Goal: Information Seeking & Learning: Learn about a topic

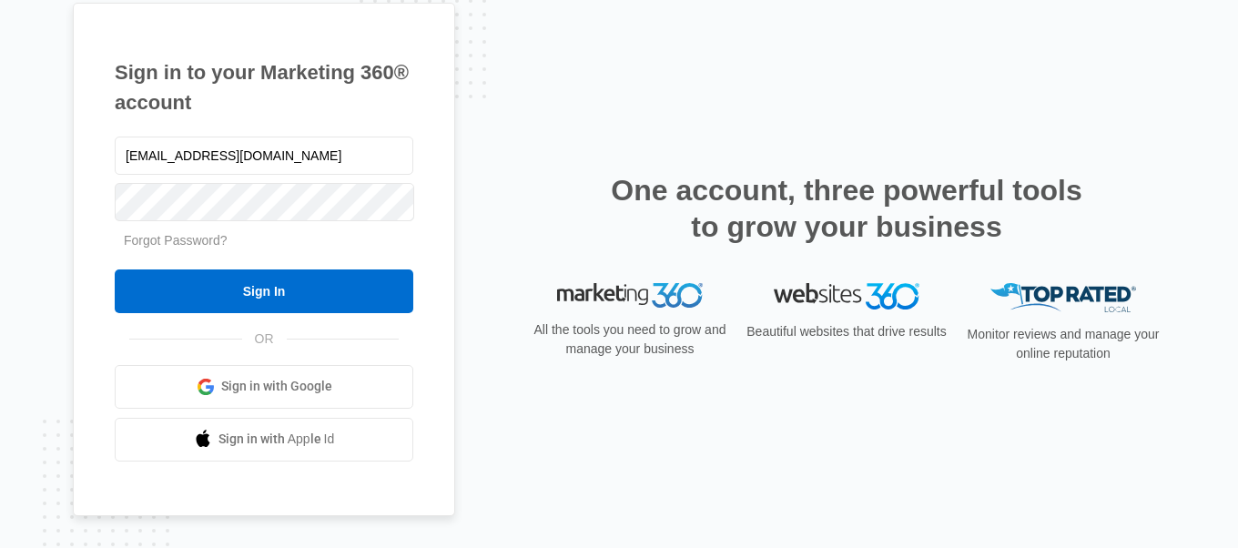
type input "[EMAIL_ADDRESS][DOMAIN_NAME]"
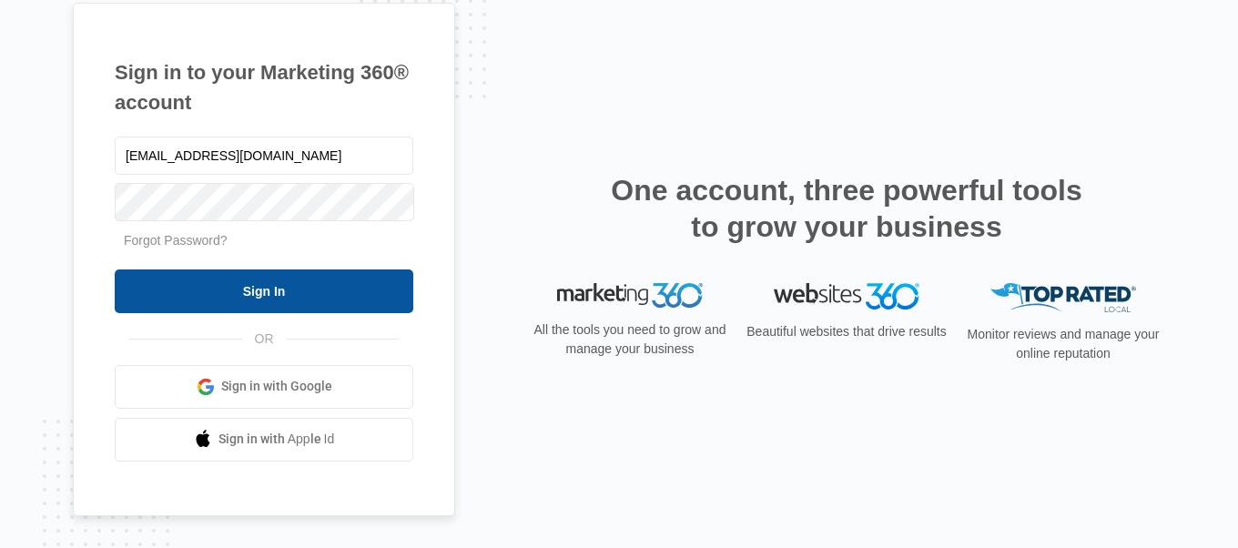
click at [320, 270] on input "Sign In" at bounding box center [264, 292] width 299 height 44
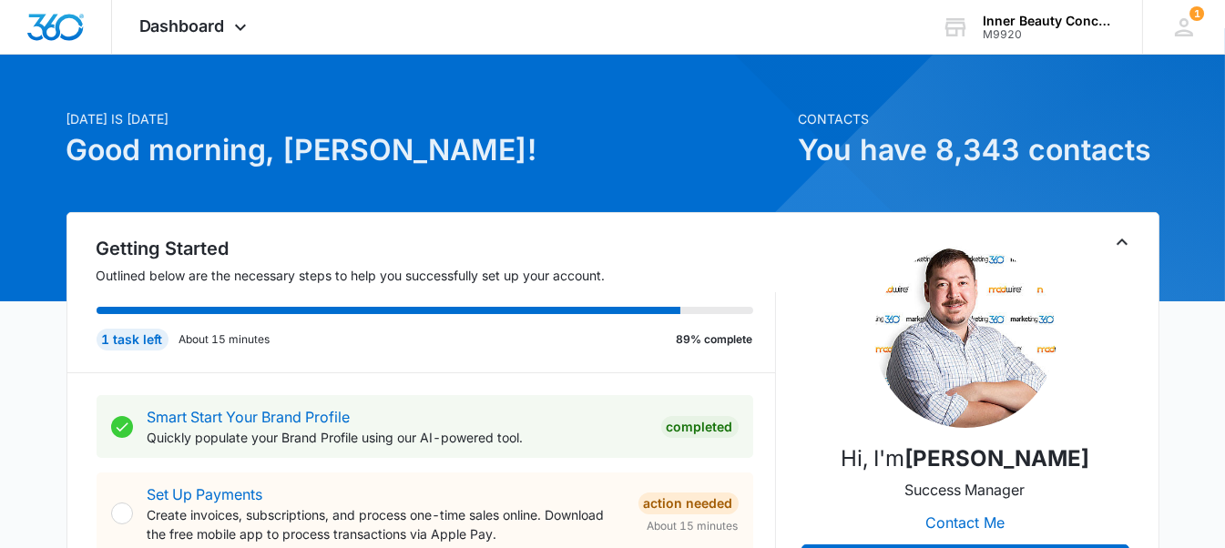
scroll to position [28, 0]
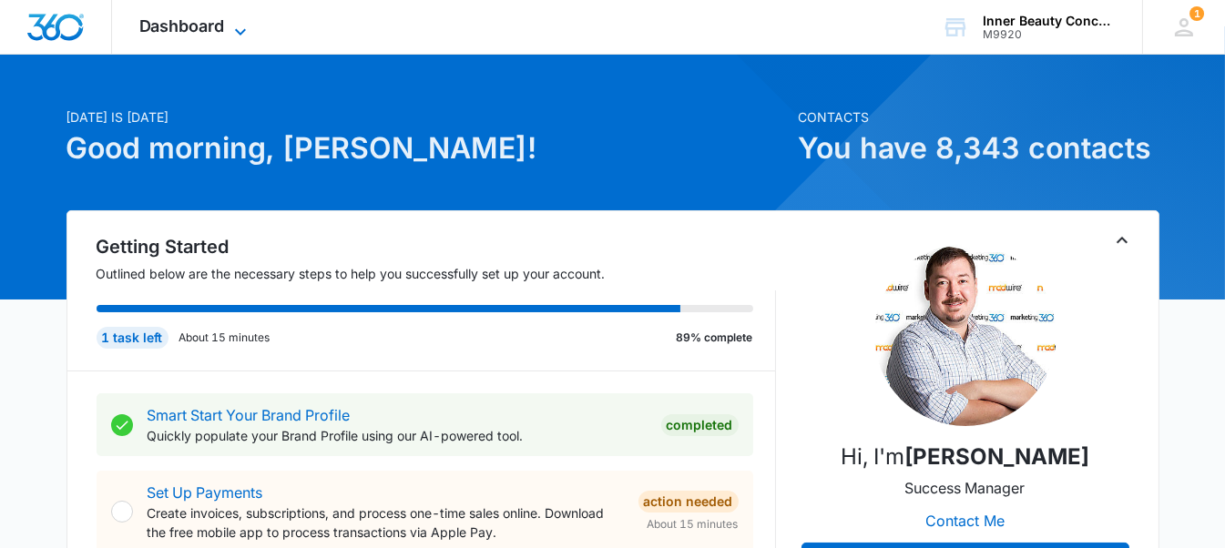
click at [194, 24] on span "Dashboard" at bounding box center [182, 25] width 86 height 19
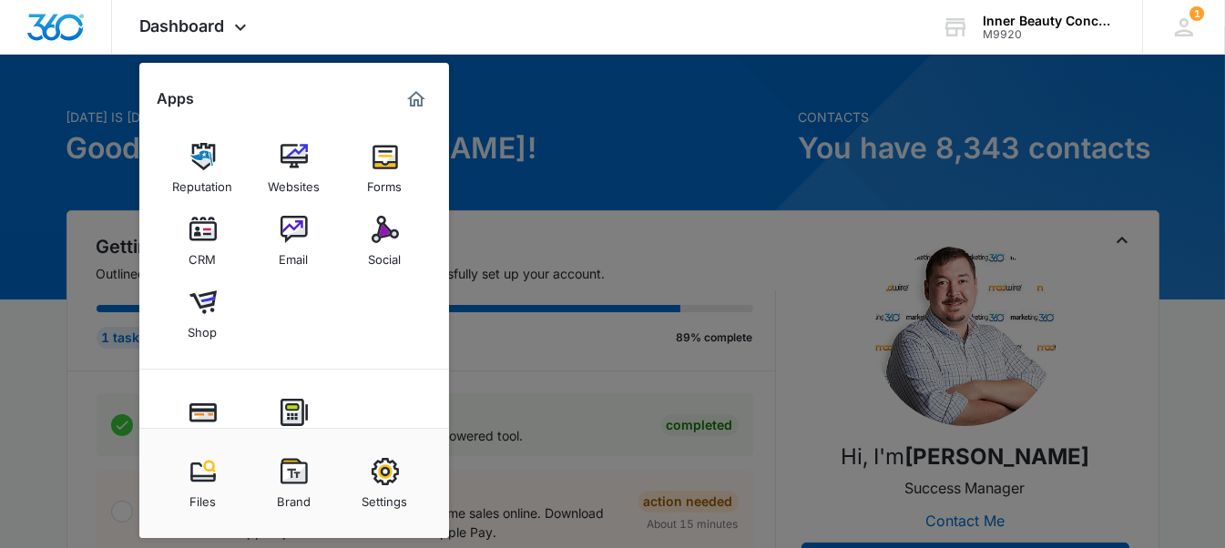
click at [584, 199] on div at bounding box center [612, 274] width 1225 height 548
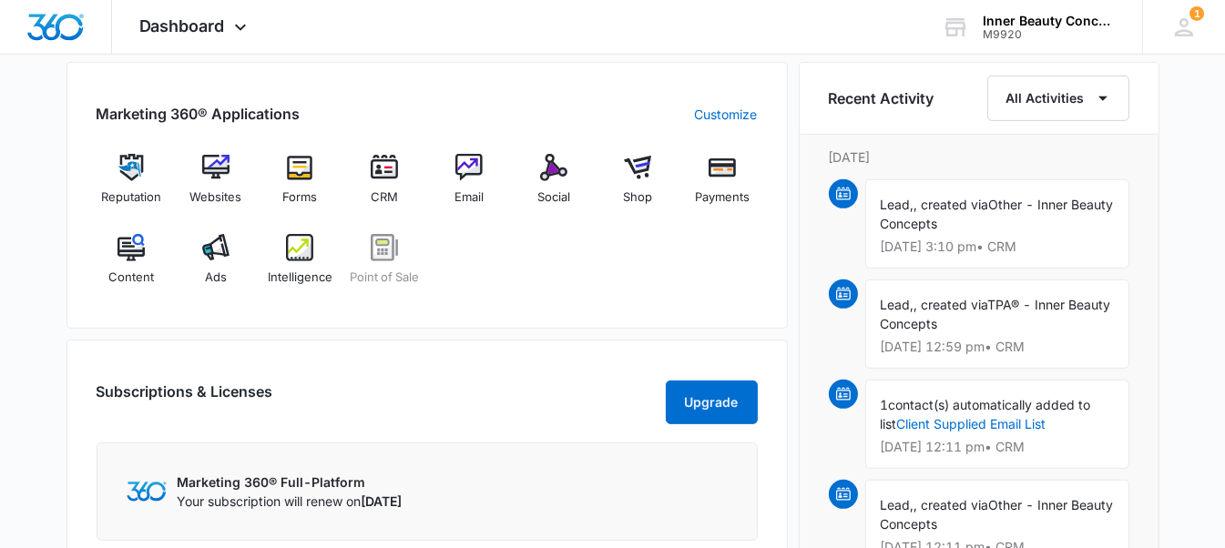
scroll to position [1122, 0]
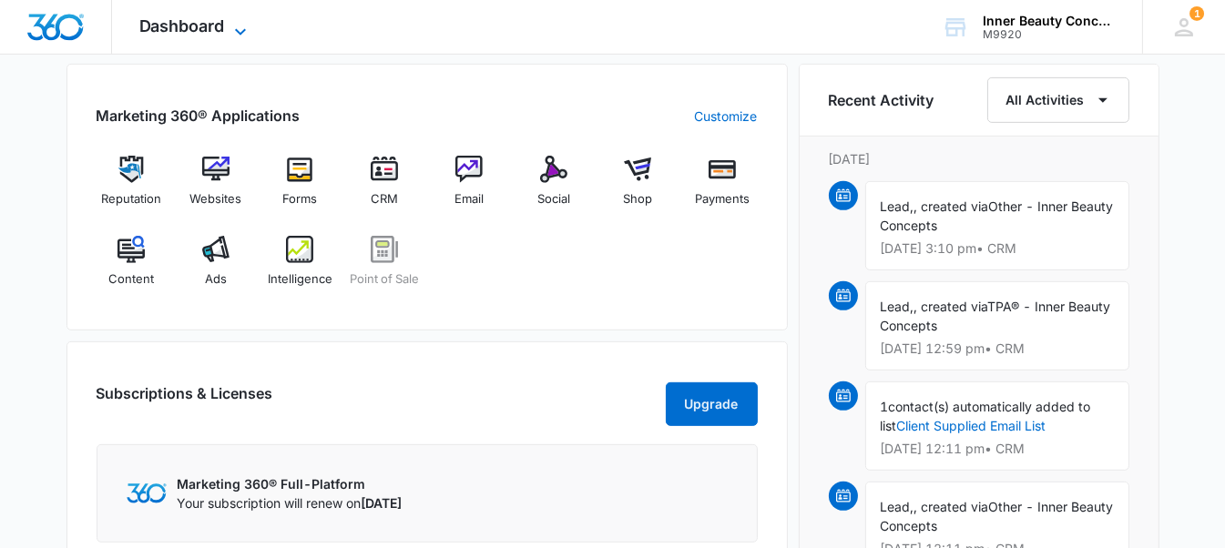
click at [229, 28] on icon at bounding box center [240, 32] width 22 height 22
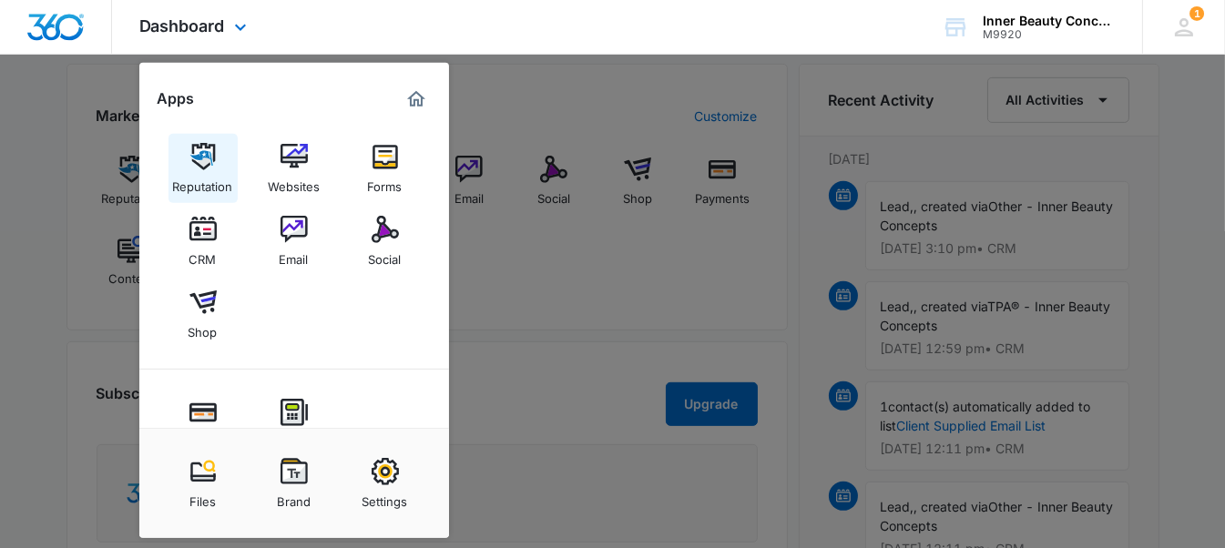
click at [208, 143] on img at bounding box center [202, 156] width 27 height 27
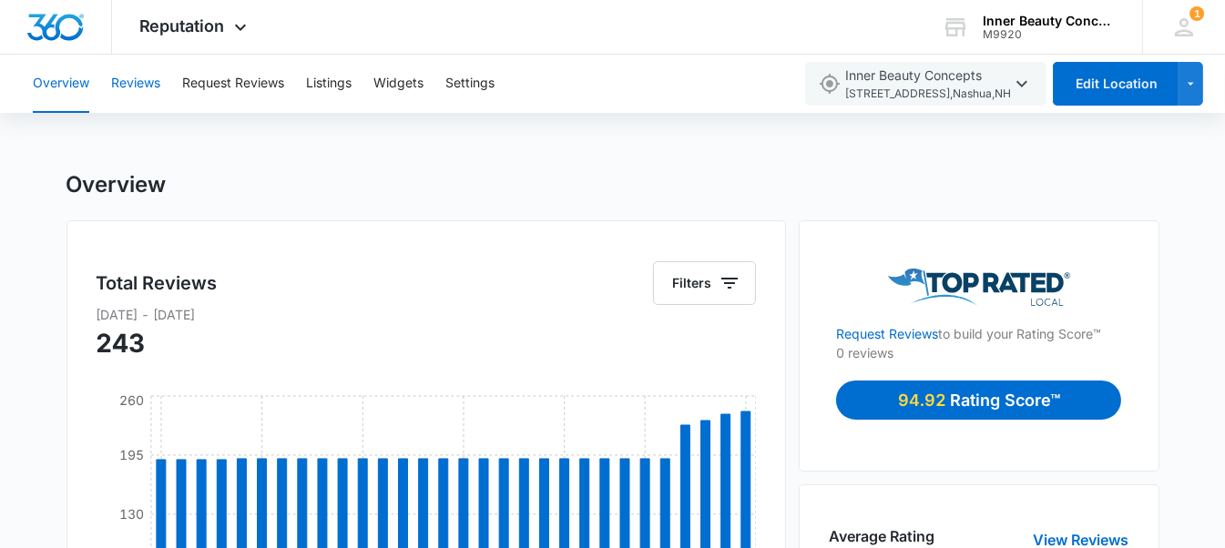
click at [146, 93] on button "Reviews" at bounding box center [135, 84] width 49 height 58
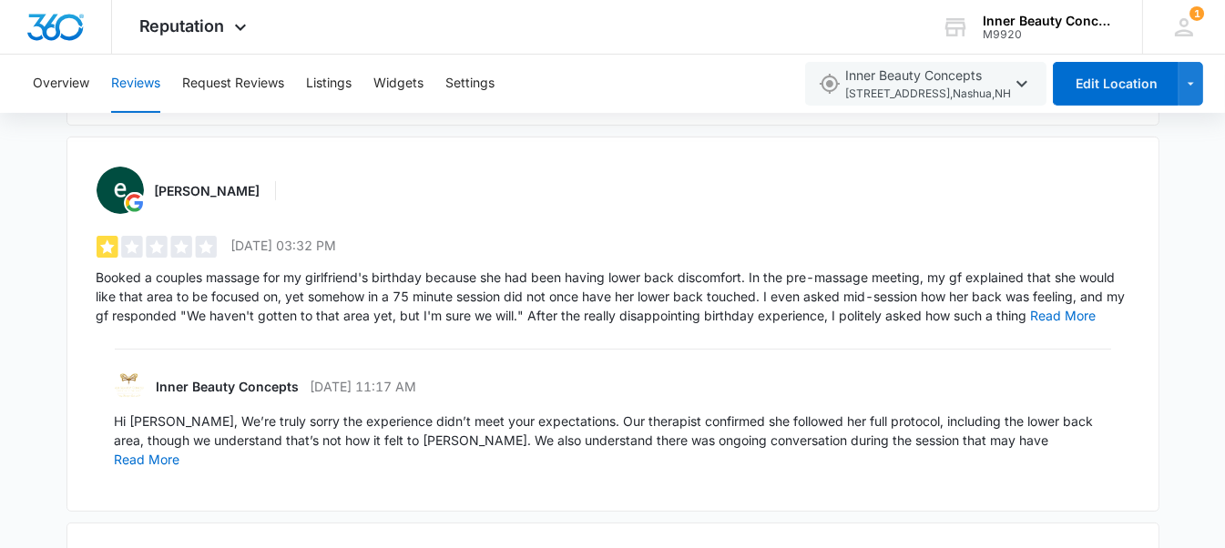
scroll to position [622, 0]
click at [1046, 311] on button "Read More" at bounding box center [1064, 317] width 66 height 13
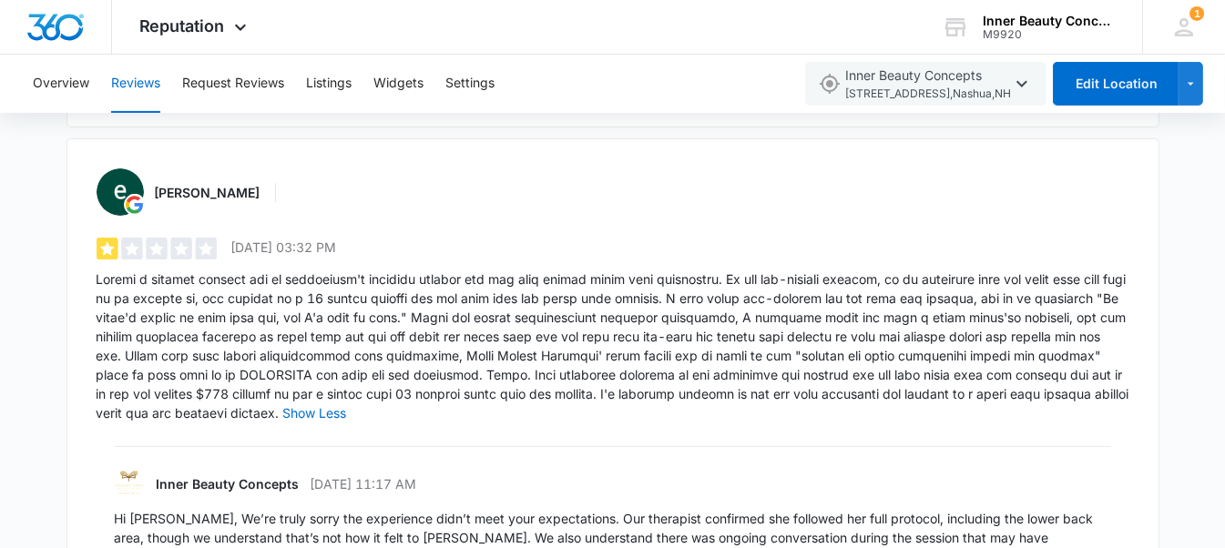
click at [180, 547] on button "Read More" at bounding box center [148, 557] width 66 height 13
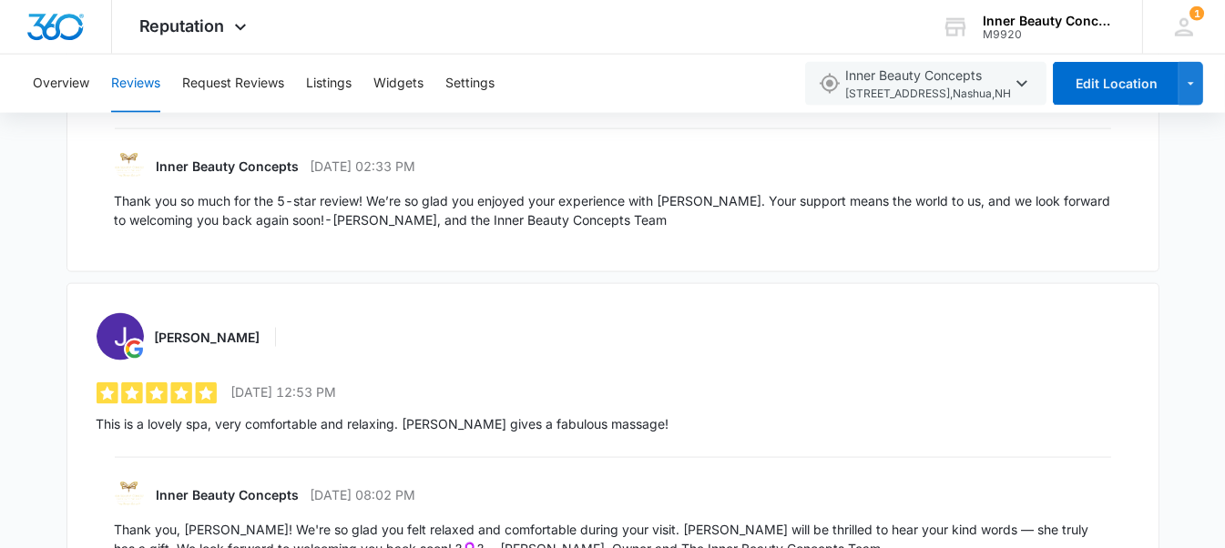
scroll to position [3432, 0]
click at [929, 480] on div "Inner Beauty Concepts 6/6/2025 08:02 PM" at bounding box center [613, 494] width 996 height 29
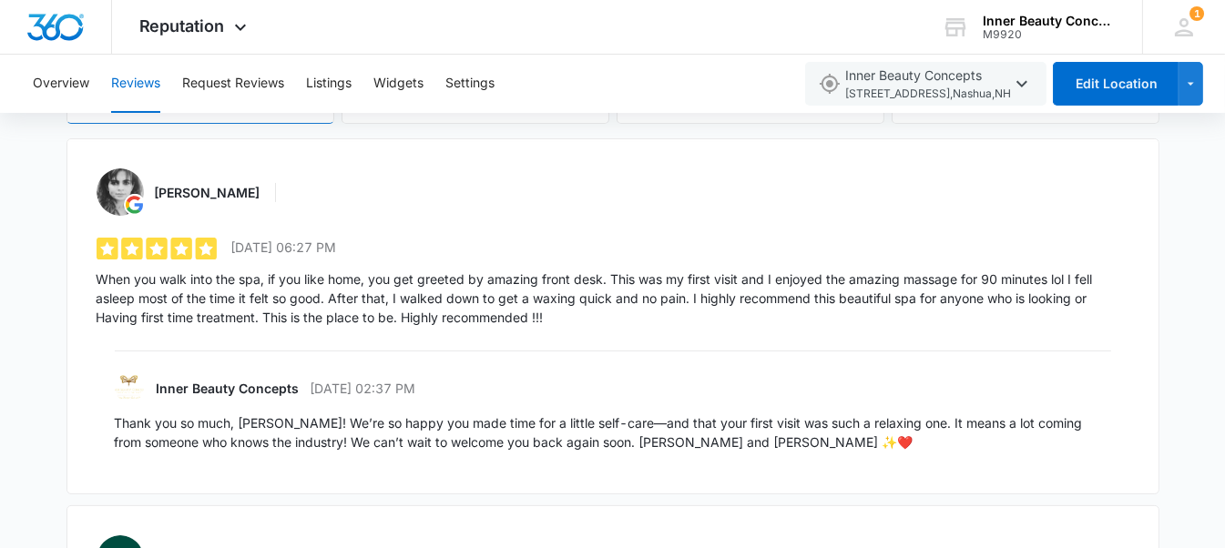
scroll to position [0, 0]
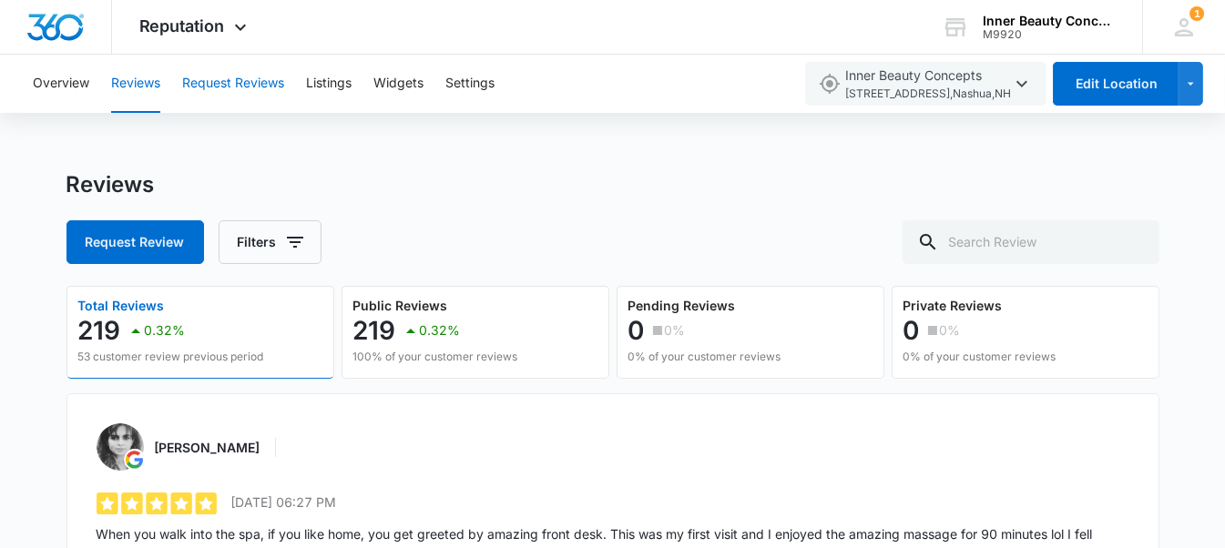
click at [269, 80] on button "Request Reviews" at bounding box center [233, 84] width 102 height 58
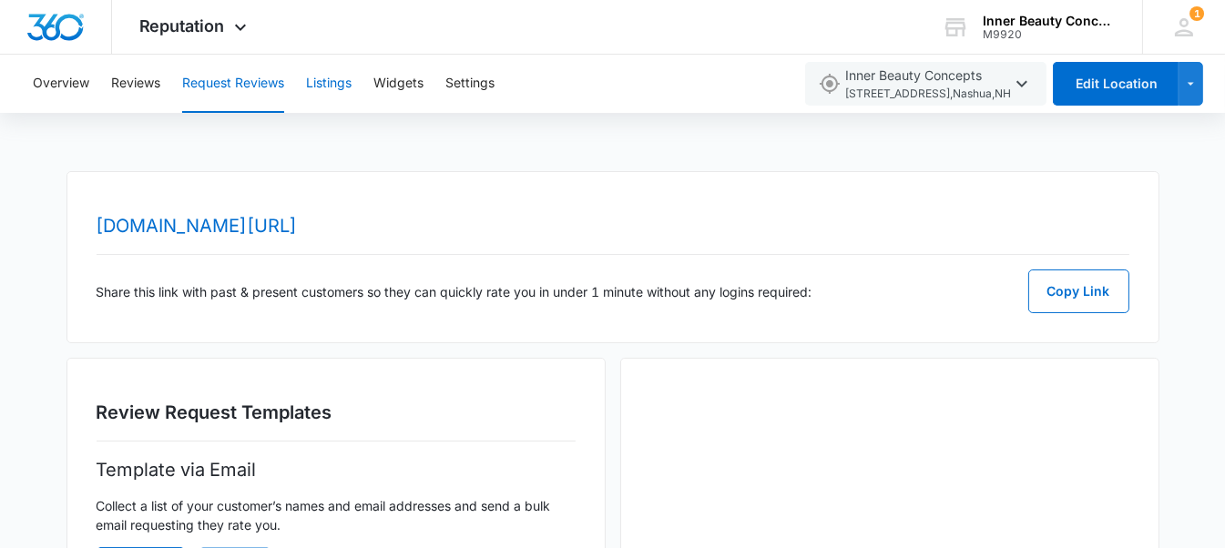
scroll to position [92, 0]
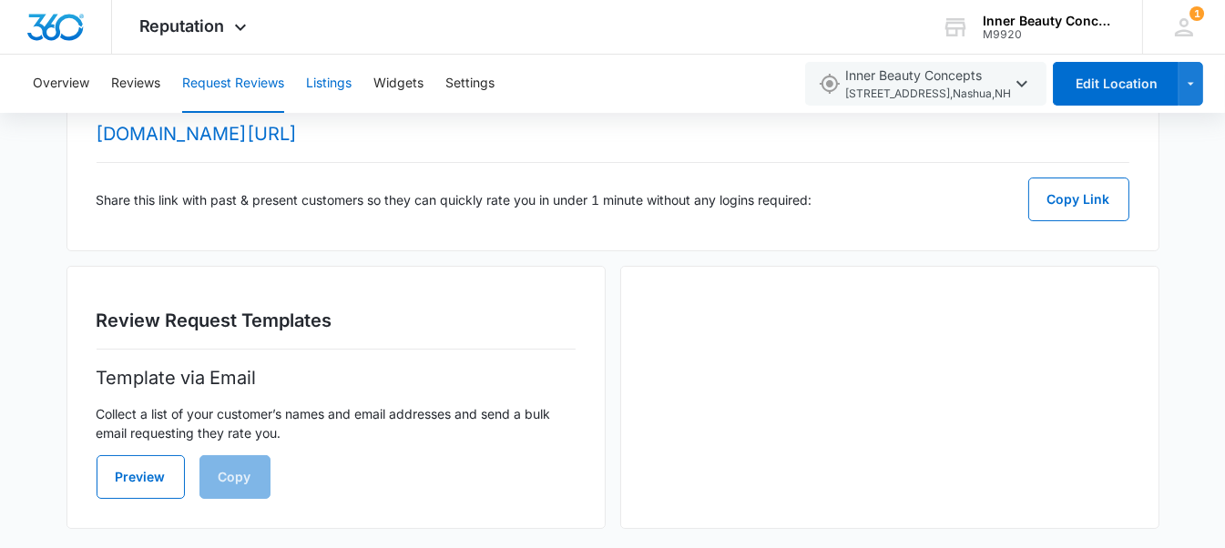
click at [350, 88] on button "Listings" at bounding box center [329, 84] width 46 height 58
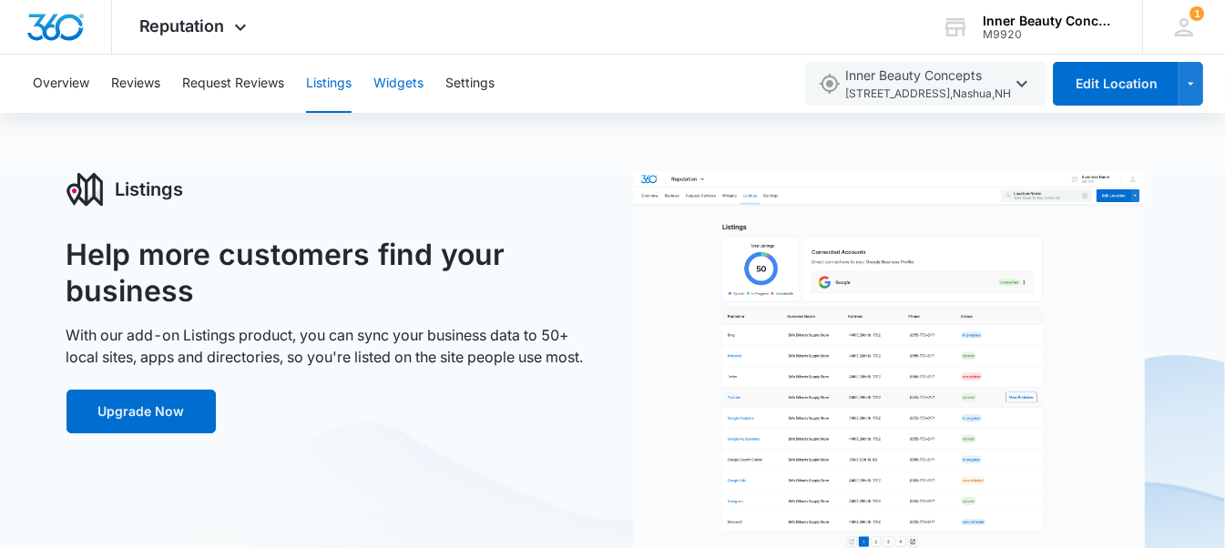
click at [399, 83] on button "Widgets" at bounding box center [398, 84] width 50 height 58
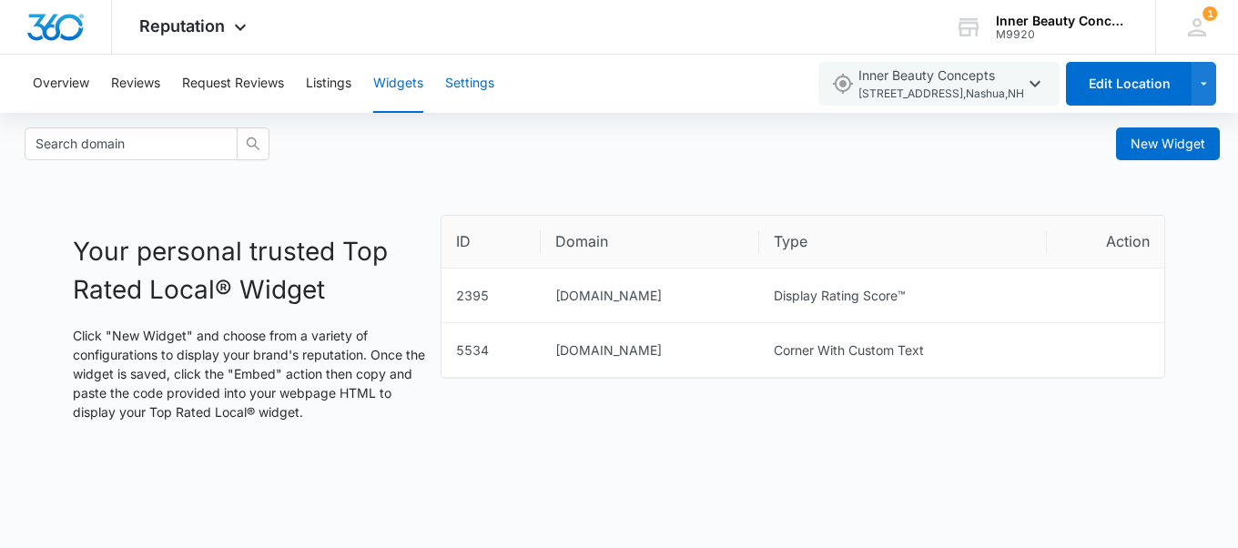
click at [471, 79] on button "Settings" at bounding box center [469, 84] width 49 height 58
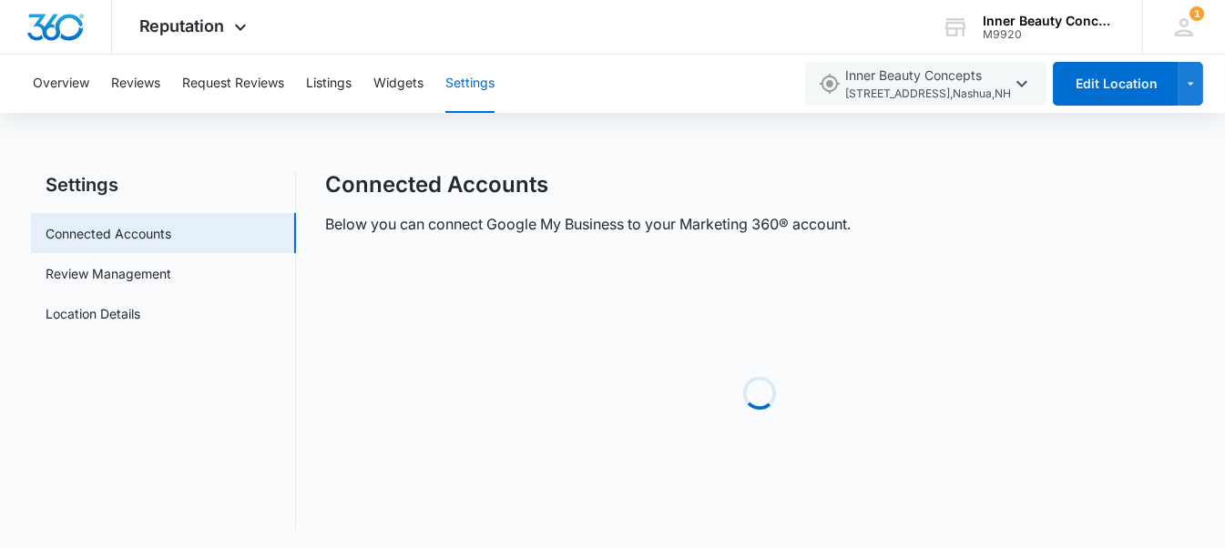
scroll to position [1, 0]
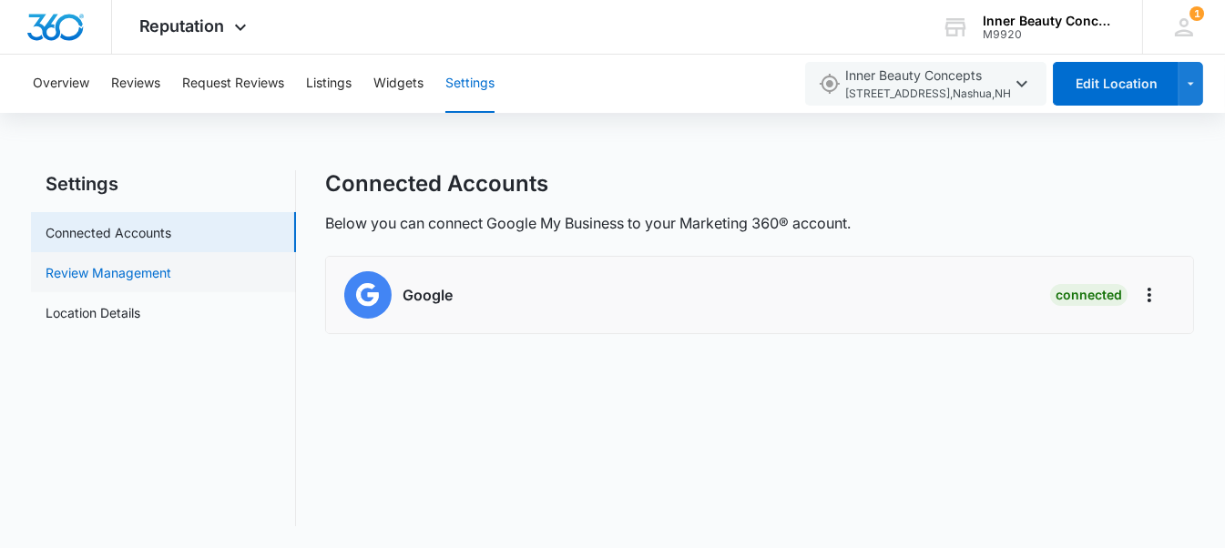
click at [77, 263] on link "Review Management" at bounding box center [109, 272] width 126 height 19
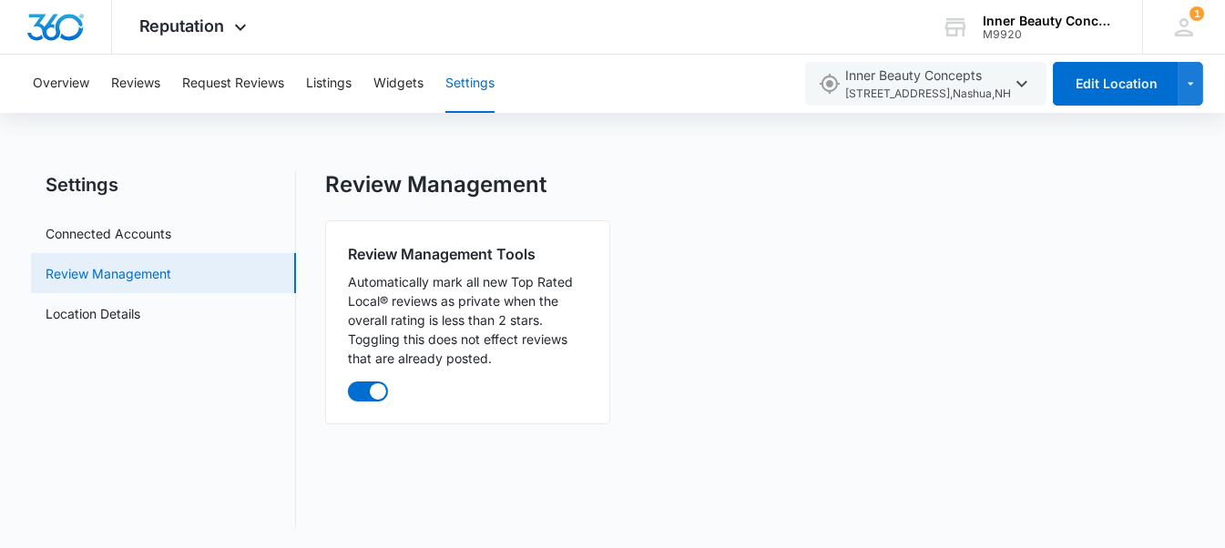
click at [85, 283] on link "Review Management" at bounding box center [109, 273] width 126 height 19
click at [90, 307] on link "Location Details" at bounding box center [93, 313] width 95 height 19
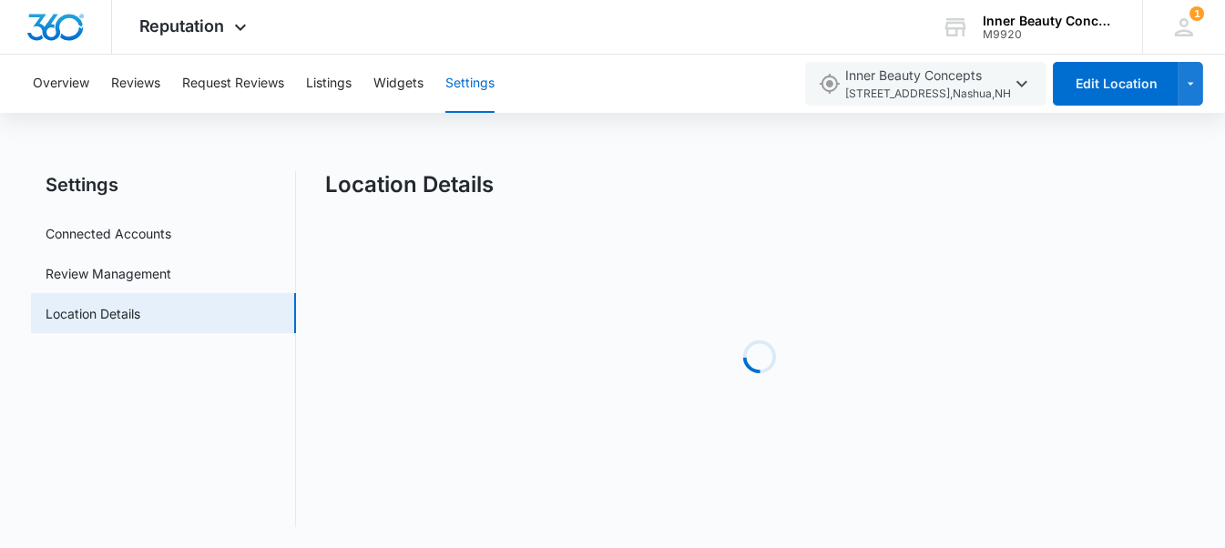
select select "New Hampshire"
select select "1998"
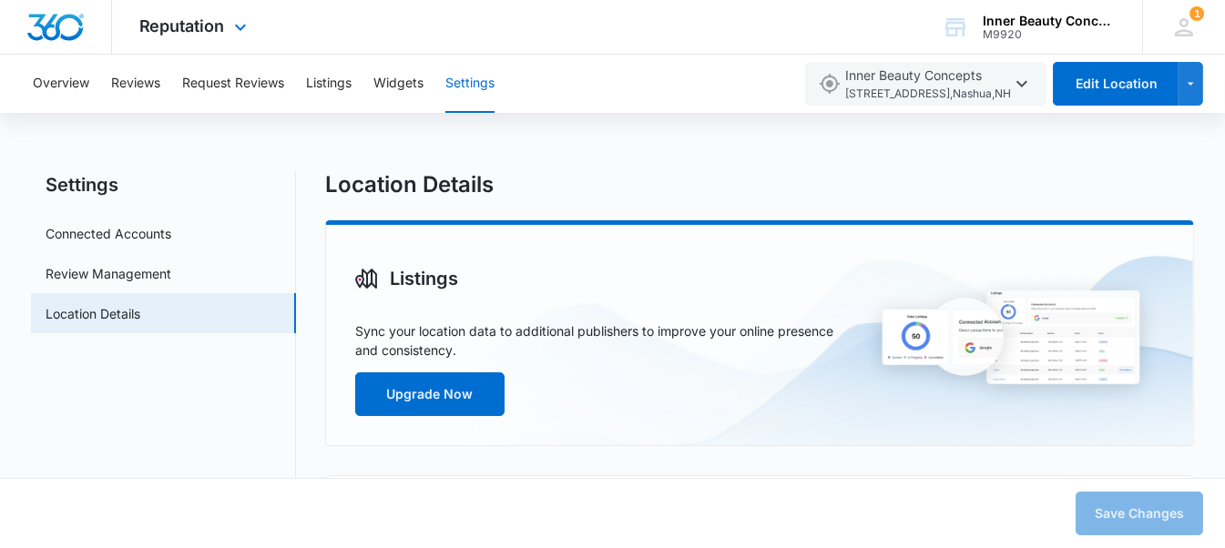
click at [220, 13] on div "Reputation Apps Reputation Websites Forms CRM Email Social Shop Payments POS Co…" at bounding box center [195, 27] width 167 height 54
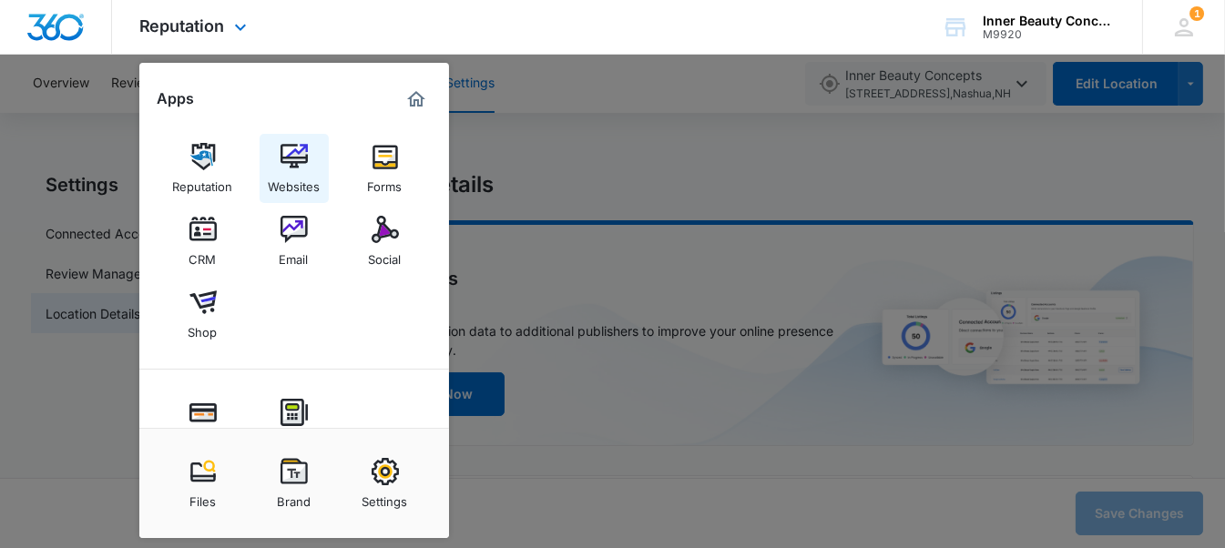
click at [293, 173] on div "Websites" at bounding box center [294, 182] width 52 height 24
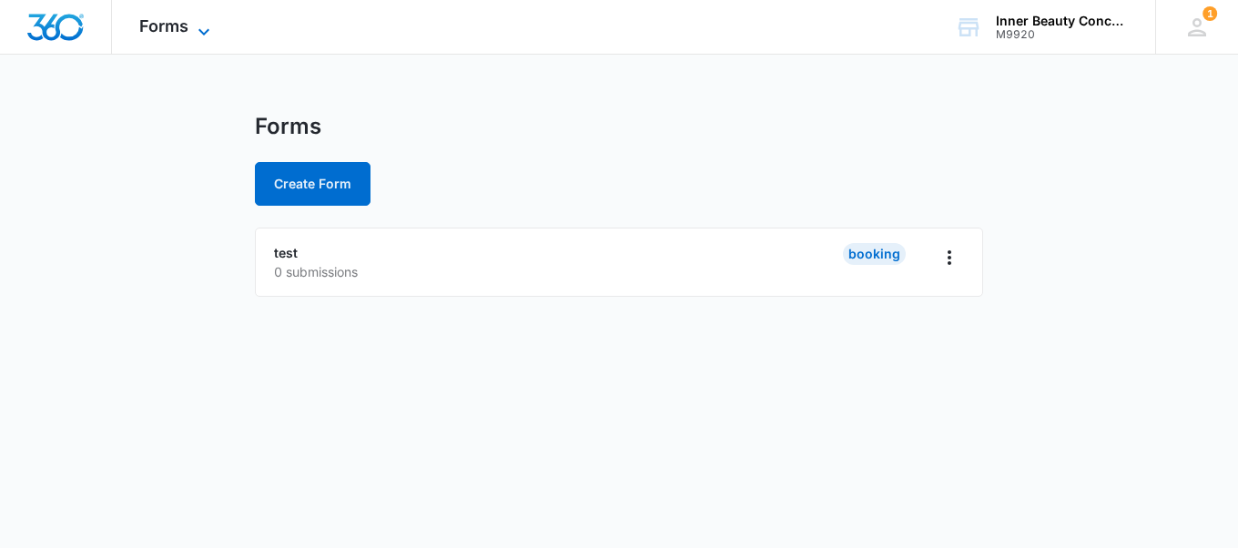
click at [204, 17] on div "Forms Apps Reputation Websites Forms CRM Email Social Shop Payments POS Content…" at bounding box center [177, 27] width 130 height 54
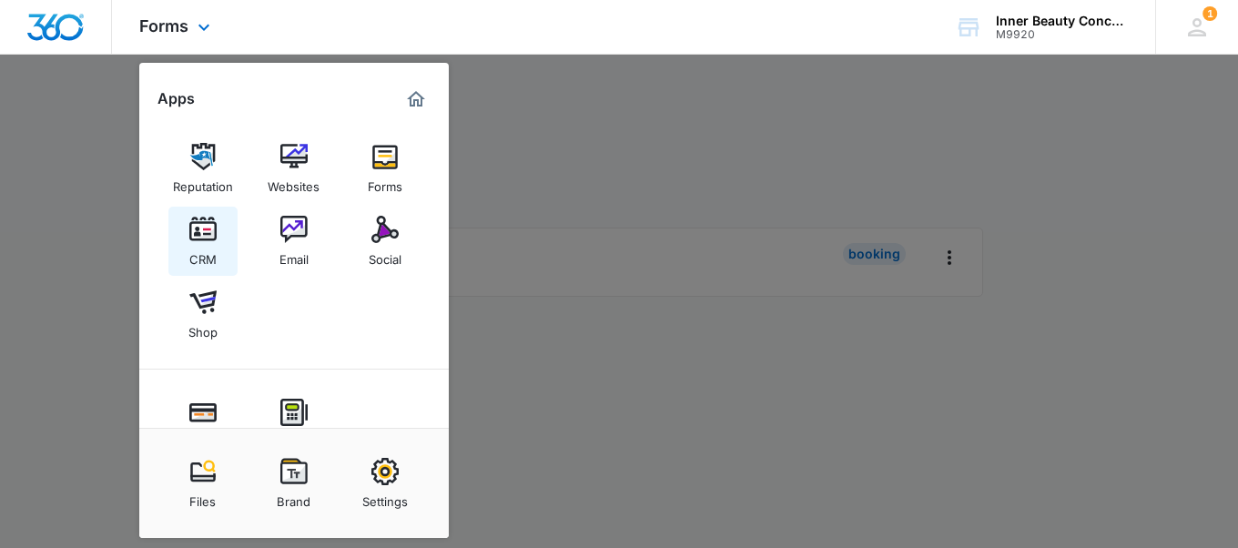
click at [212, 247] on div "CRM" at bounding box center [202, 255] width 27 height 24
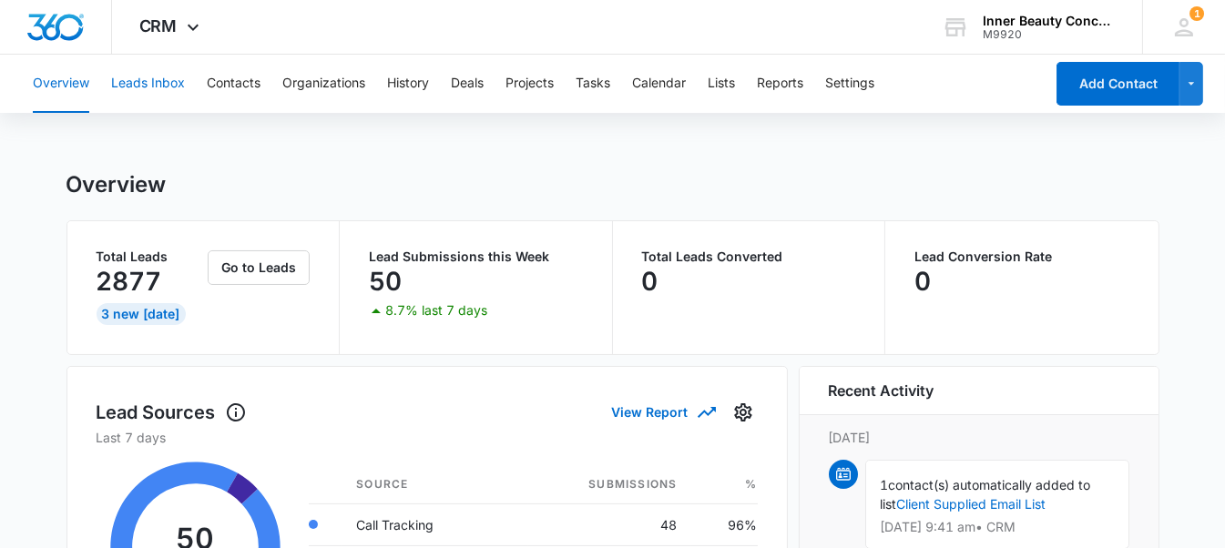
click at [156, 98] on button "Leads Inbox" at bounding box center [148, 84] width 74 height 58
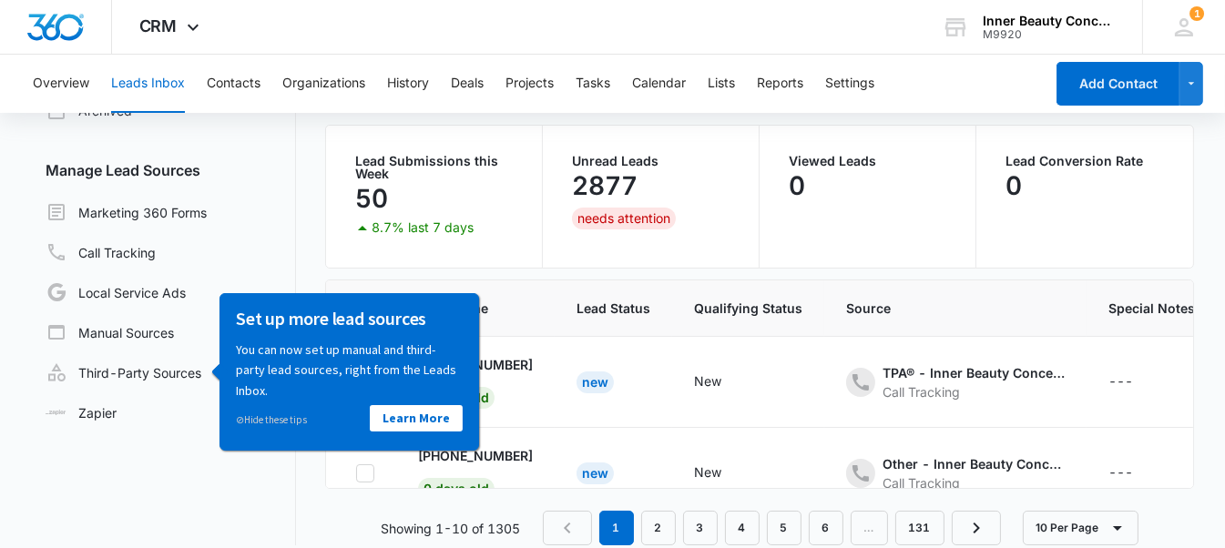
scroll to position [132, 0]
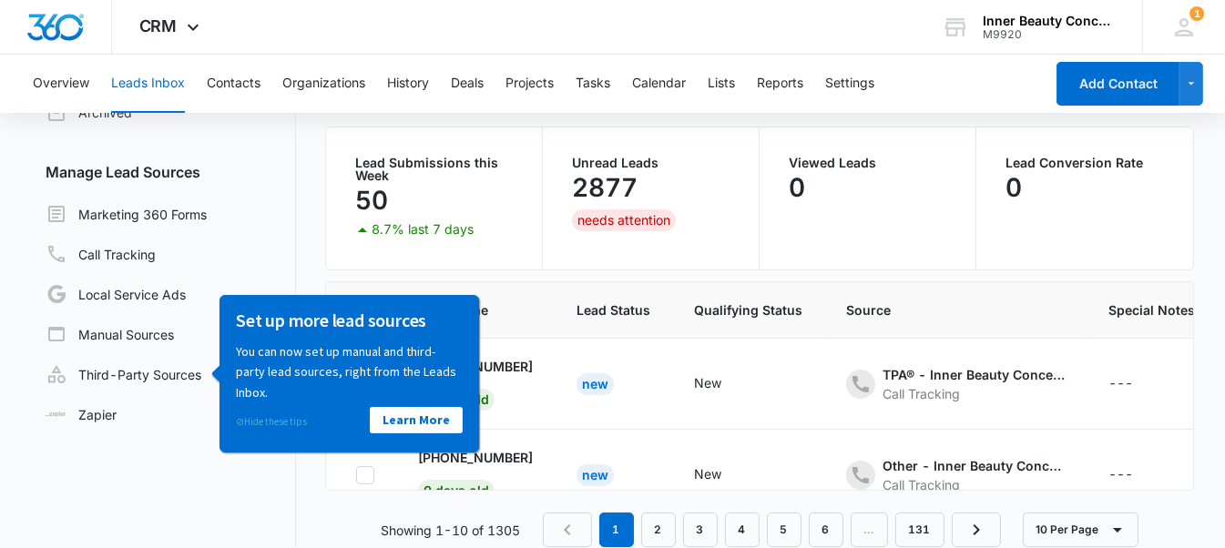
click at [277, 423] on link "⊘ Hide these tips" at bounding box center [271, 420] width 71 height 13
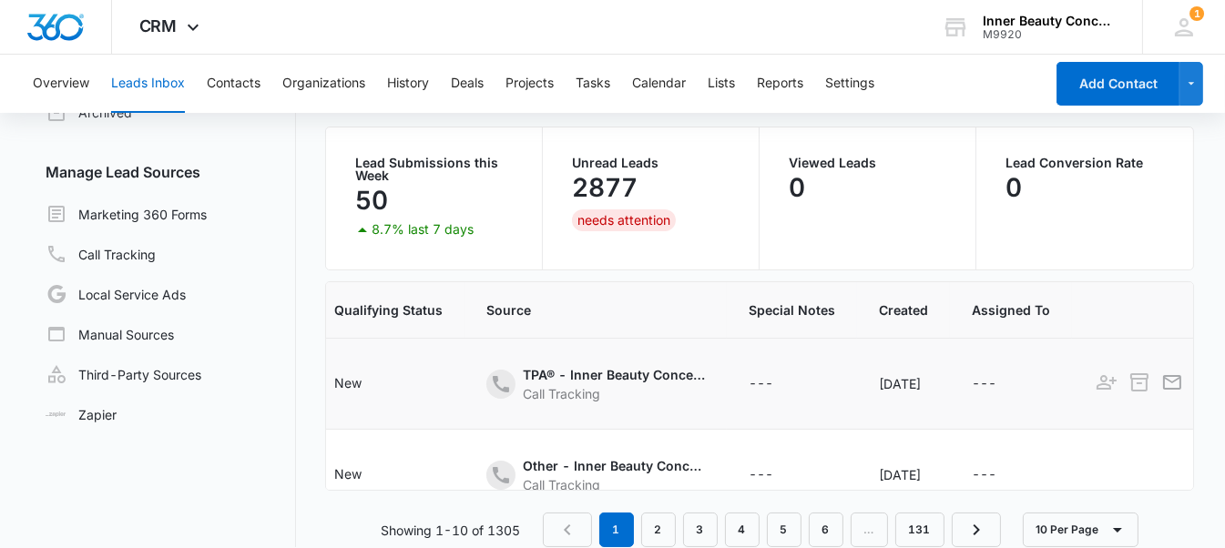
scroll to position [0, 345]
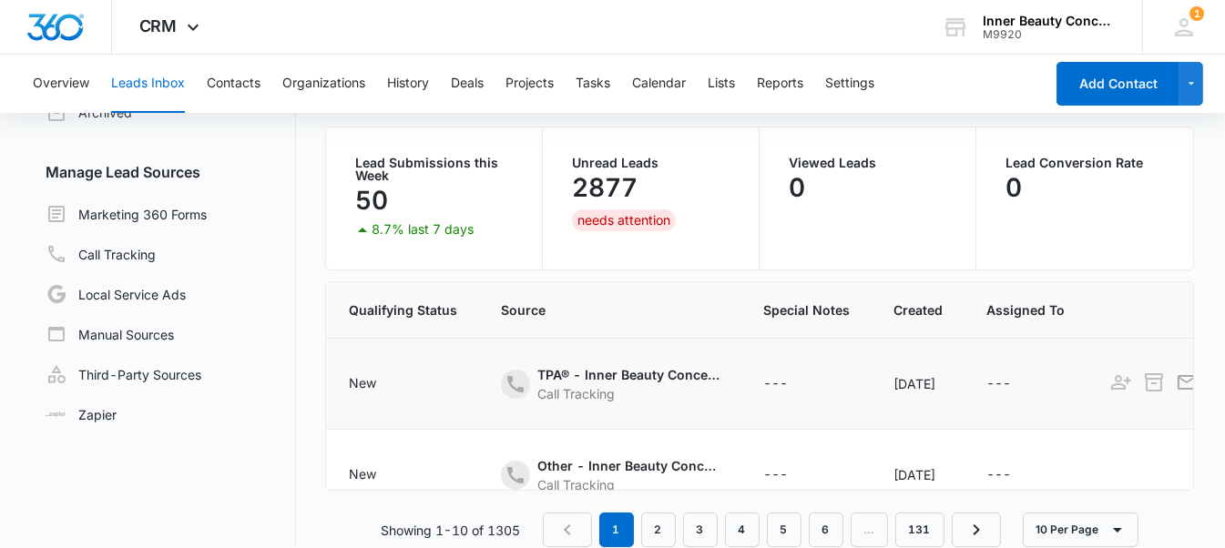
drag, startPoint x: 930, startPoint y: 369, endPoint x: 667, endPoint y: 338, distance: 265.0
click at [667, 339] on tr "+16036610909 0 days old New New TPA® - Inner Beauty Concepts Call Tracking --- …" at bounding box center [661, 384] width 1360 height 91
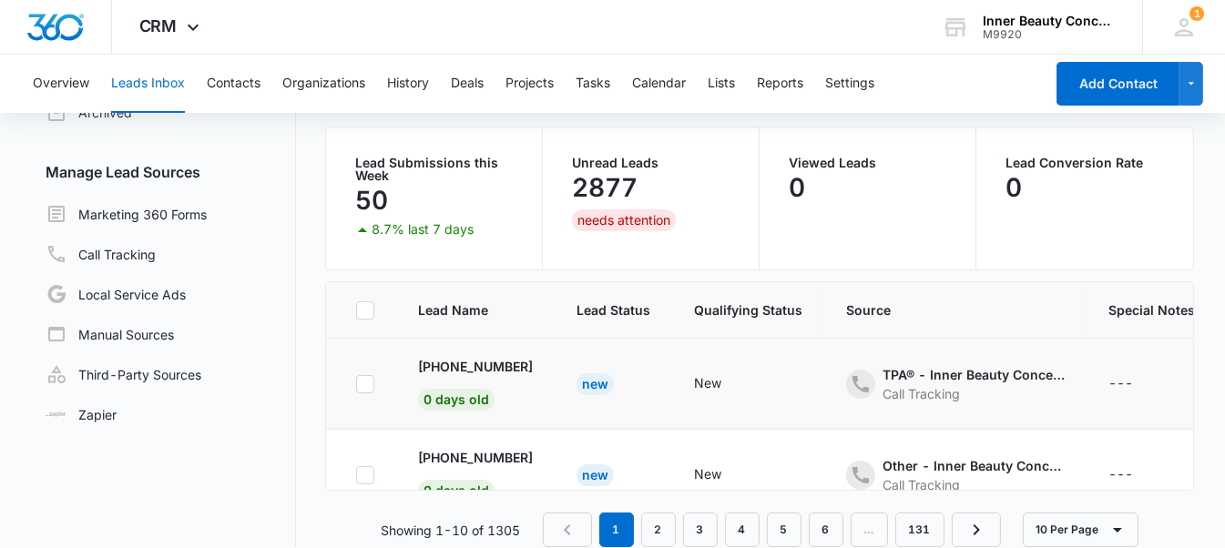
click at [527, 368] on td "+16036610909 0 days old" at bounding box center [475, 384] width 158 height 91
click at [477, 361] on p "+16036610909" at bounding box center [475, 366] width 115 height 19
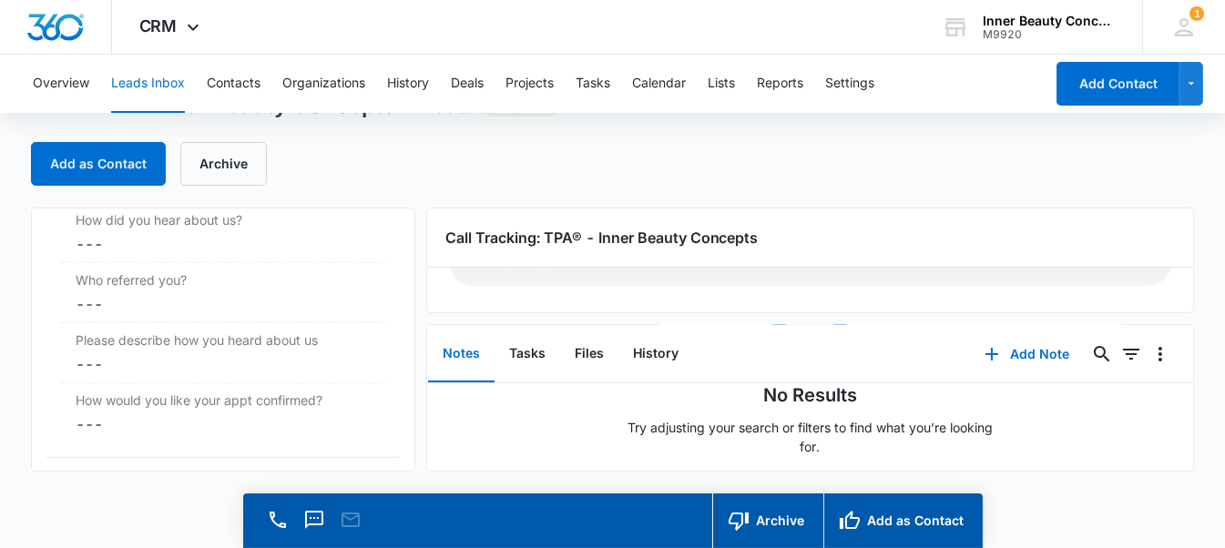
scroll to position [2071, 0]
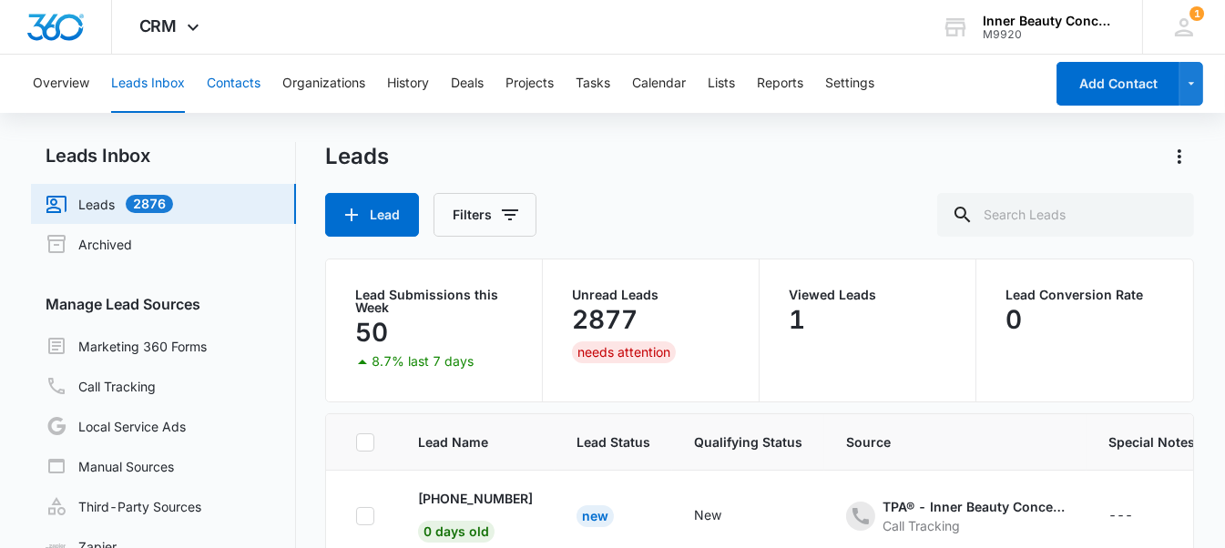
click at [213, 81] on button "Contacts" at bounding box center [234, 84] width 54 height 58
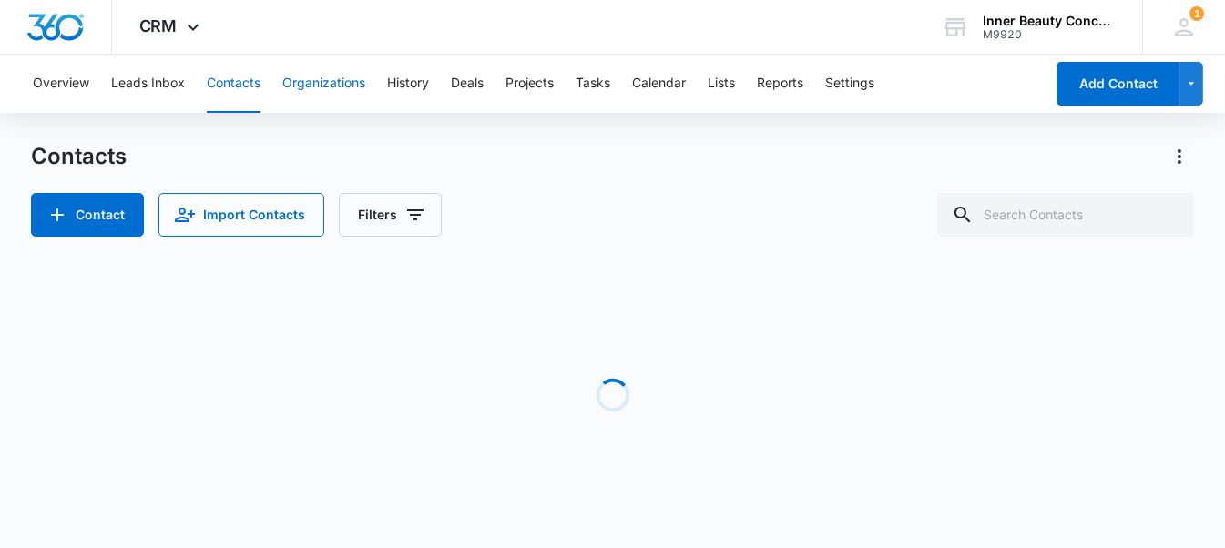
click at [333, 87] on button "Organizations" at bounding box center [323, 84] width 83 height 58
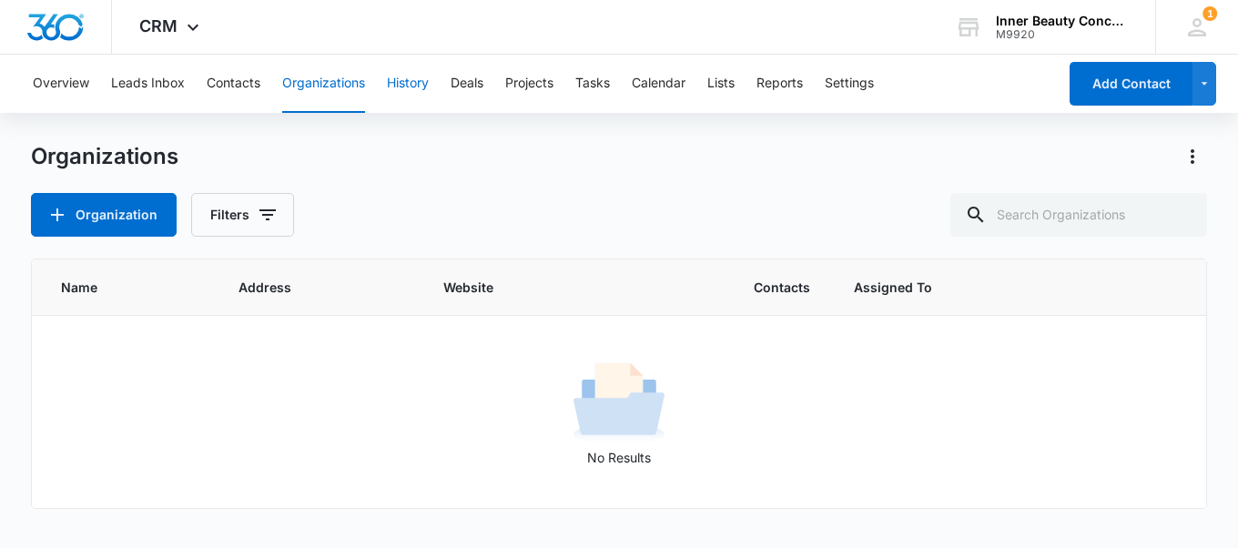
click at [412, 65] on button "History" at bounding box center [408, 84] width 42 height 58
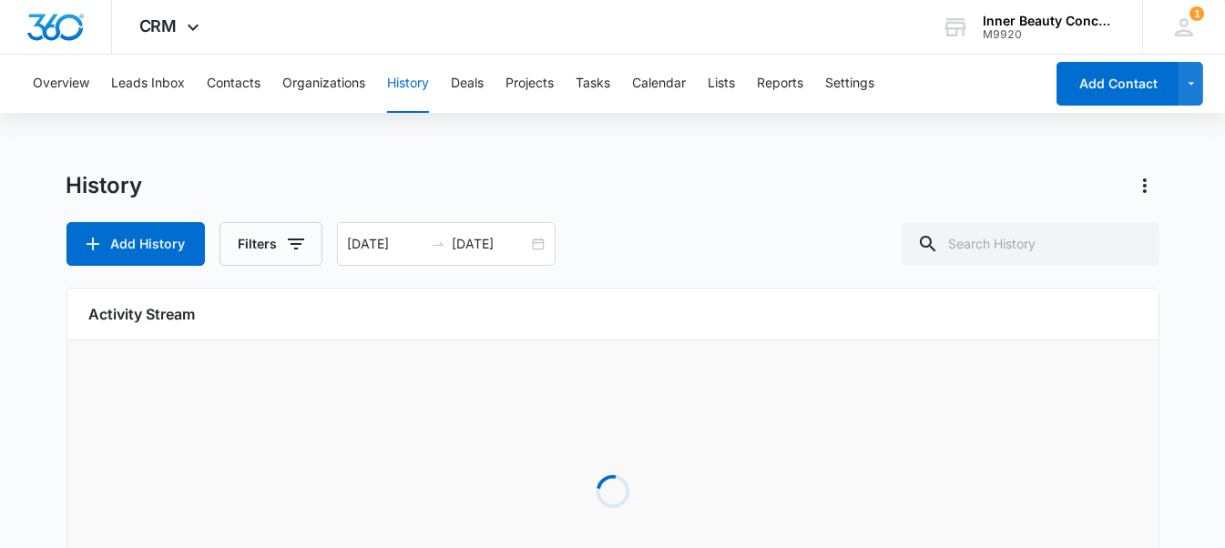
click at [412, 65] on button "History" at bounding box center [408, 84] width 42 height 58
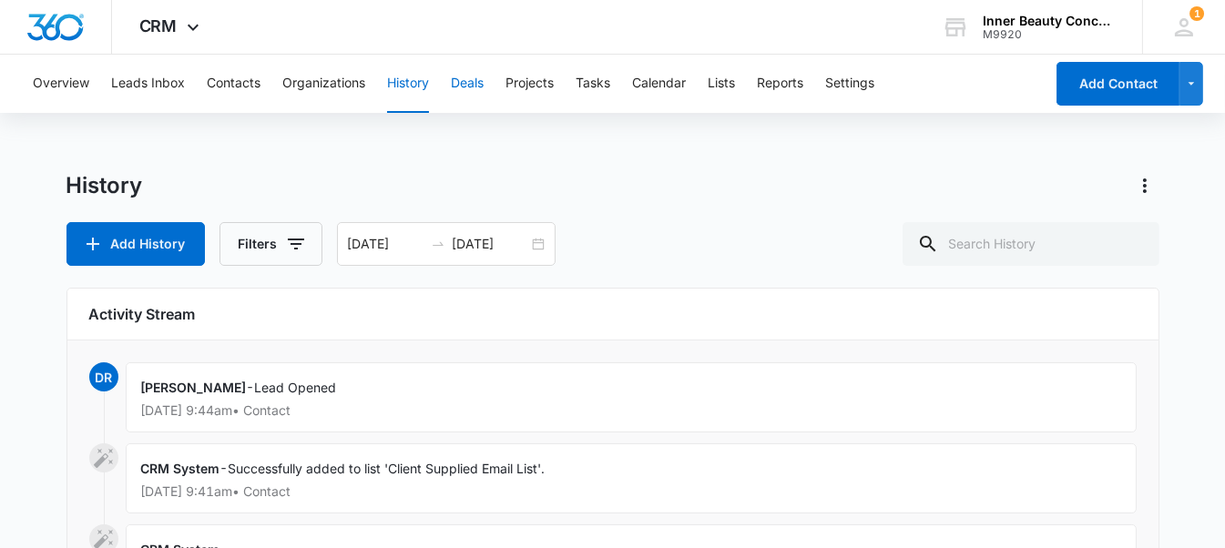
click at [459, 76] on button "Deals" at bounding box center [467, 84] width 33 height 58
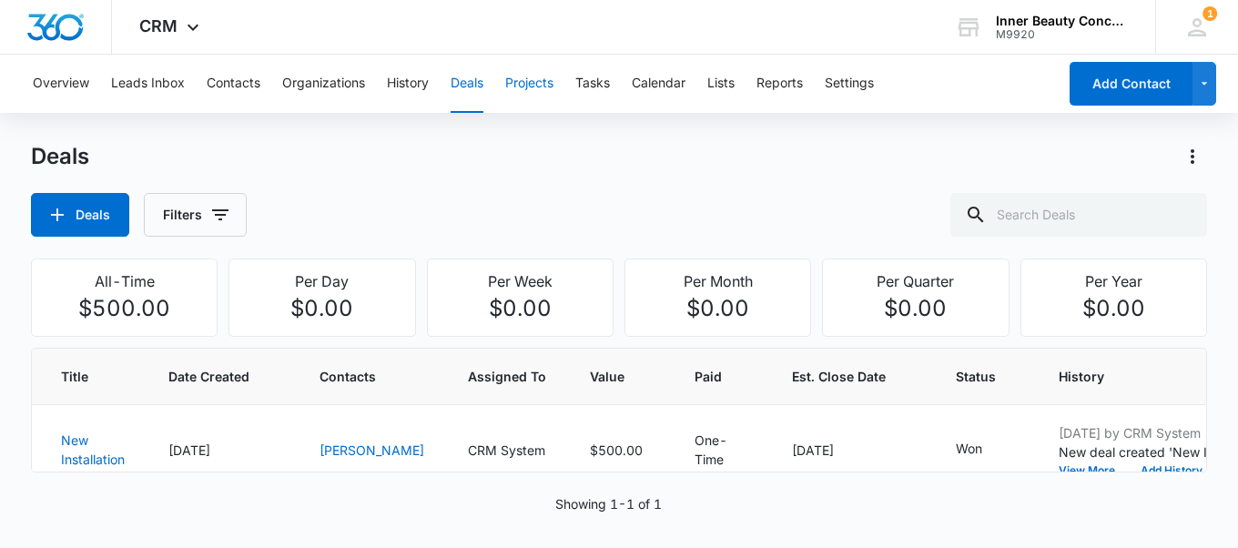
click at [538, 80] on button "Projects" at bounding box center [529, 84] width 48 height 58
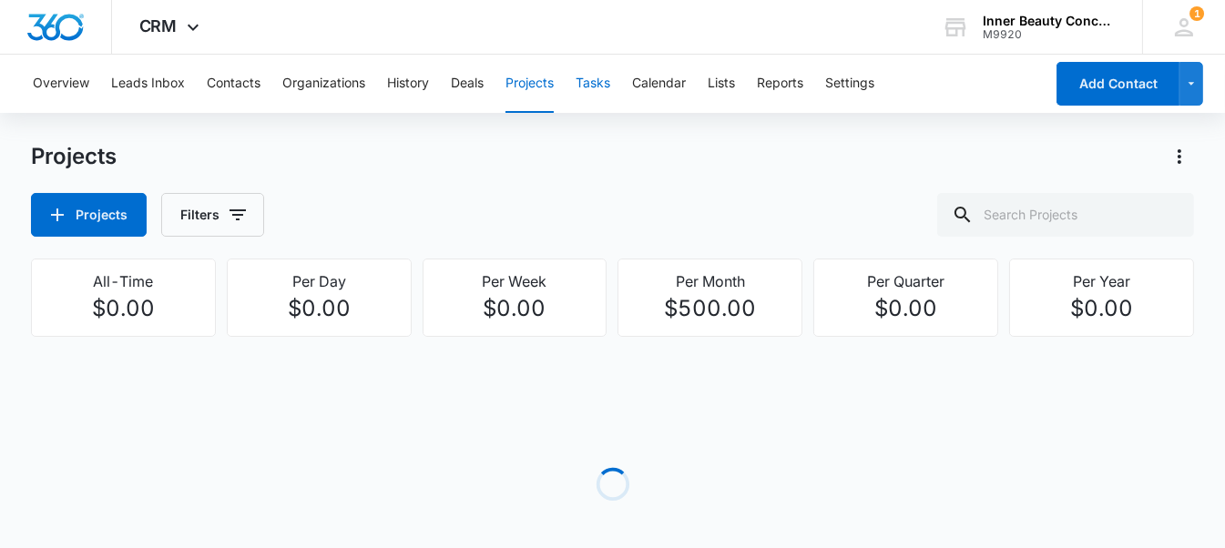
click at [586, 81] on button "Tasks" at bounding box center [592, 84] width 35 height 58
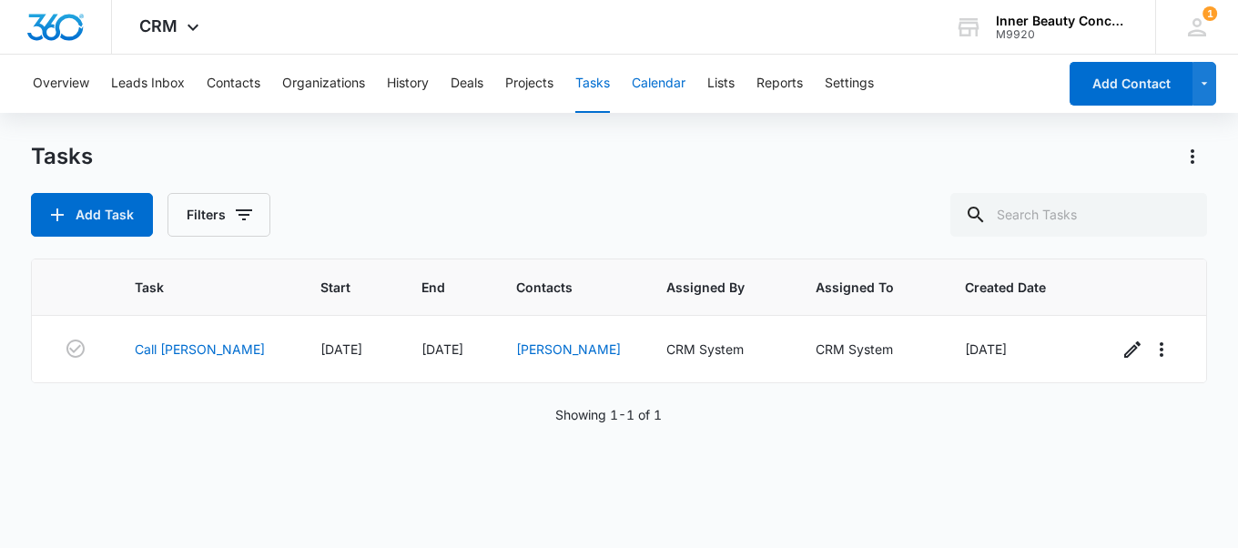
click at [646, 73] on button "Calendar" at bounding box center [659, 84] width 54 height 58
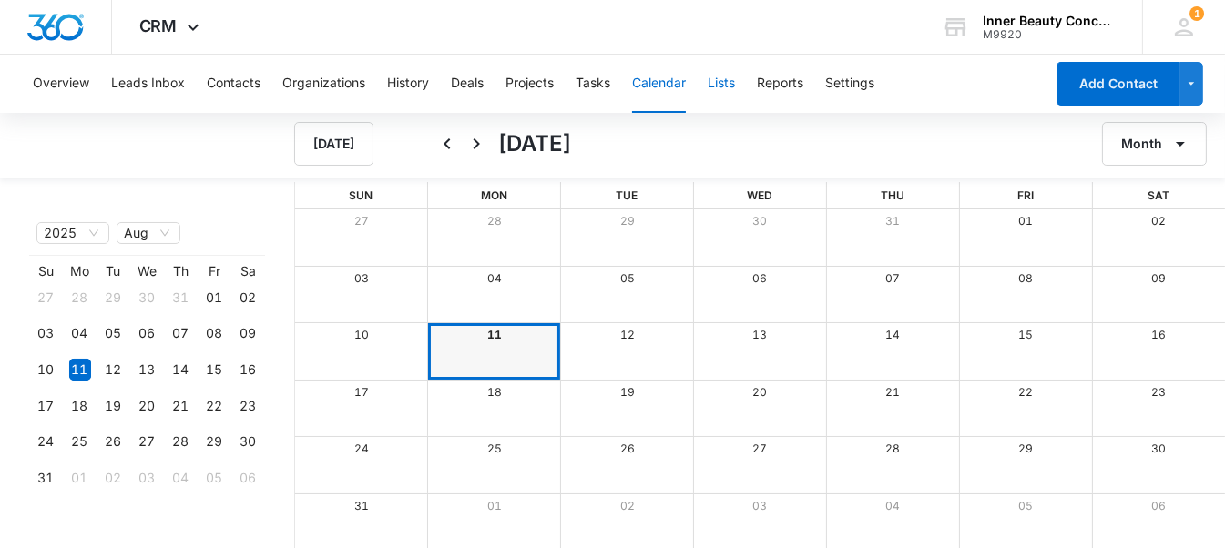
click at [713, 68] on button "Lists" at bounding box center [721, 84] width 27 height 58
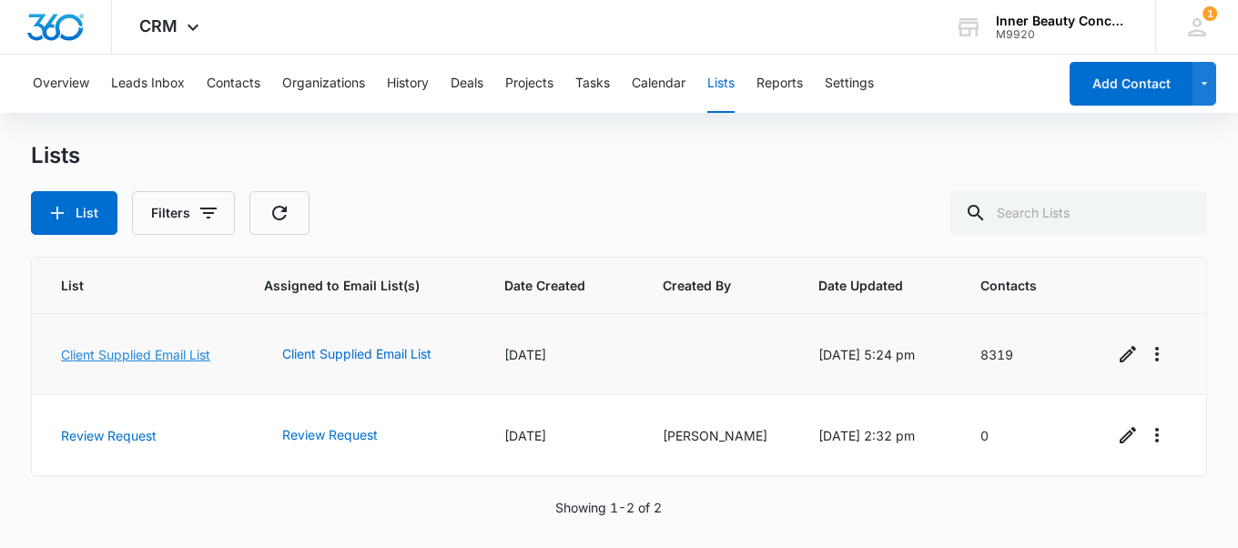
click at [175, 351] on link "Client Supplied Email List" at bounding box center [135, 354] width 149 height 15
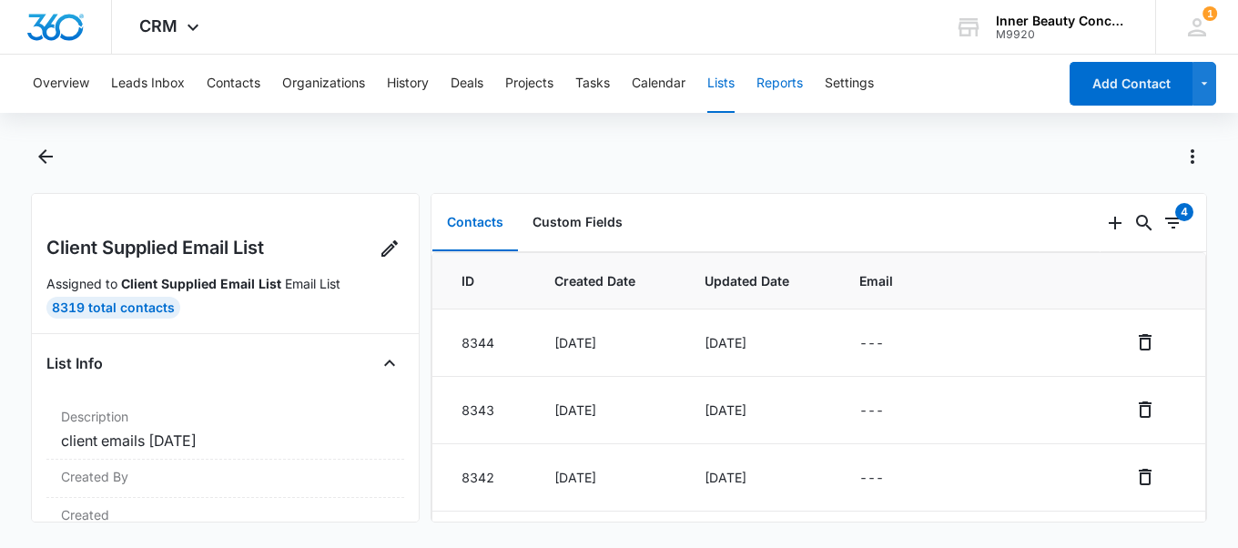
click at [784, 68] on button "Reports" at bounding box center [780, 84] width 46 height 58
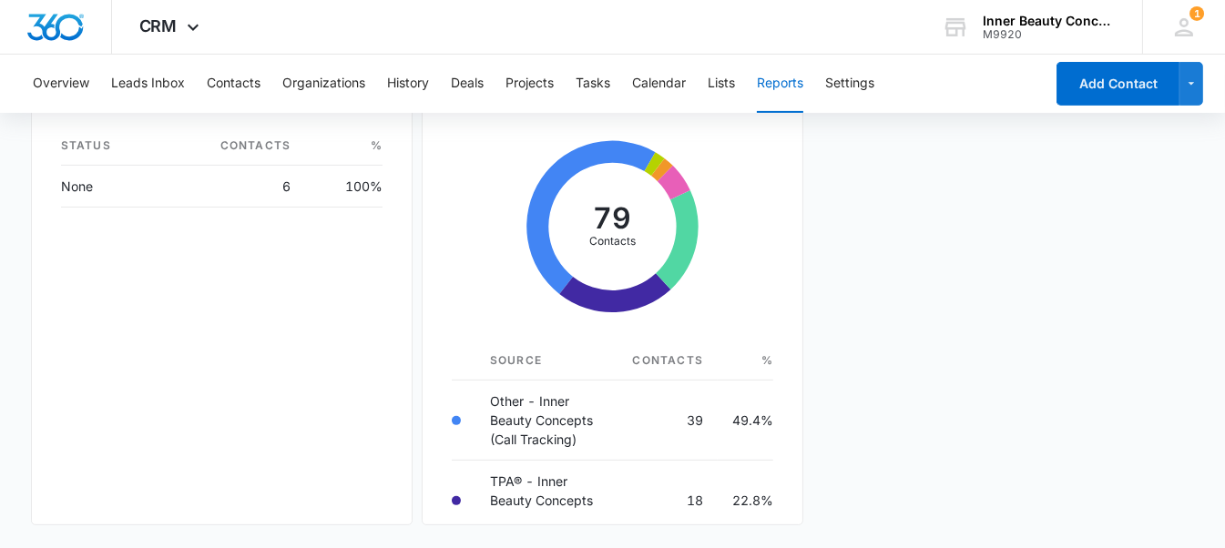
scroll to position [755, 0]
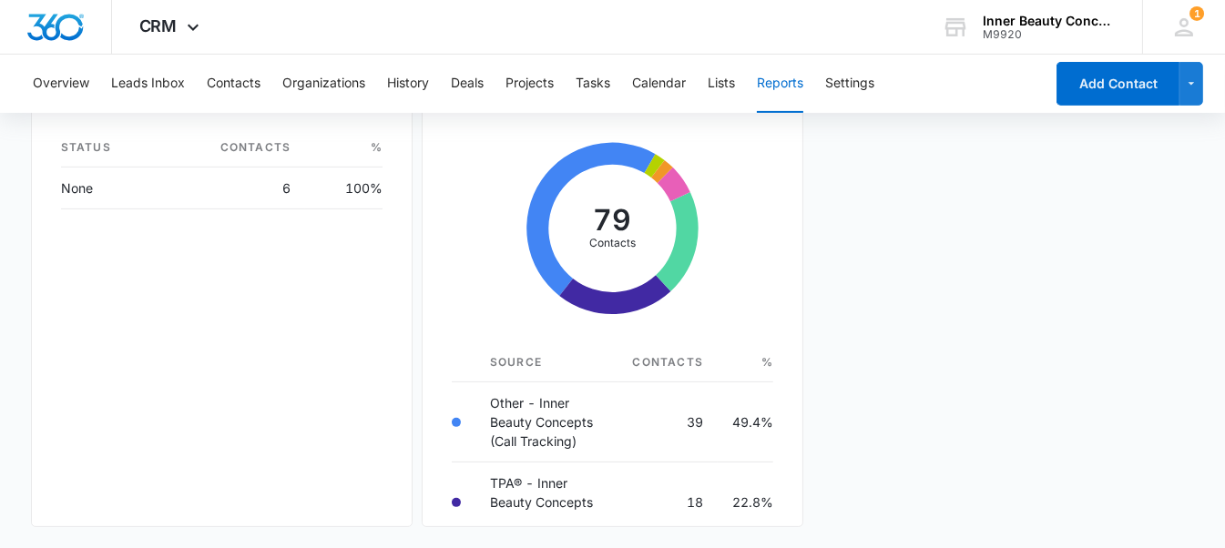
click at [826, 84] on div "Overview Leads Inbox Contacts Organizations History Deals Projects Tasks Calend…" at bounding box center [533, 84] width 1022 height 58
click at [836, 81] on button "Settings" at bounding box center [849, 84] width 49 height 58
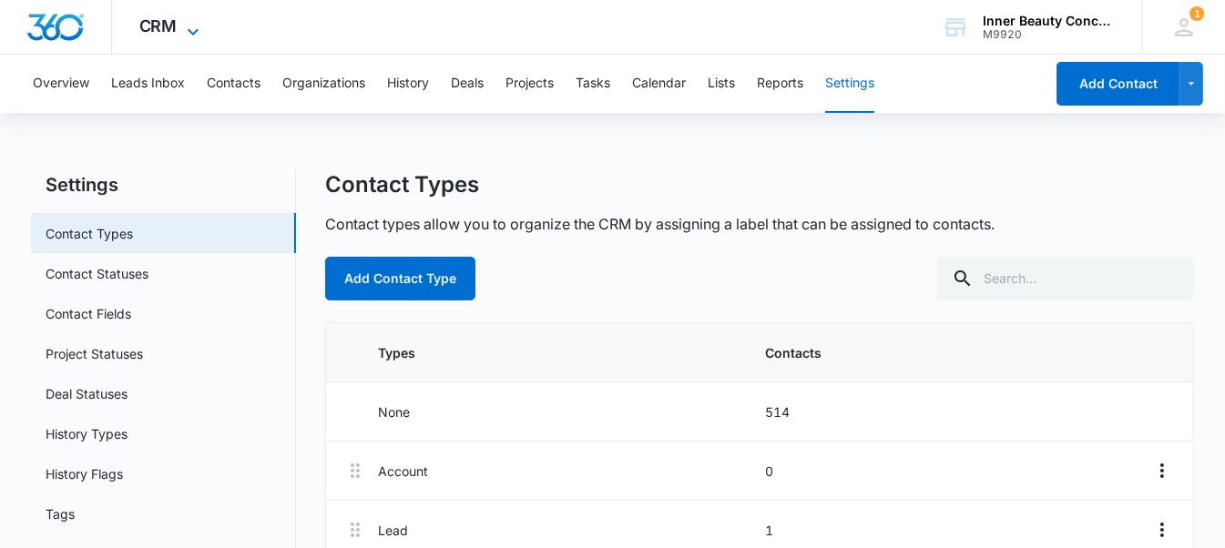
click at [160, 29] on span "CRM" at bounding box center [158, 25] width 38 height 19
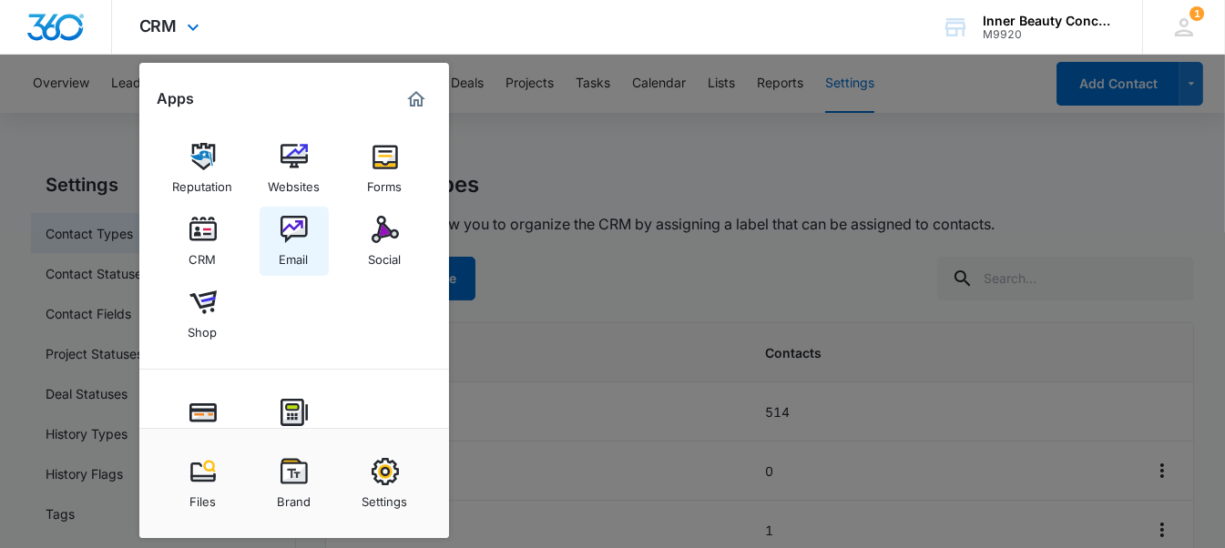
click at [289, 237] on img at bounding box center [293, 229] width 27 height 27
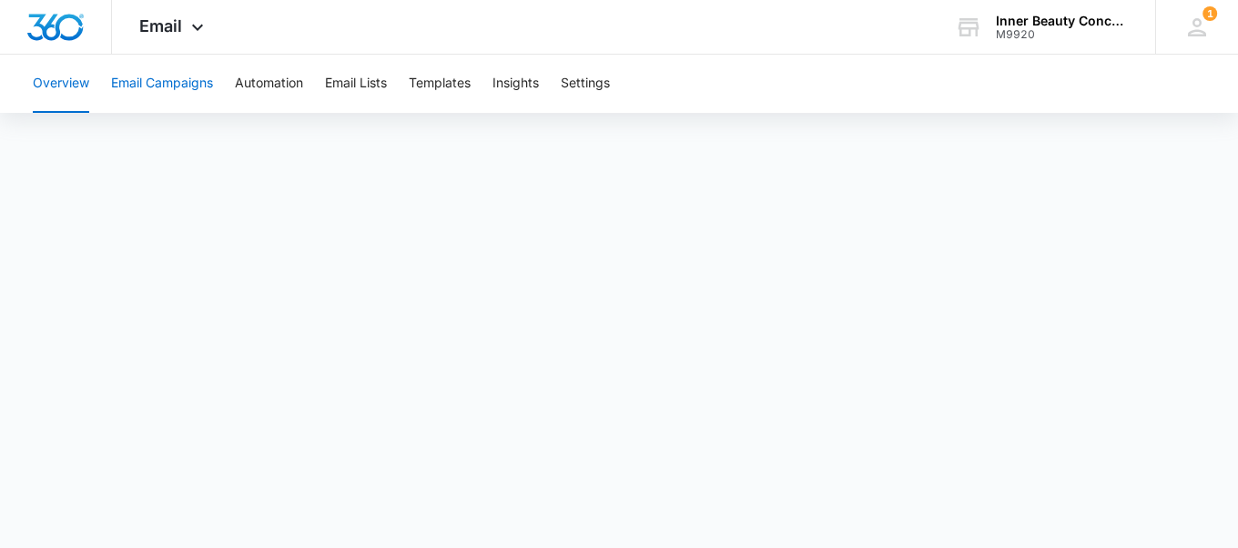
click at [168, 86] on button "Email Campaigns" at bounding box center [162, 84] width 102 height 58
click at [149, 84] on button "Email Campaigns" at bounding box center [162, 84] width 102 height 58
click at [280, 81] on button "Automation" at bounding box center [269, 84] width 68 height 58
click at [170, 97] on button "Email Campaigns" at bounding box center [162, 84] width 102 height 58
click at [176, 68] on button "Email Campaigns" at bounding box center [162, 84] width 102 height 58
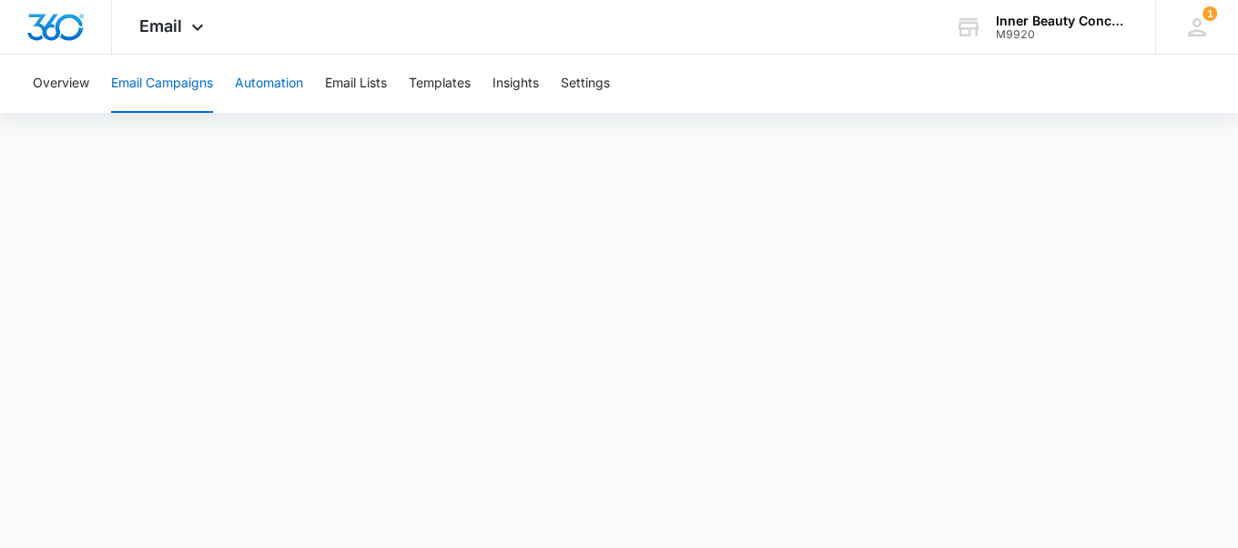
click at [258, 66] on button "Automation" at bounding box center [269, 84] width 68 height 58
click at [171, 81] on button "Email Campaigns" at bounding box center [162, 84] width 102 height 58
click at [242, 75] on button "Automation" at bounding box center [269, 84] width 68 height 58
click at [355, 85] on button "Email Lists" at bounding box center [356, 84] width 62 height 58
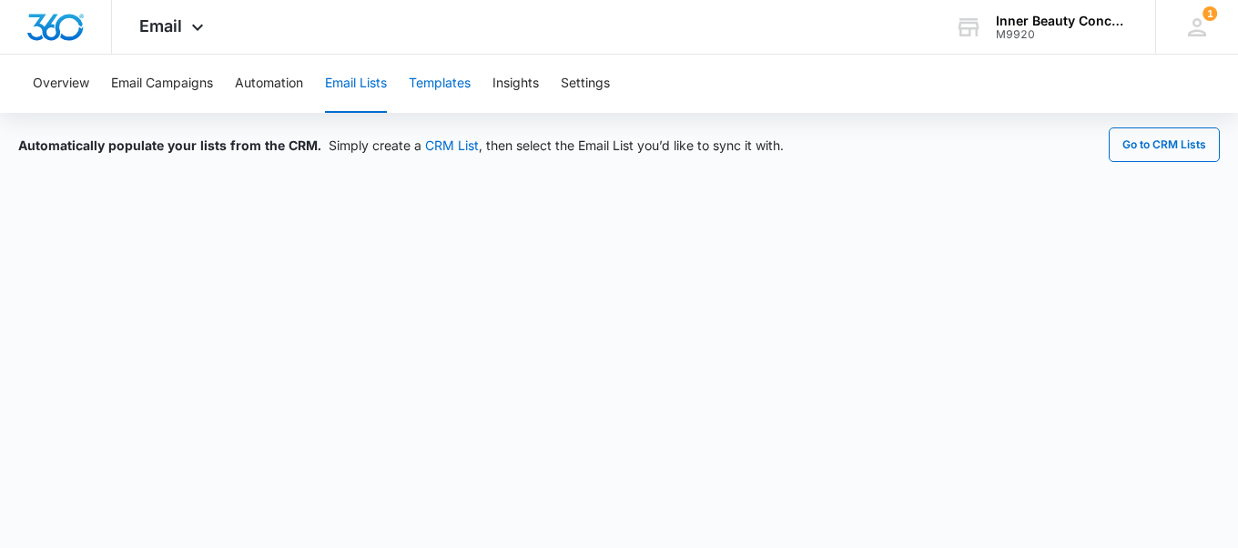
click at [433, 86] on button "Templates" at bounding box center [440, 84] width 62 height 58
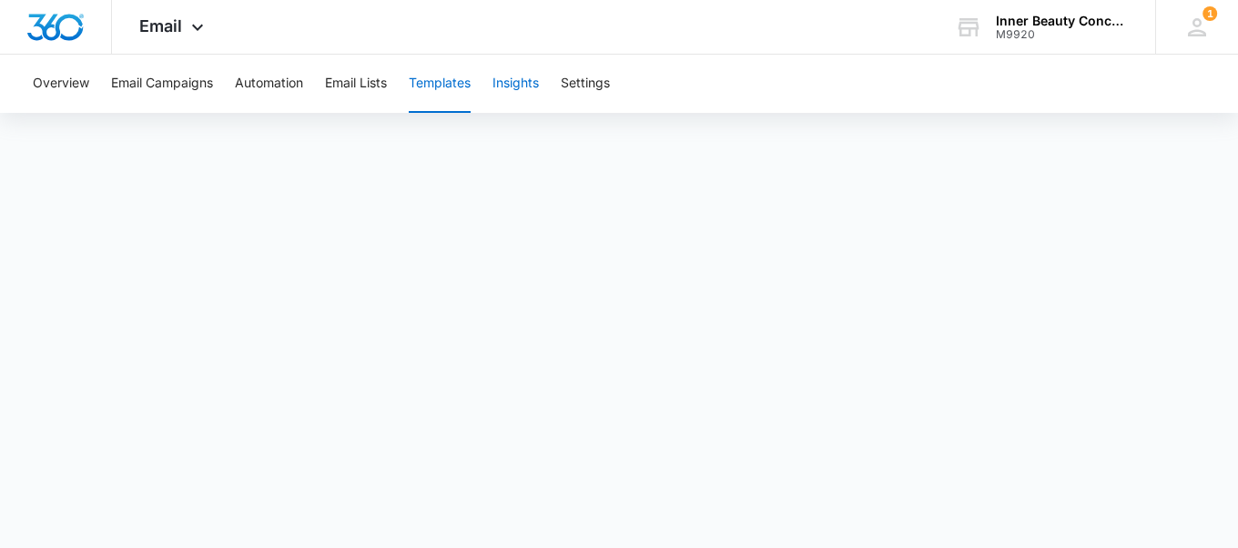
click at [520, 73] on button "Insights" at bounding box center [516, 84] width 46 height 58
click at [592, 73] on button "Settings" at bounding box center [585, 84] width 49 height 58
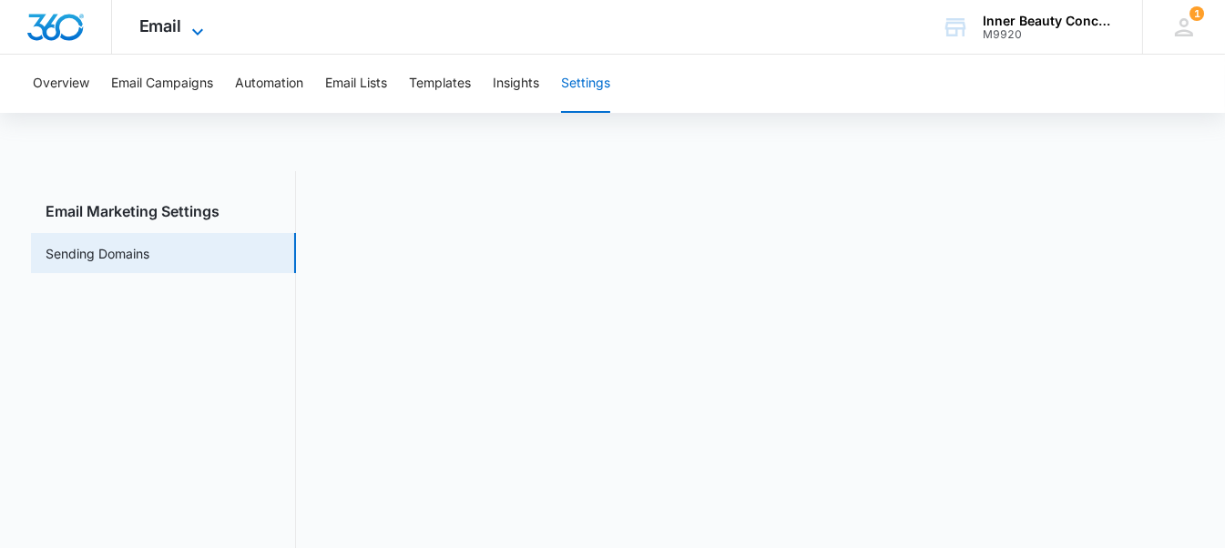
click at [205, 25] on icon at bounding box center [198, 32] width 22 height 22
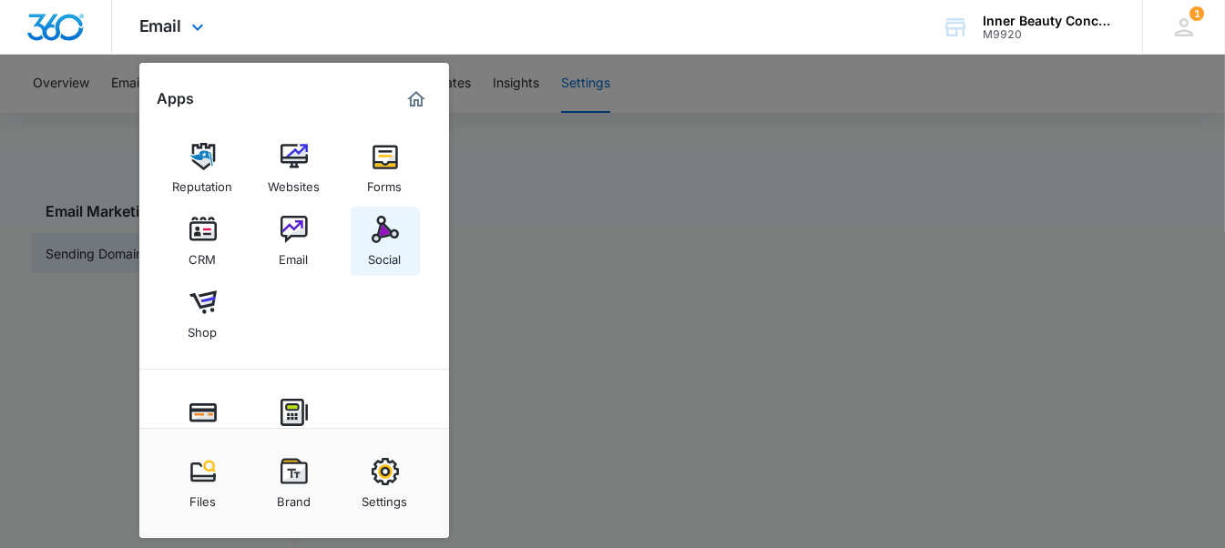
click at [360, 226] on link "Social" at bounding box center [385, 241] width 69 height 69
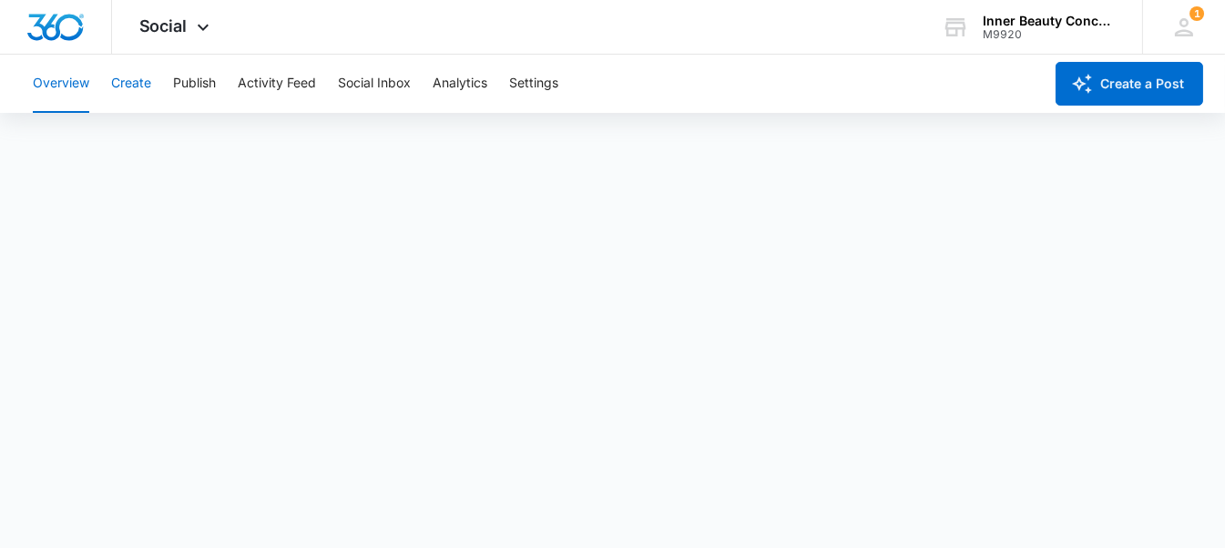
click at [132, 77] on button "Create" at bounding box center [131, 84] width 40 height 58
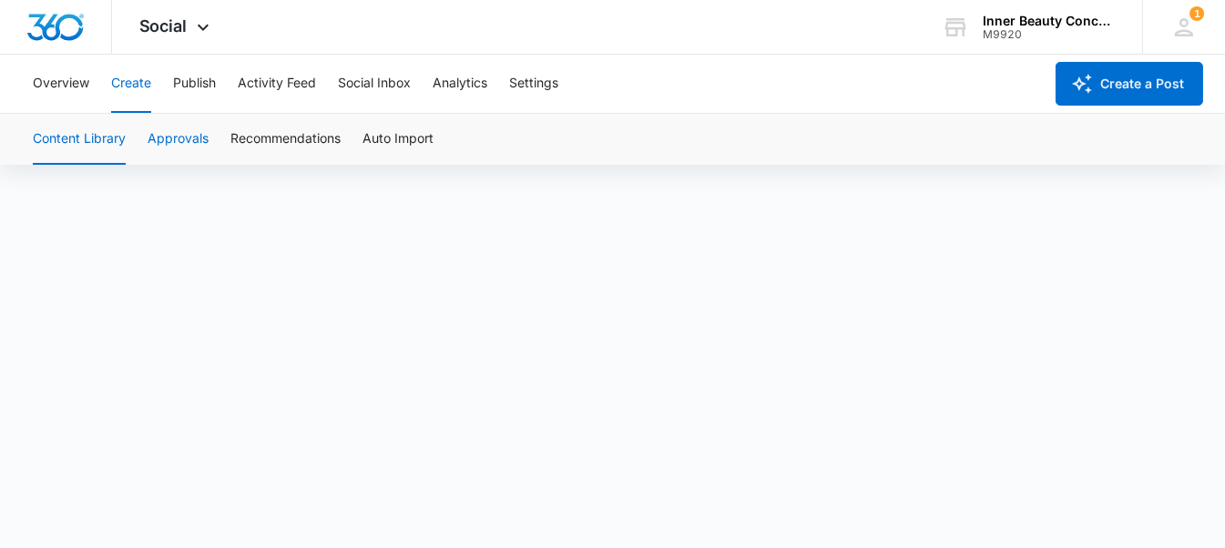
click at [176, 148] on button "Approvals" at bounding box center [178, 139] width 61 height 51
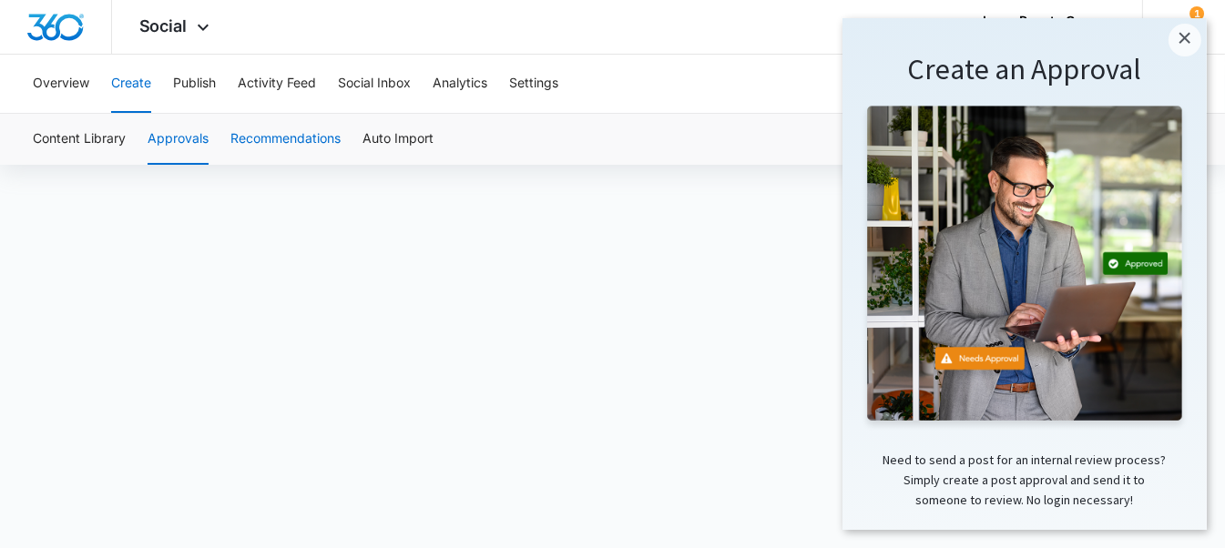
click at [268, 142] on button "Recommendations" at bounding box center [285, 139] width 110 height 51
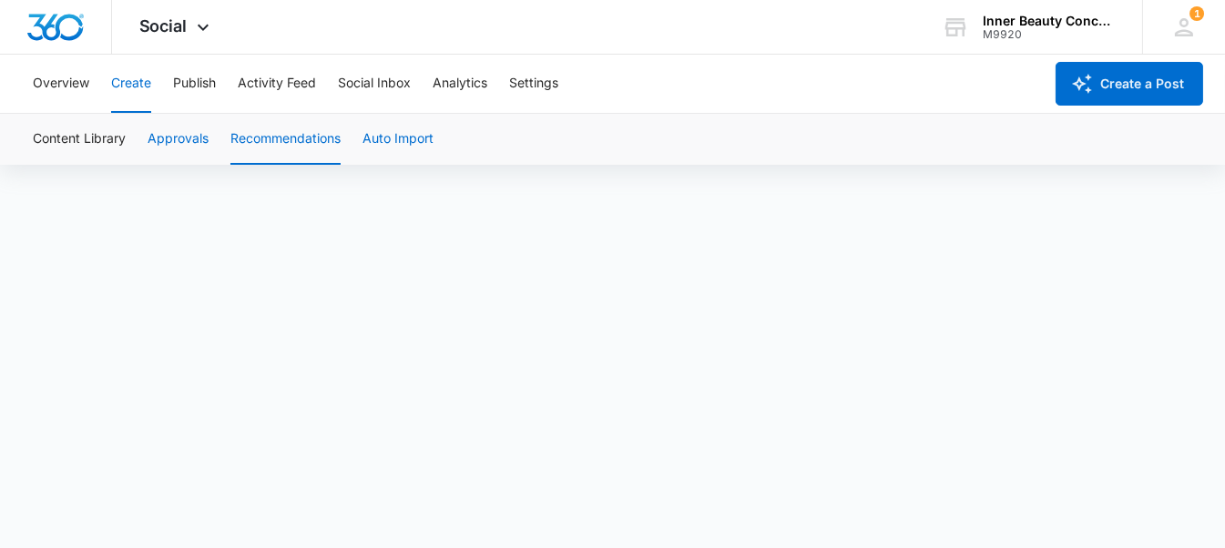
scroll to position [13, 0]
click at [408, 133] on button "Auto Import" at bounding box center [397, 139] width 71 height 51
click at [273, 76] on button "Activity Feed" at bounding box center [277, 84] width 78 height 58
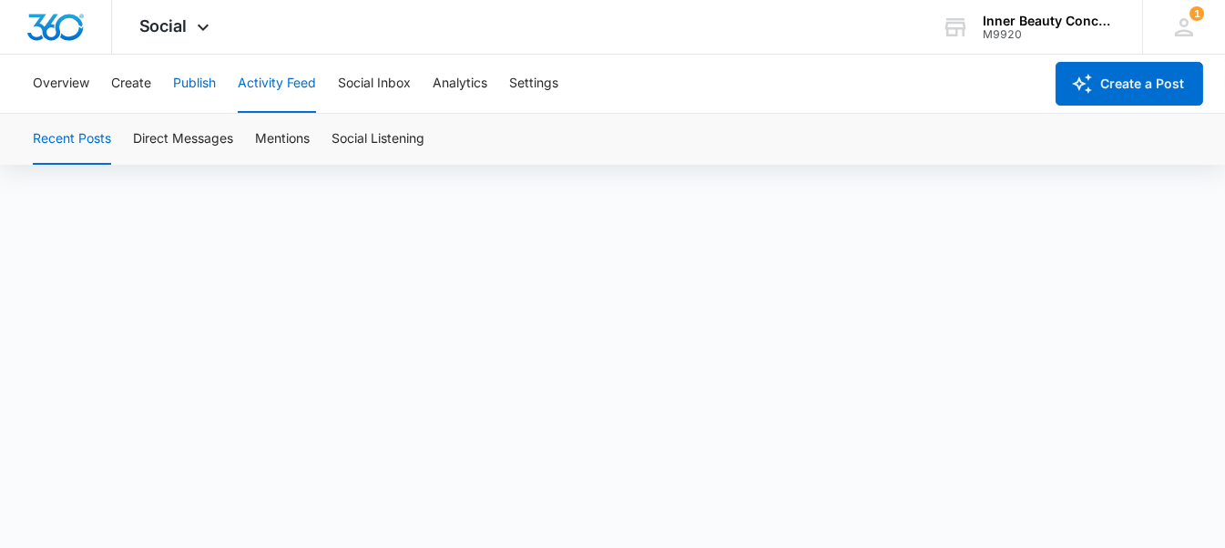
click at [200, 81] on button "Publish" at bounding box center [194, 84] width 43 height 58
click at [280, 85] on button "Activity Feed" at bounding box center [277, 84] width 78 height 58
click at [189, 124] on button "Direct Messages" at bounding box center [183, 139] width 100 height 51
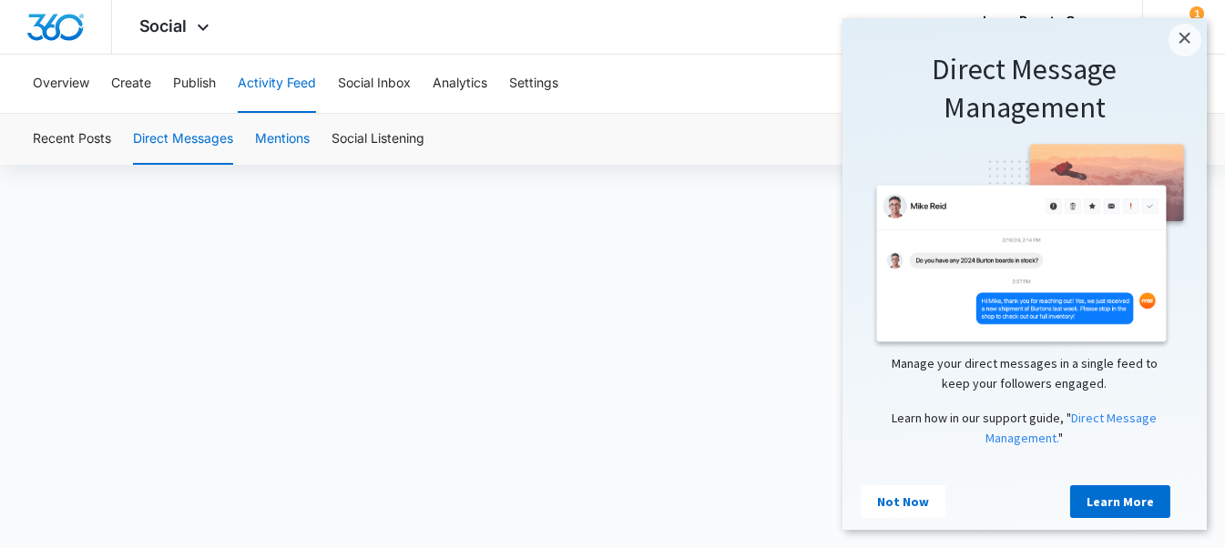
click at [291, 132] on button "Mentions" at bounding box center [282, 139] width 55 height 51
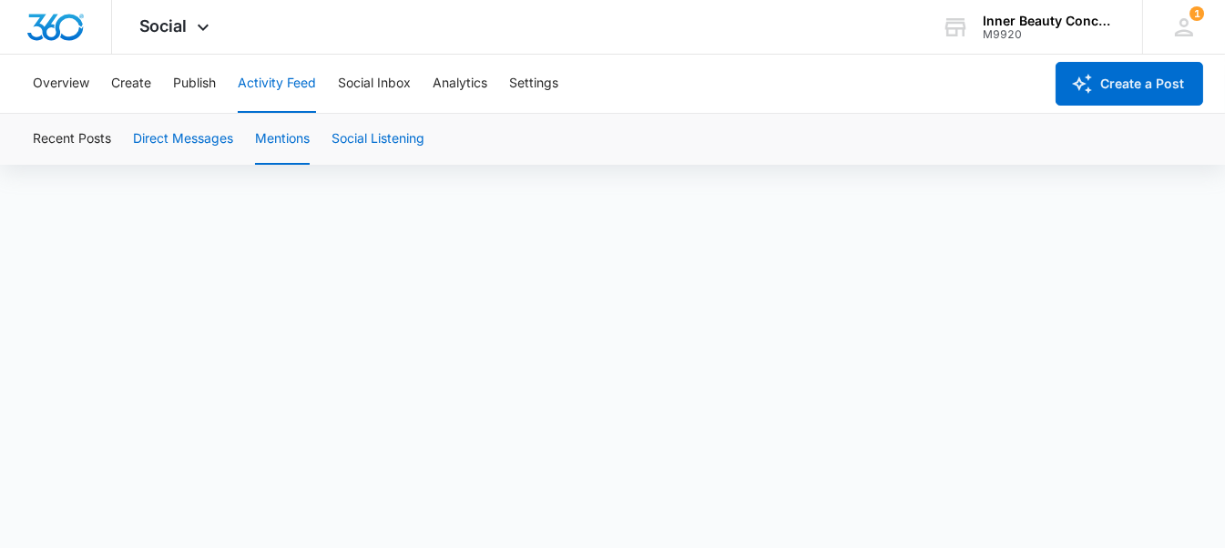
scroll to position [13, 0]
click at [360, 134] on button "Social Listening" at bounding box center [377, 139] width 93 height 51
click at [85, 148] on button "Recent Posts" at bounding box center [72, 139] width 78 height 51
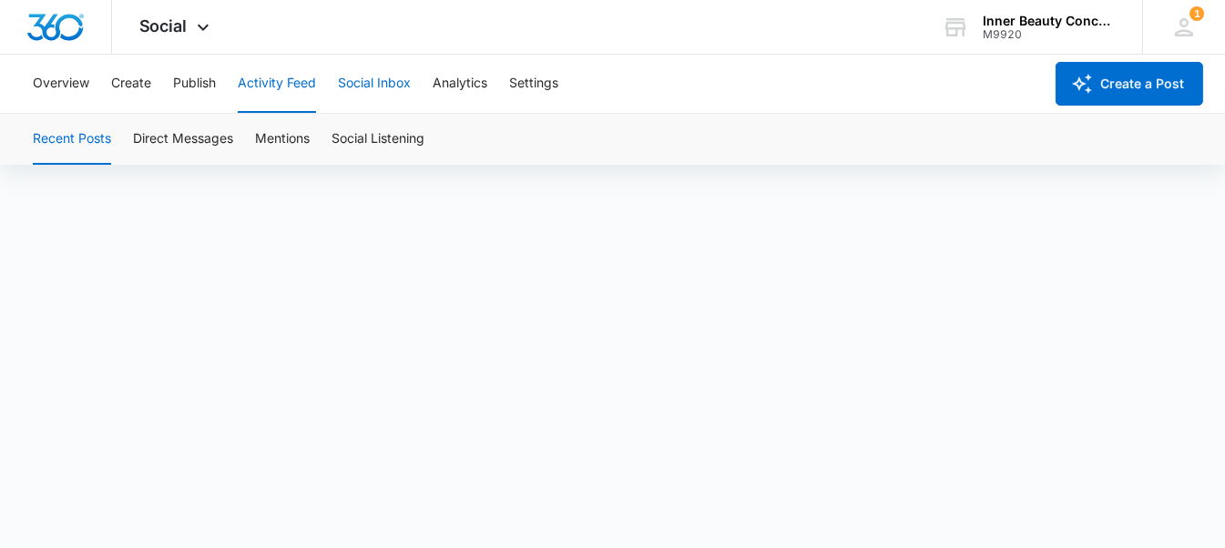
click at [373, 79] on button "Social Inbox" at bounding box center [374, 84] width 73 height 58
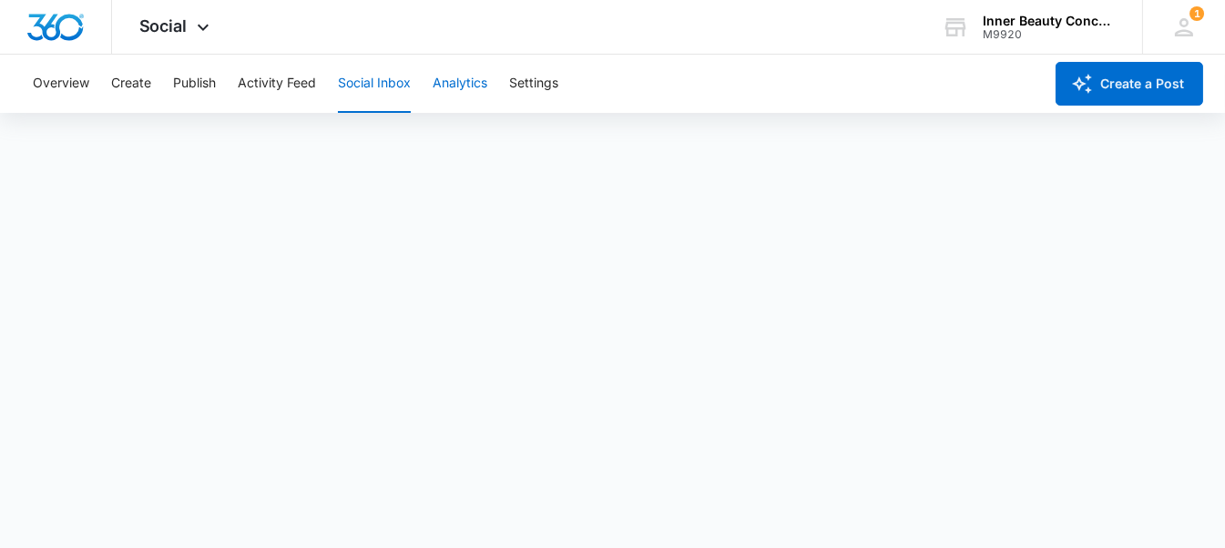
click at [450, 87] on button "Analytics" at bounding box center [460, 84] width 55 height 58
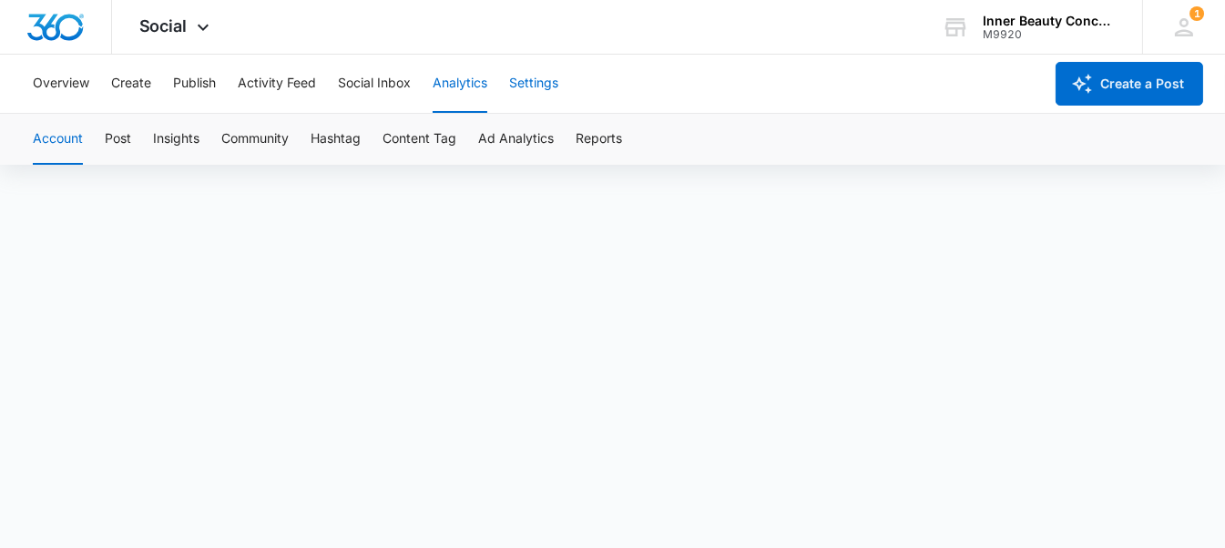
click at [532, 82] on button "Settings" at bounding box center [533, 84] width 49 height 58
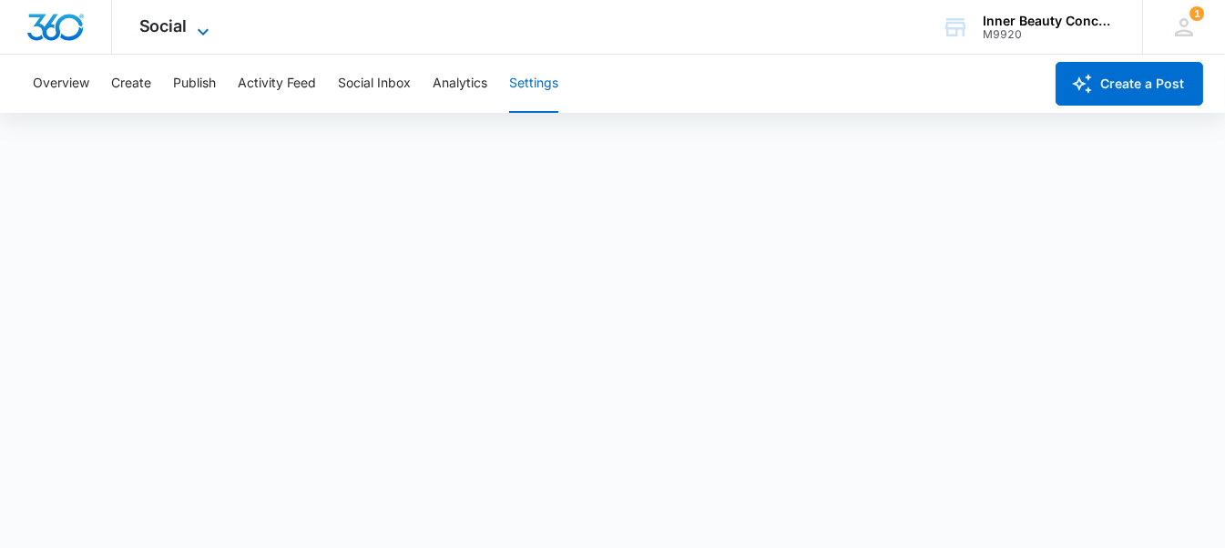
click at [199, 26] on icon at bounding box center [203, 32] width 22 height 22
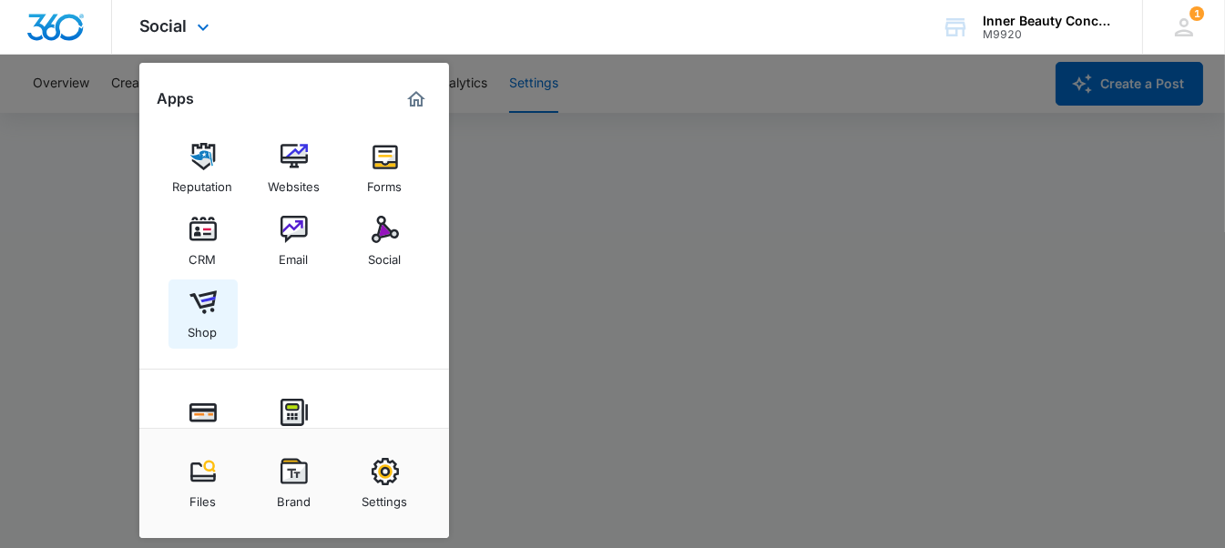
click at [199, 307] on img at bounding box center [202, 302] width 27 height 27
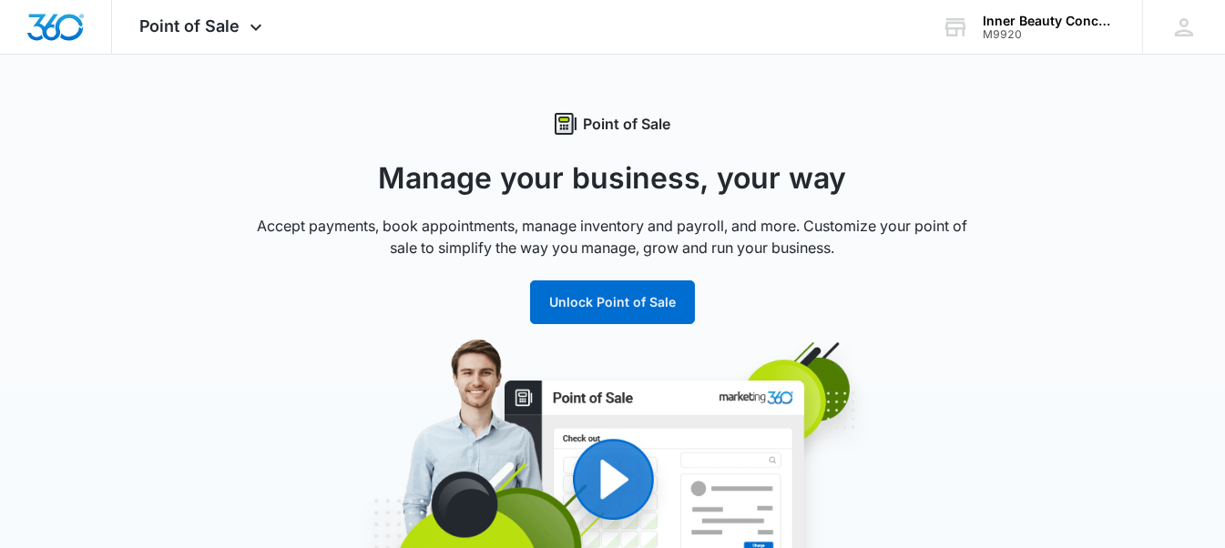
drag, startPoint x: 0, startPoint y: 0, endPoint x: 291, endPoint y: 282, distance: 405.7
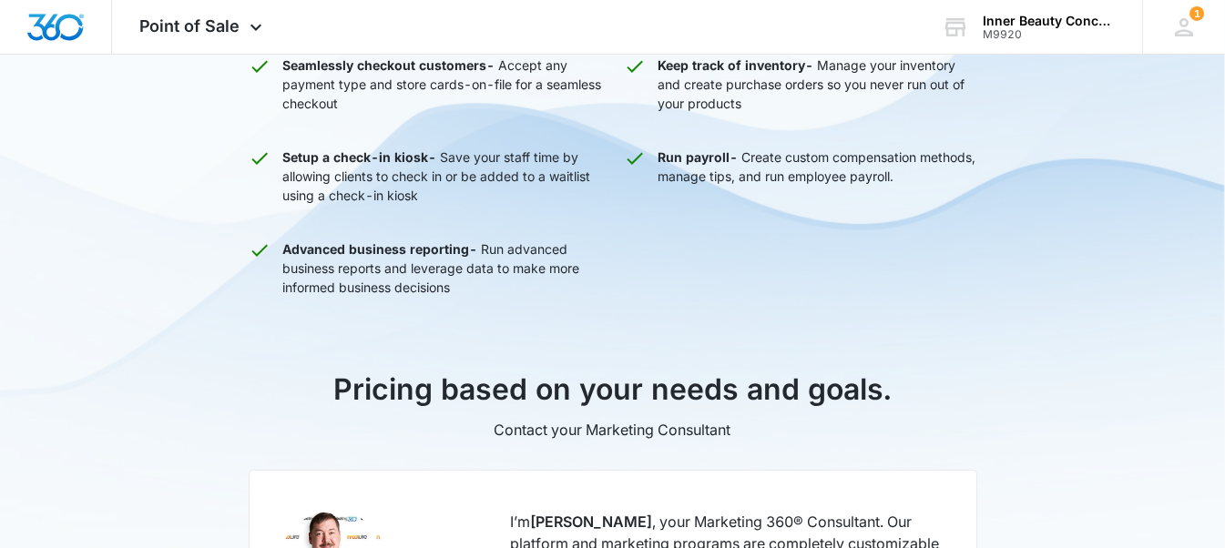
scroll to position [1105, 0]
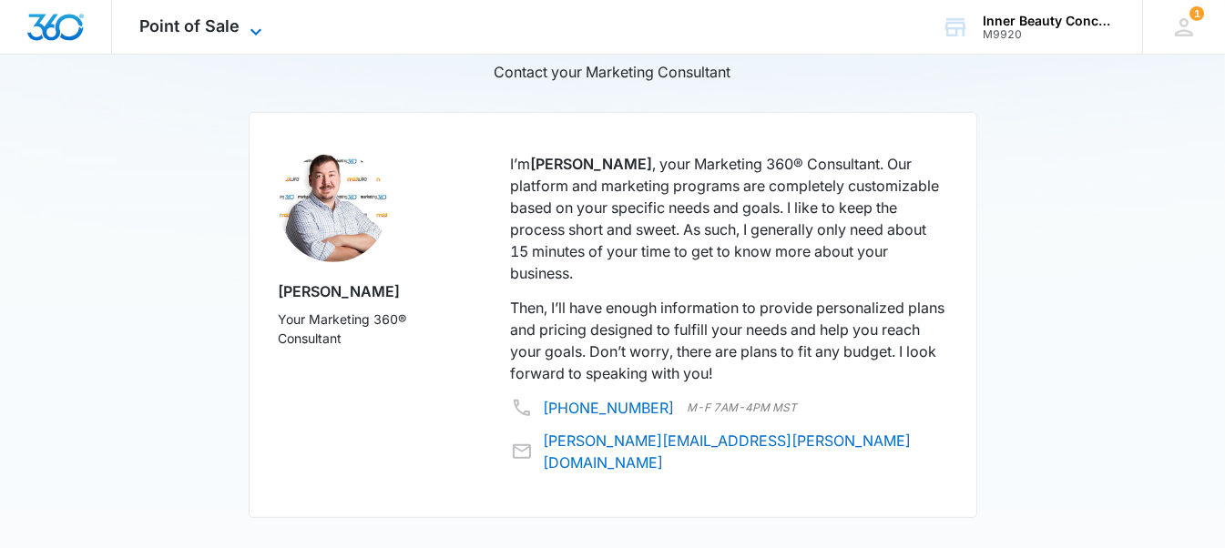
click at [227, 27] on span "Point of Sale" at bounding box center [189, 25] width 101 height 19
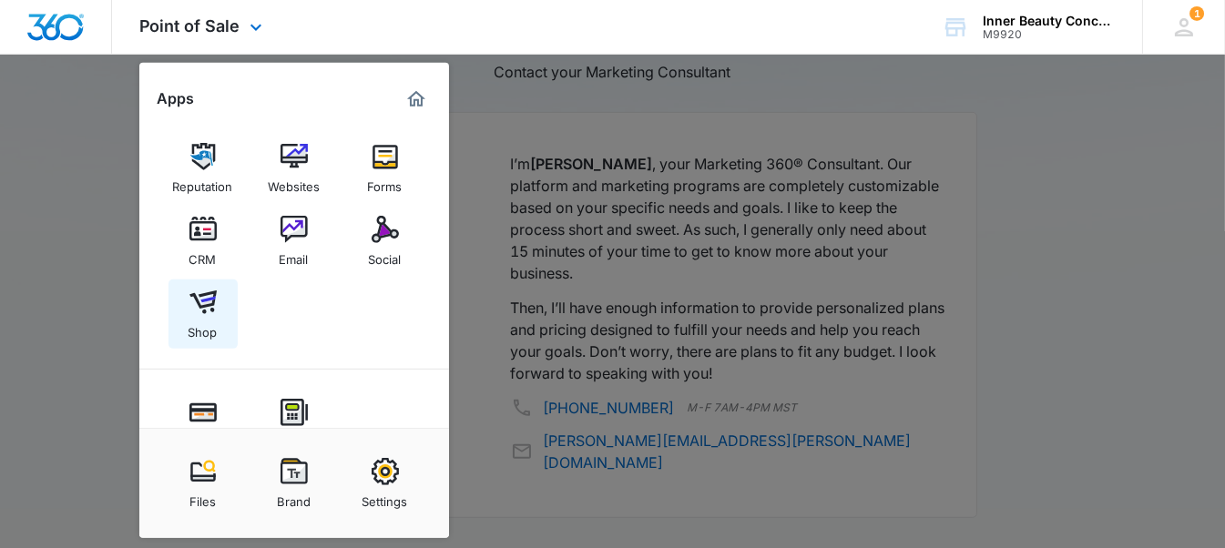
scroll to position [160, 0]
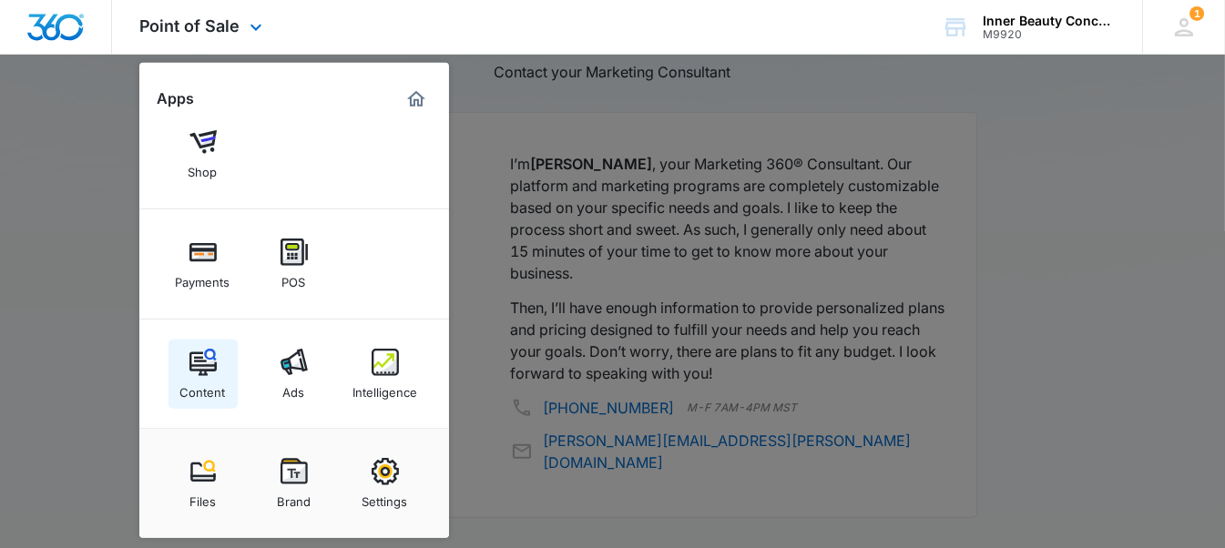
click at [211, 382] on div "Content" at bounding box center [203, 388] width 46 height 24
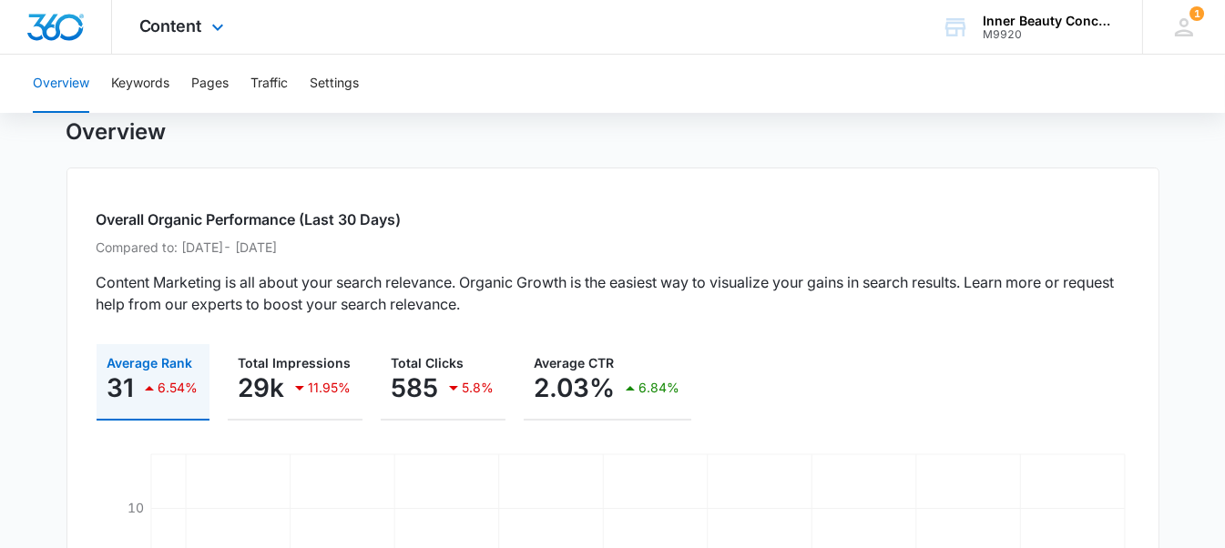
scroll to position [2, 0]
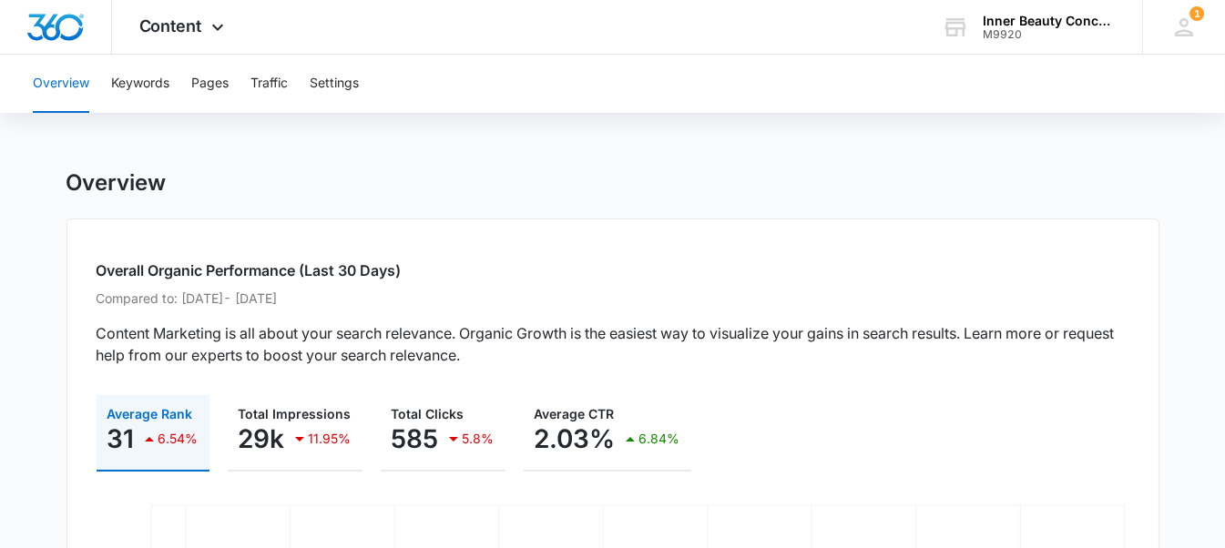
click at [494, 319] on div "Overall Organic Performance (Last 30 Days) Compared to: [DATE] - [DATE] Content…" at bounding box center [612, 512] width 1093 height 586
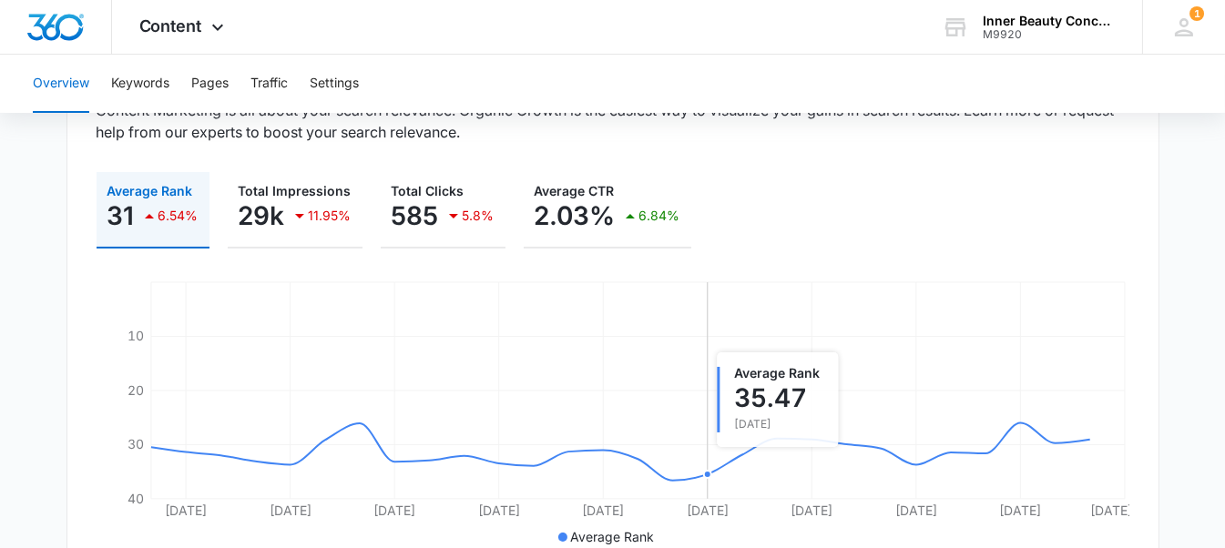
scroll to position [0, 0]
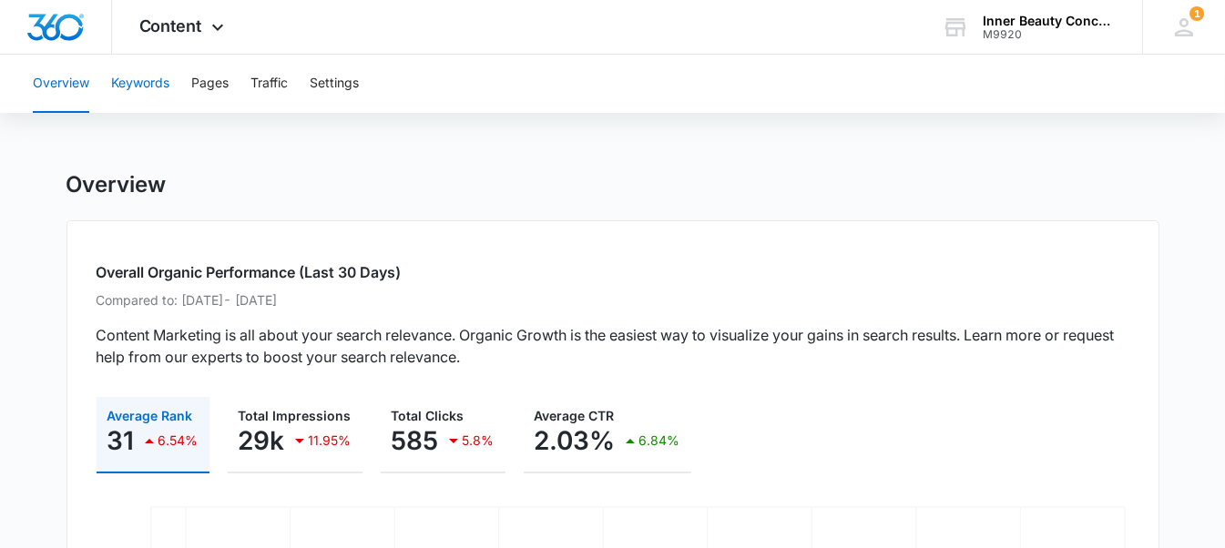
click at [151, 83] on button "Keywords" at bounding box center [140, 84] width 58 height 58
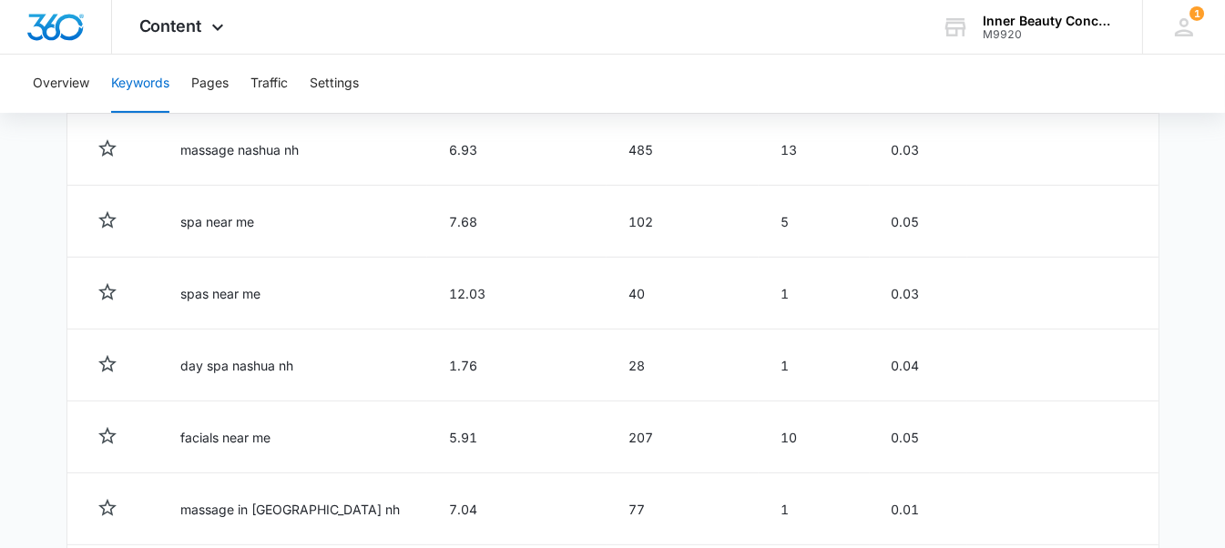
scroll to position [962, 0]
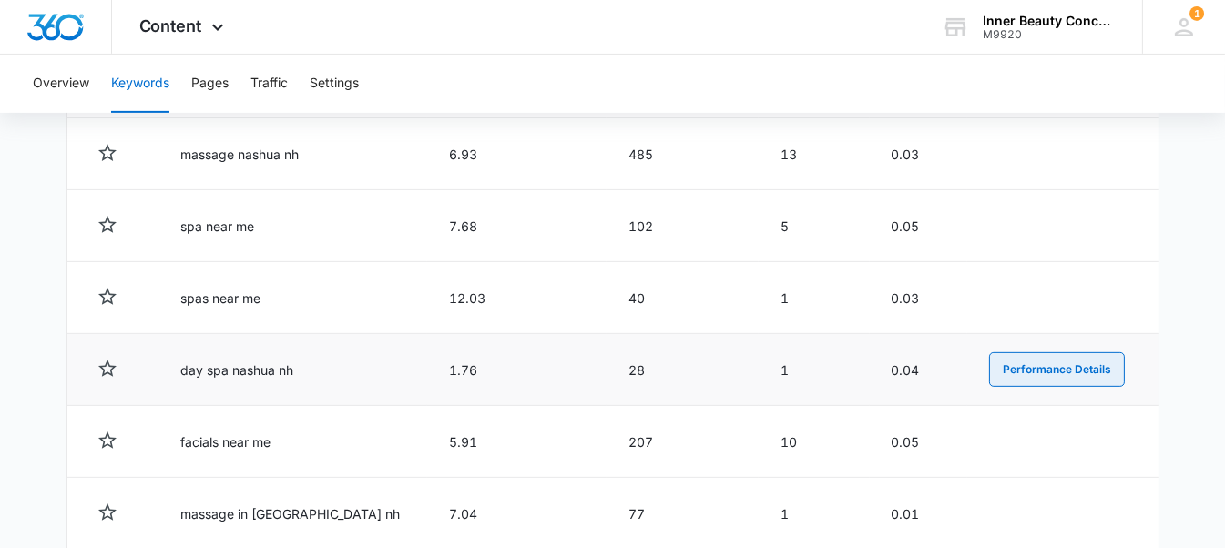
click at [1026, 368] on button "Performance Details" at bounding box center [1057, 369] width 136 height 35
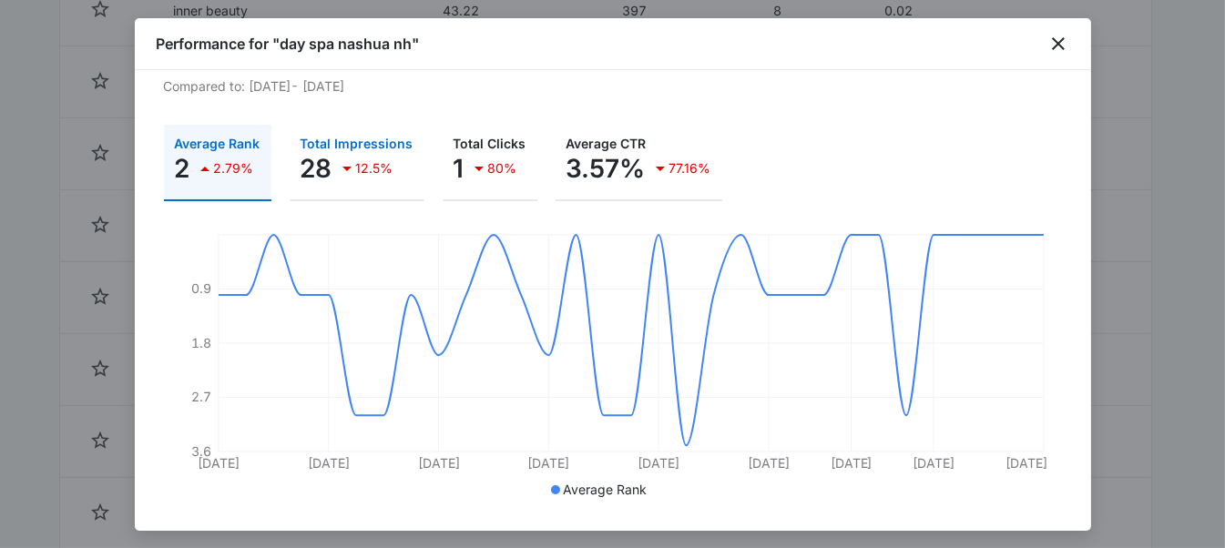
scroll to position [0, 0]
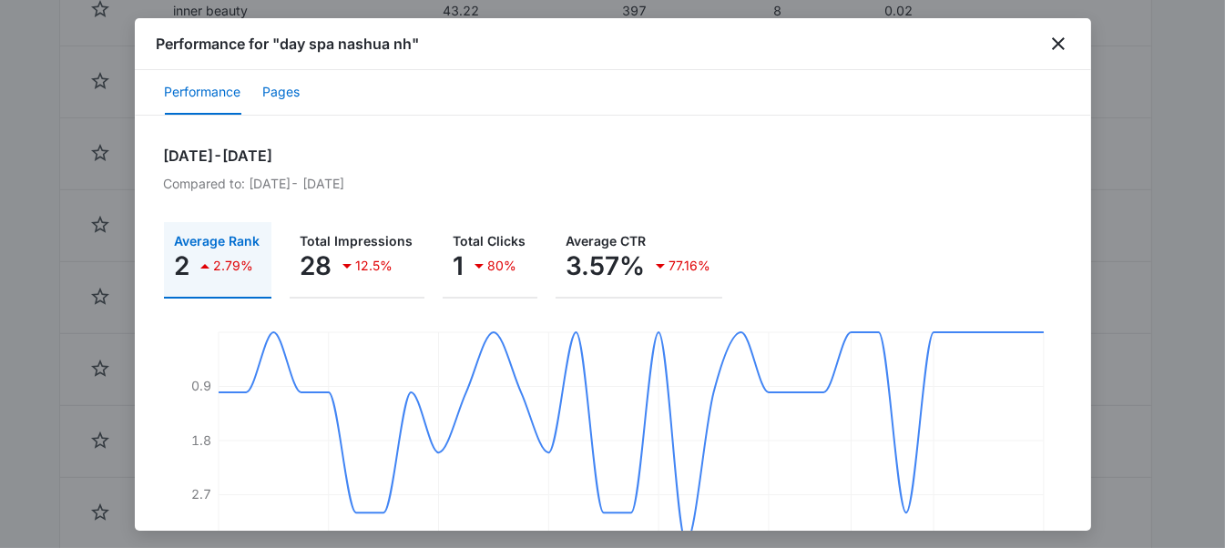
click at [289, 104] on button "Pages" at bounding box center [281, 93] width 37 height 44
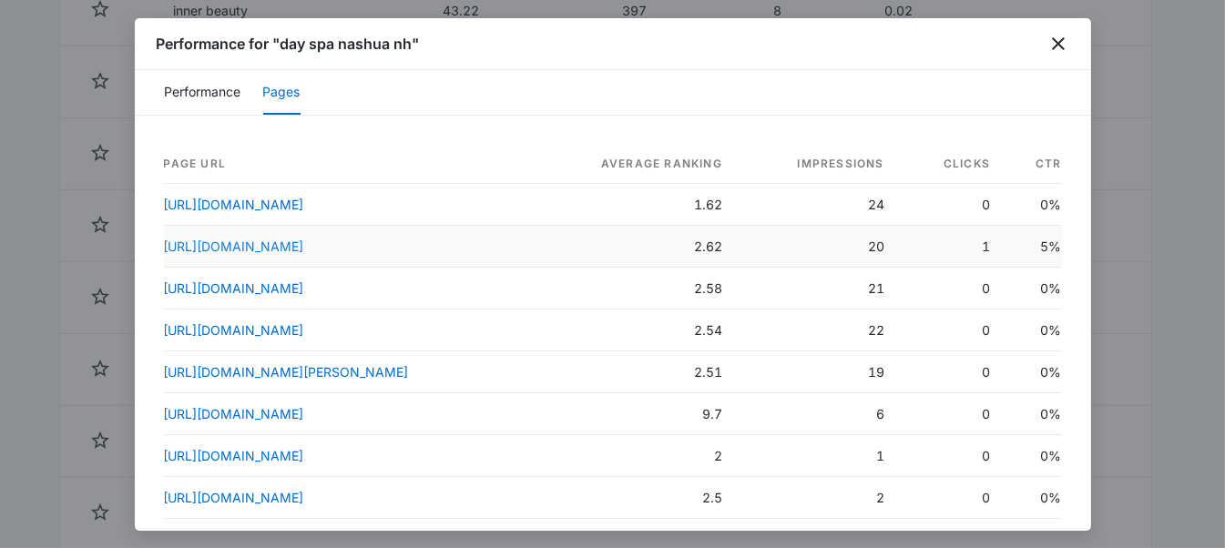
scroll to position [176, 0]
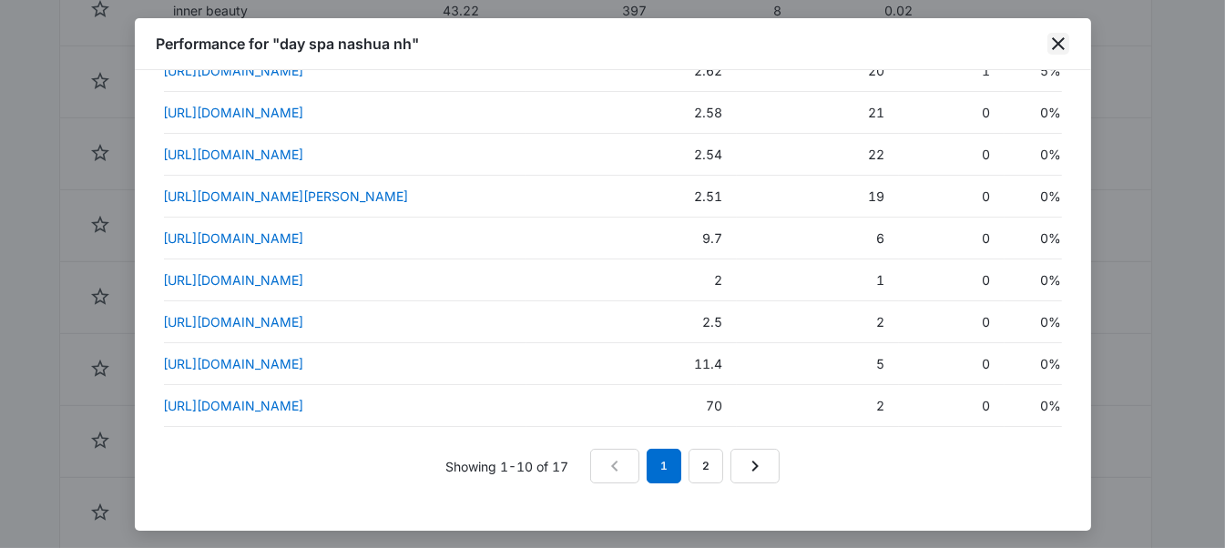
click at [1059, 44] on icon "close" at bounding box center [1058, 43] width 13 height 13
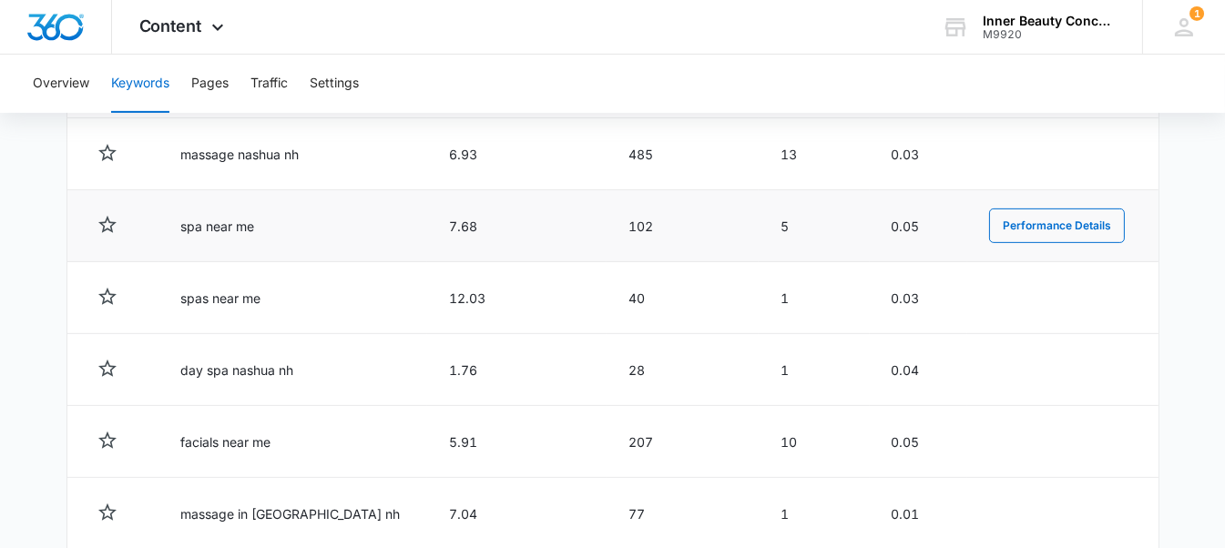
scroll to position [1130, 0]
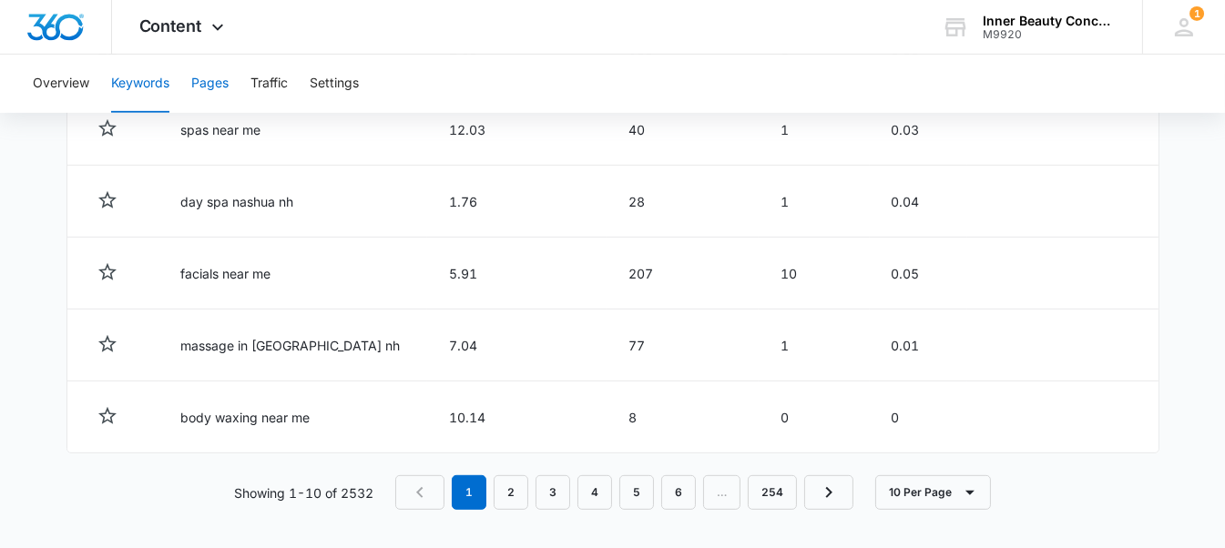
click at [195, 73] on button "Pages" at bounding box center [209, 84] width 37 height 58
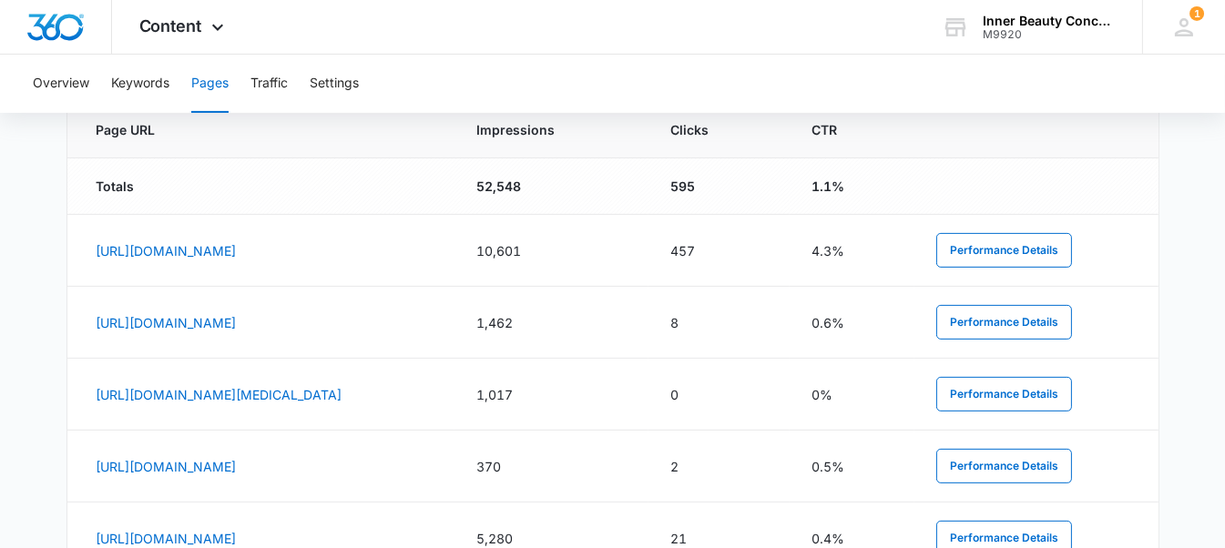
scroll to position [781, 0]
click at [1072, 313] on button "Performance Details" at bounding box center [1004, 322] width 136 height 35
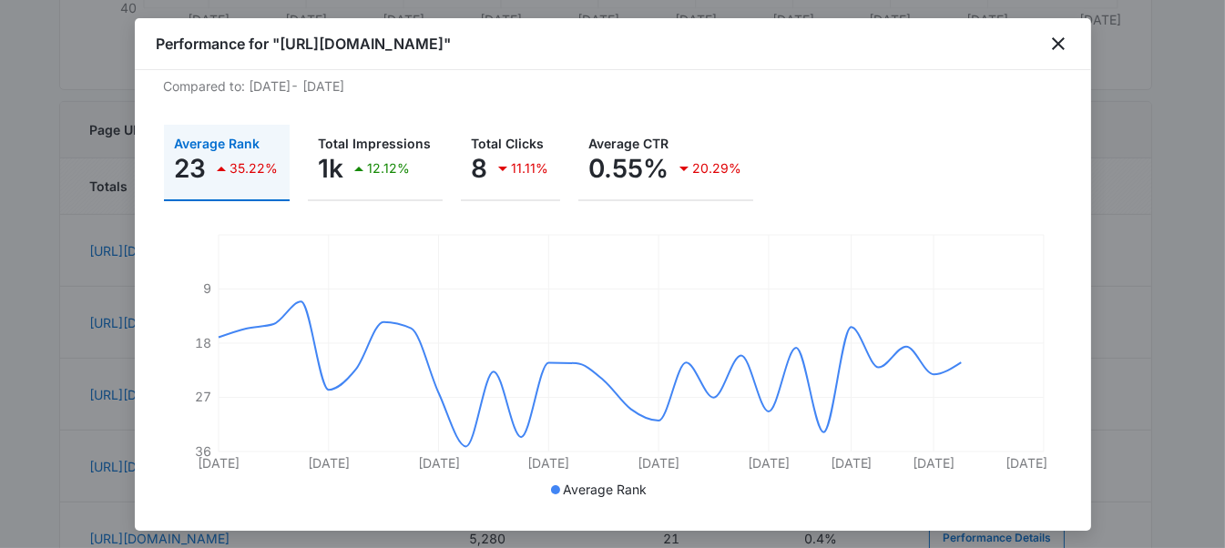
scroll to position [0, 0]
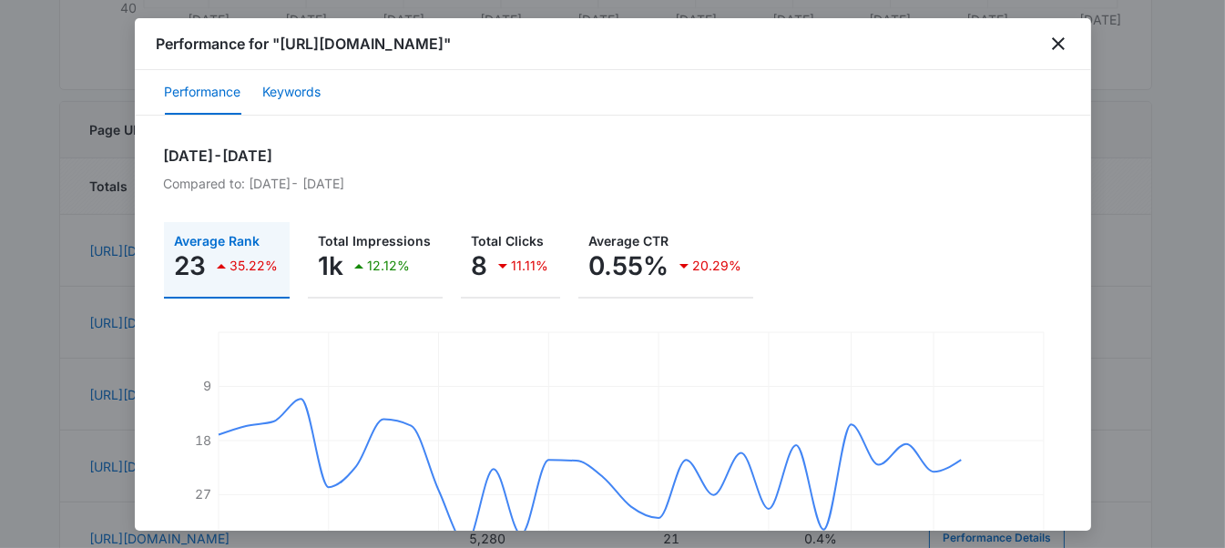
click at [305, 81] on button "Keywords" at bounding box center [292, 93] width 58 height 44
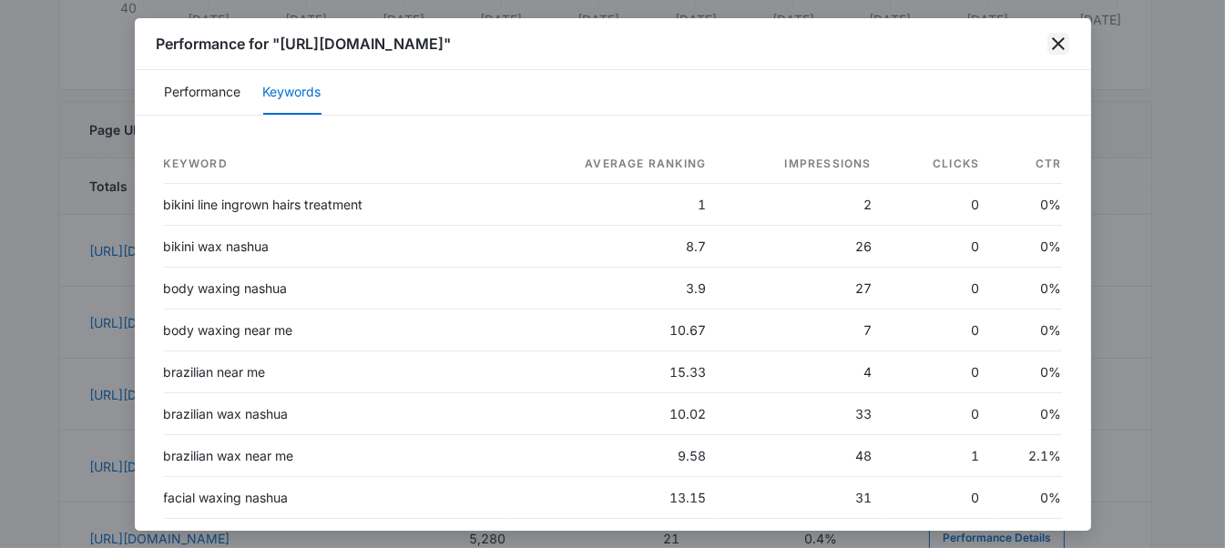
click at [1066, 45] on icon "close" at bounding box center [1058, 44] width 22 height 22
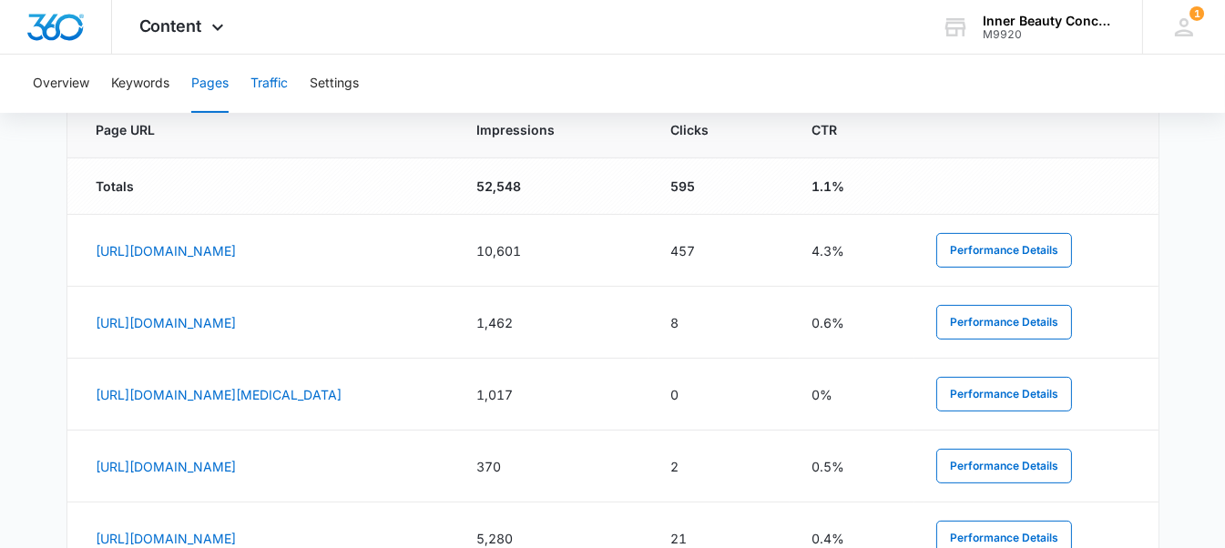
click at [262, 84] on button "Traffic" at bounding box center [268, 84] width 37 height 58
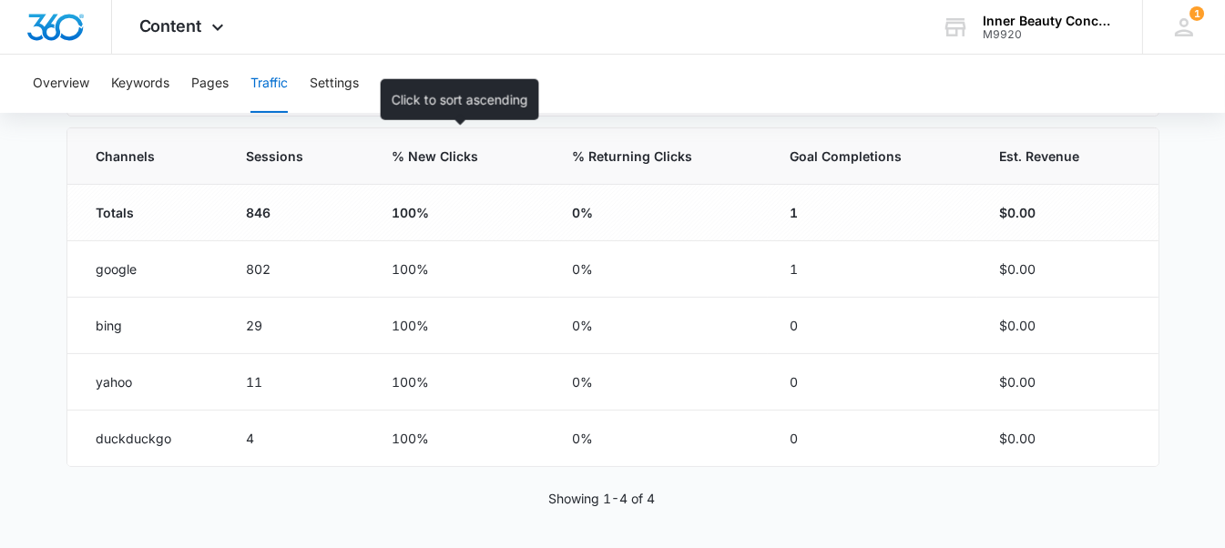
scroll to position [596, 0]
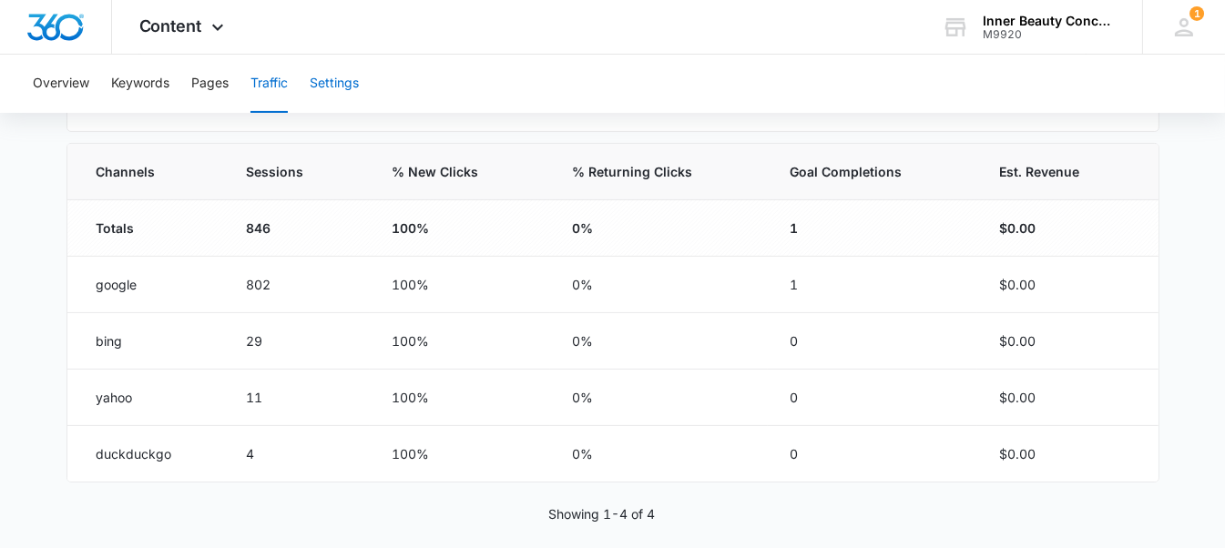
click at [338, 76] on button "Settings" at bounding box center [334, 84] width 49 height 58
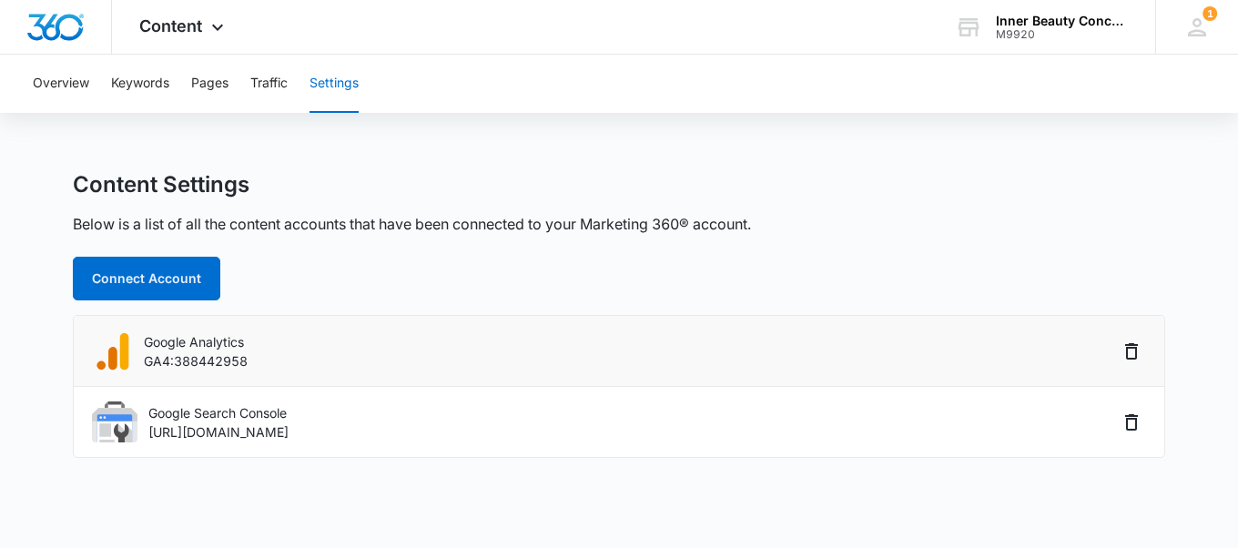
click at [156, 340] on p "Google Analytics" at bounding box center [196, 341] width 104 height 19
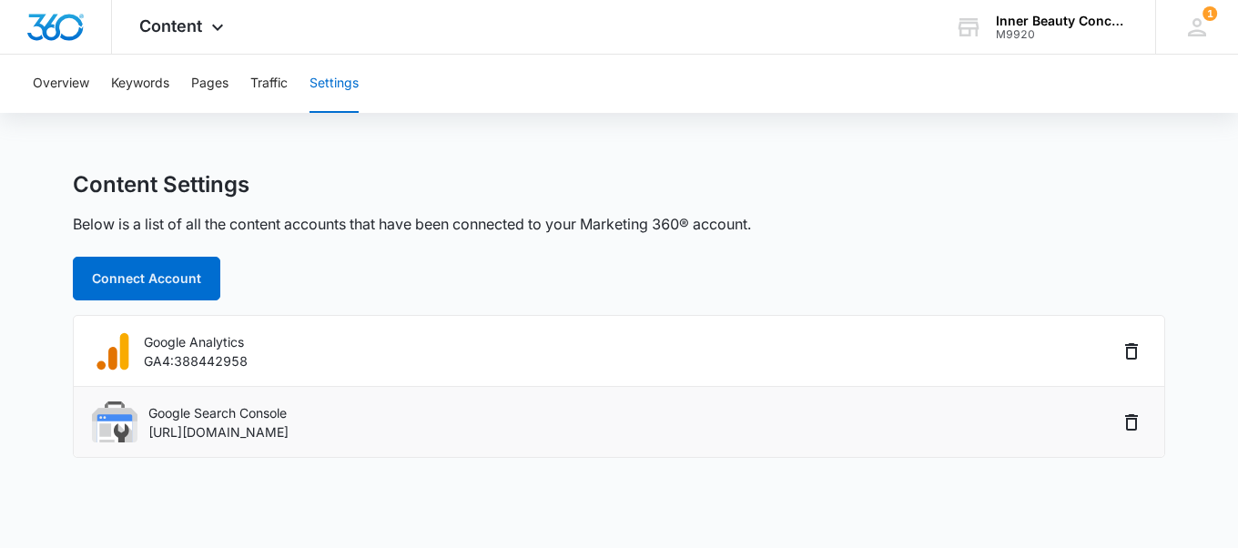
click at [217, 426] on p "https://www.innerbeautyconcepts.com/" at bounding box center [218, 432] width 140 height 19
click at [385, 283] on div "Content Settings Below is a list of all the content accounts that have been con…" at bounding box center [619, 314] width 1093 height 287
click at [213, 30] on icon at bounding box center [217, 31] width 11 height 6
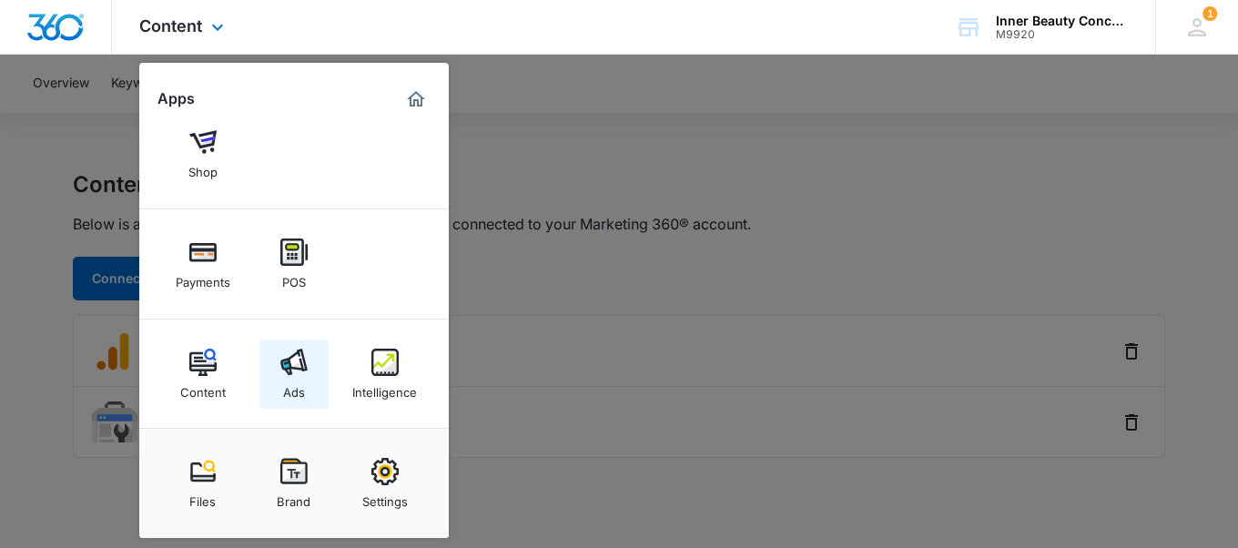
click at [298, 366] on img at bounding box center [293, 362] width 27 height 27
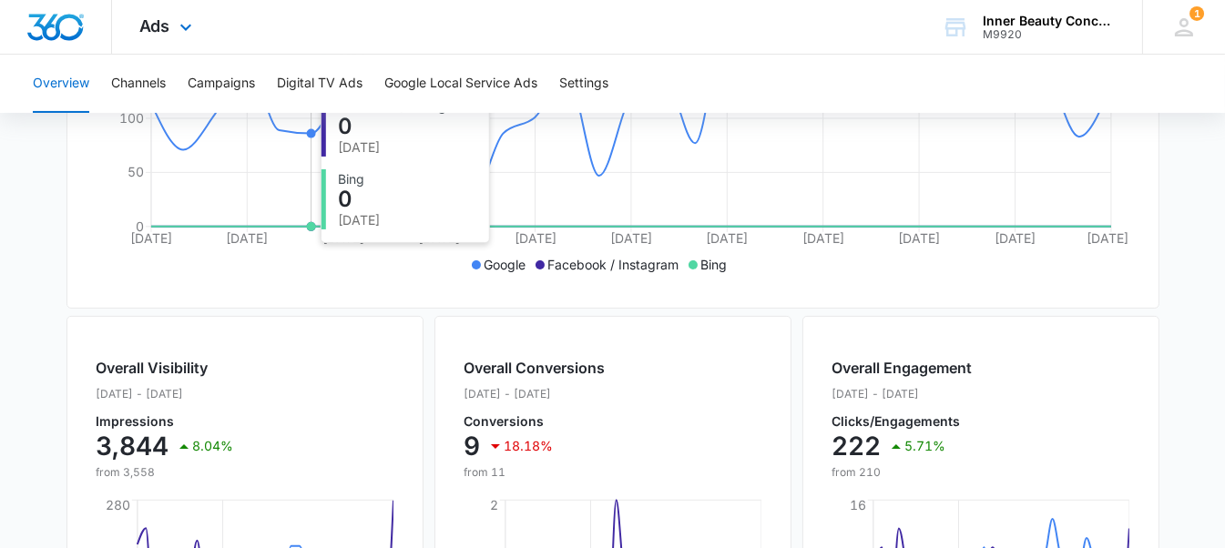
scroll to position [463, 0]
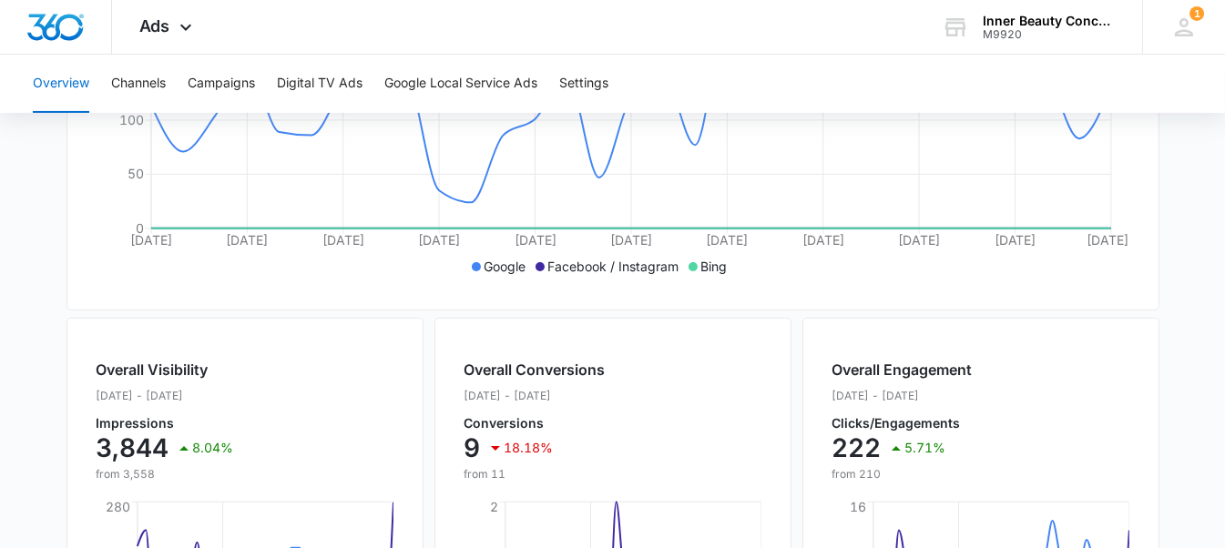
click at [321, 468] on div "Overall Visibility Jul. 11 - Aug. 10, 2025 Impressions 3,844 8.04% from 3,558" at bounding box center [245, 421] width 297 height 124
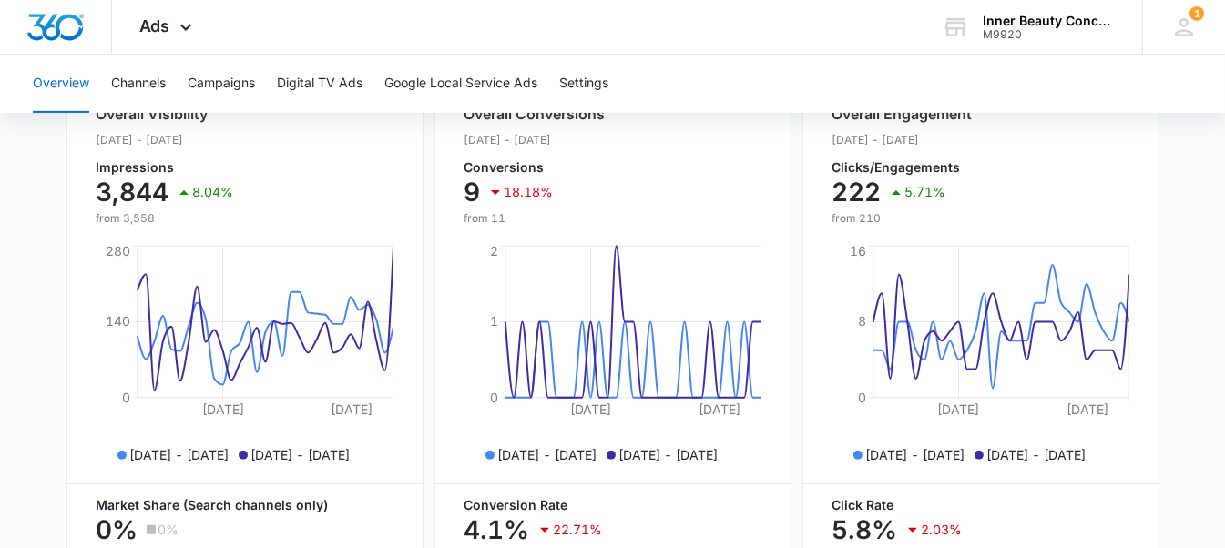
scroll to position [941, 0]
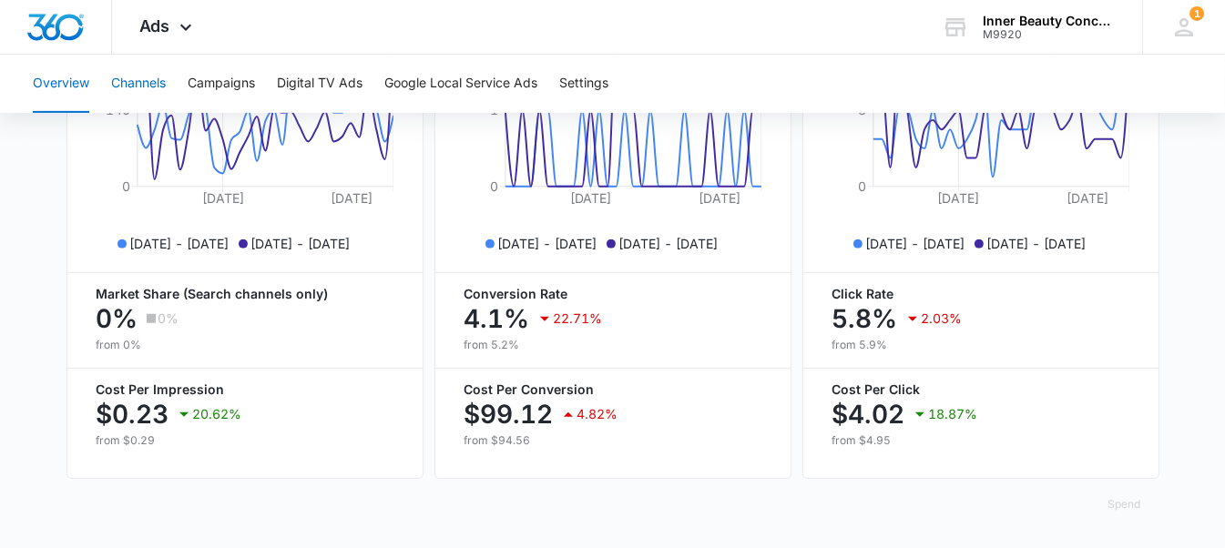
click at [154, 85] on button "Channels" at bounding box center [138, 84] width 55 height 58
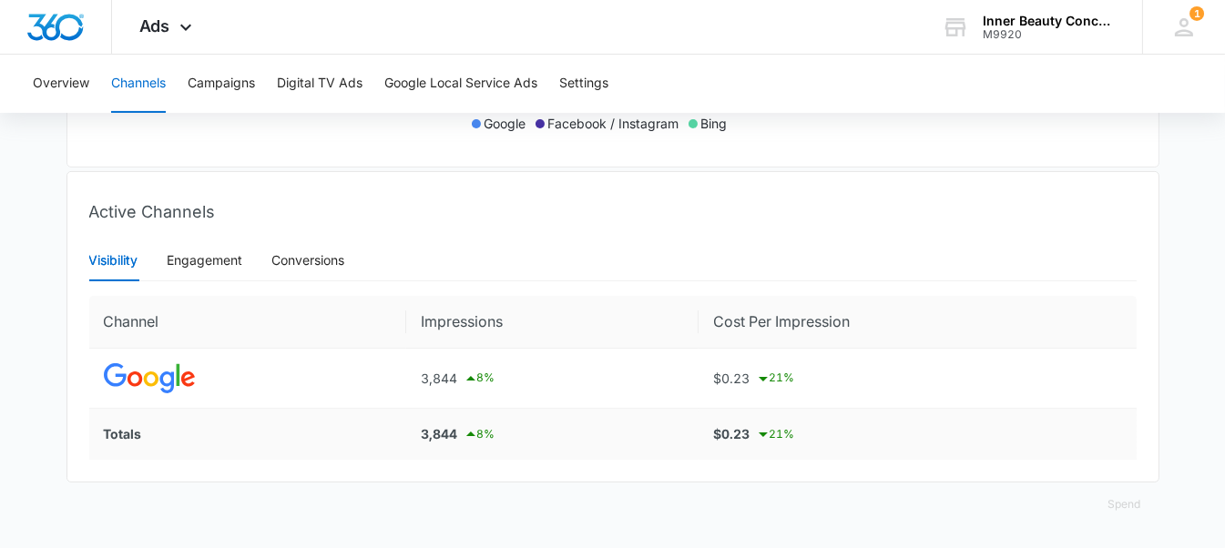
scroll to position [616, 0]
click at [219, 255] on div "Engagement" at bounding box center [206, 260] width 76 height 20
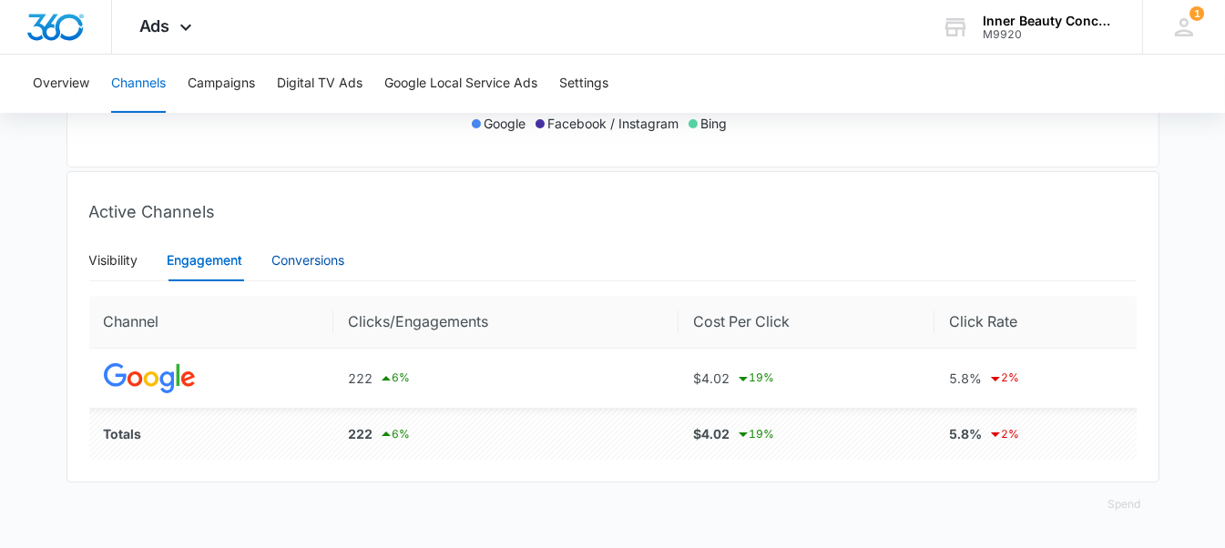
click at [308, 267] on div "Conversions" at bounding box center [308, 260] width 73 height 20
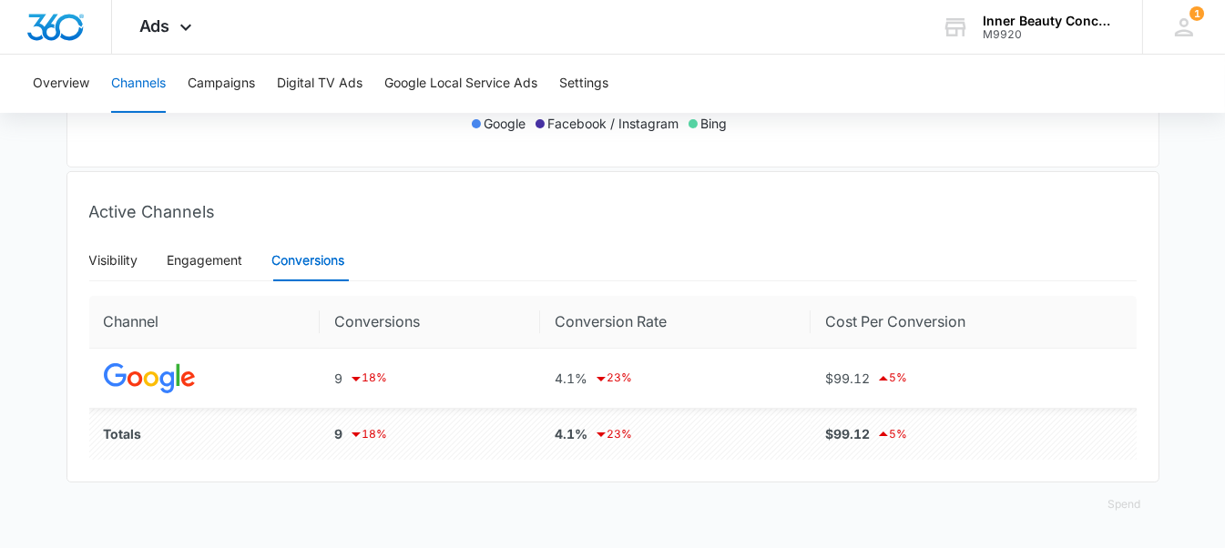
scroll to position [617, 0]
click at [222, 76] on button "Campaigns" at bounding box center [221, 84] width 67 height 58
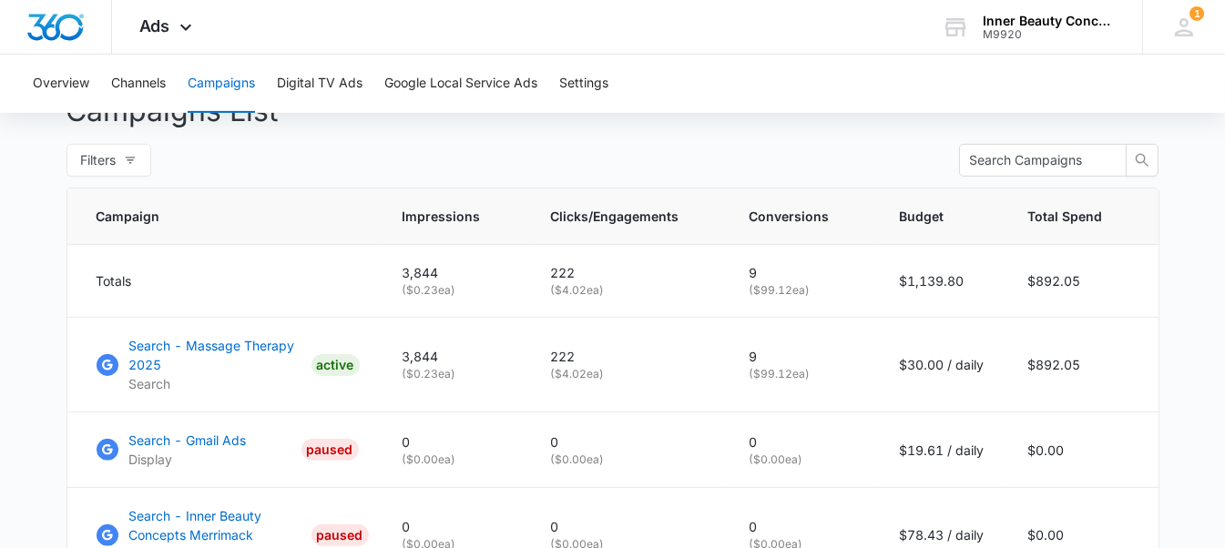
scroll to position [701, 0]
click at [242, 354] on p "Search - Massage Therapy 2025" at bounding box center [216, 355] width 175 height 38
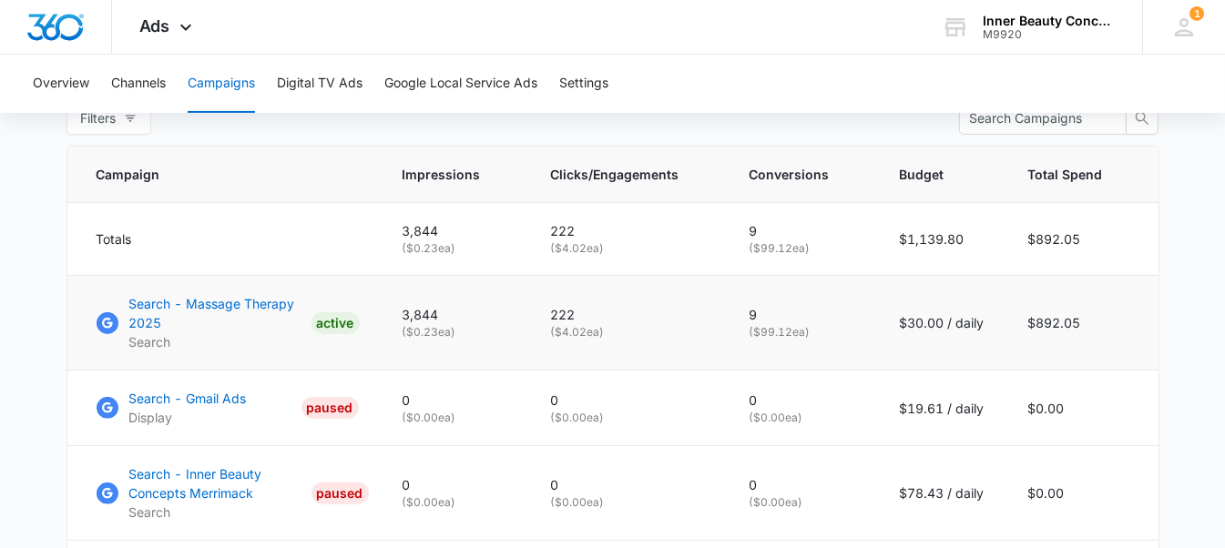
scroll to position [741, 0]
click at [188, 333] on p "Search - Massage Therapy 2025" at bounding box center [216, 315] width 175 height 38
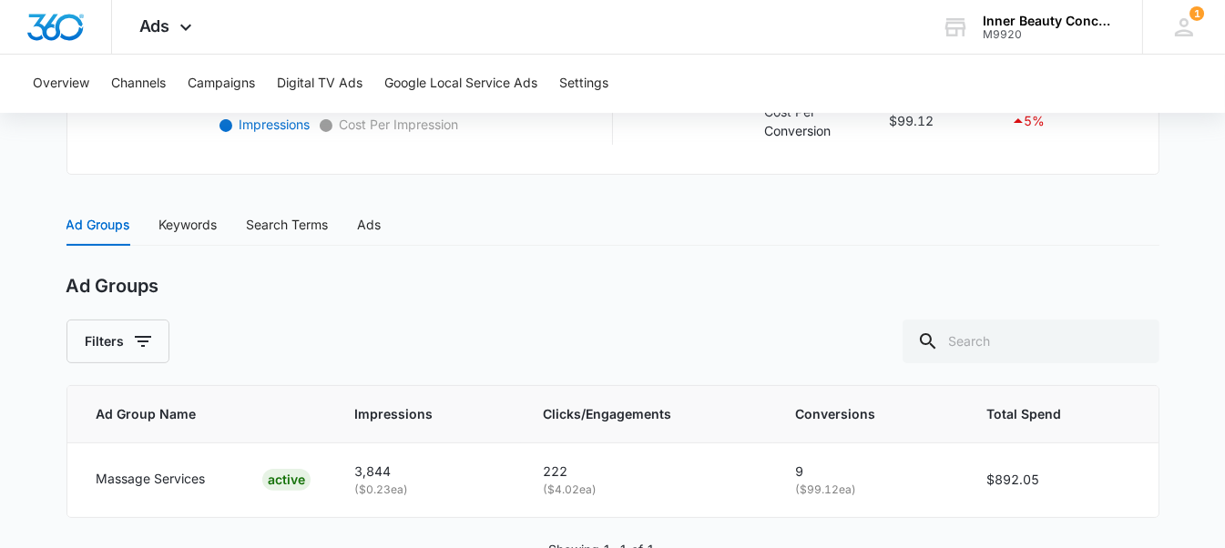
scroll to position [666, 0]
click at [182, 235] on div "Keywords" at bounding box center [188, 226] width 58 height 42
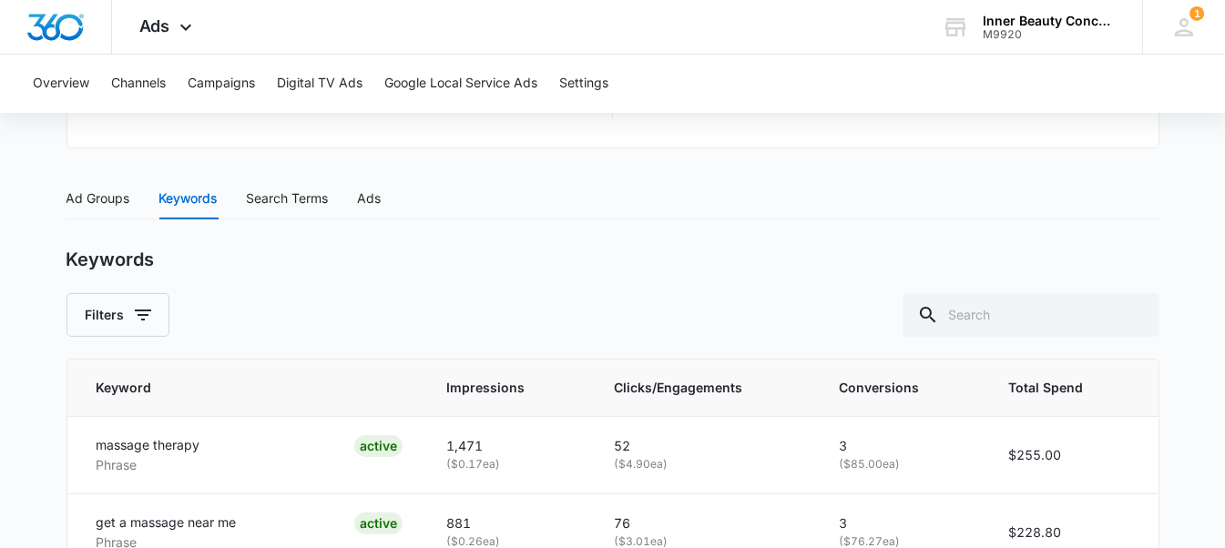
scroll to position [691, 0]
click at [273, 190] on div "Search Terms" at bounding box center [288, 200] width 82 height 20
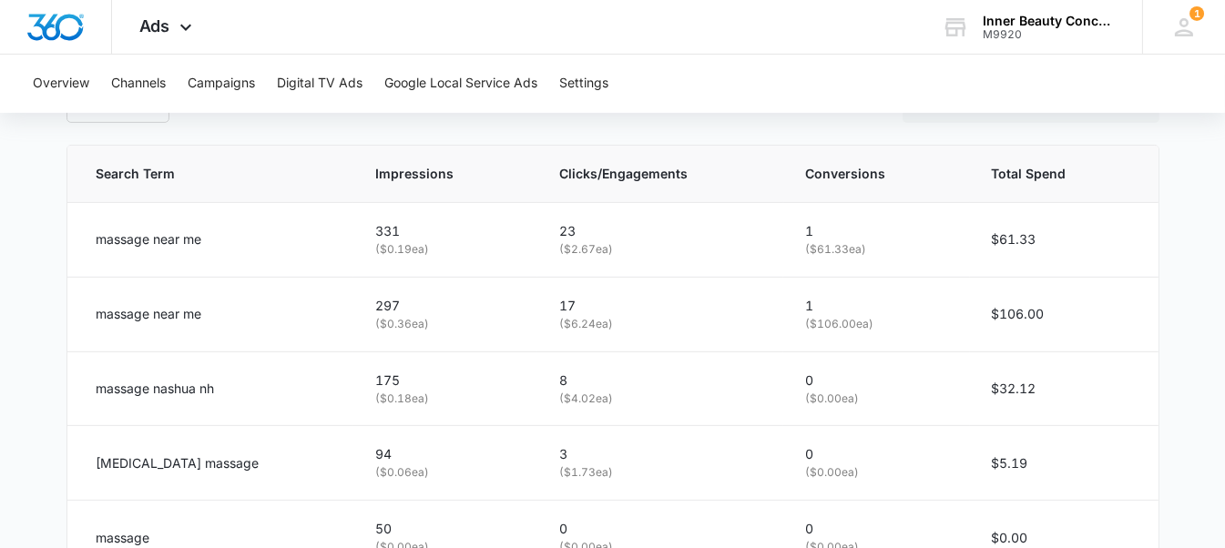
scroll to position [902, 0]
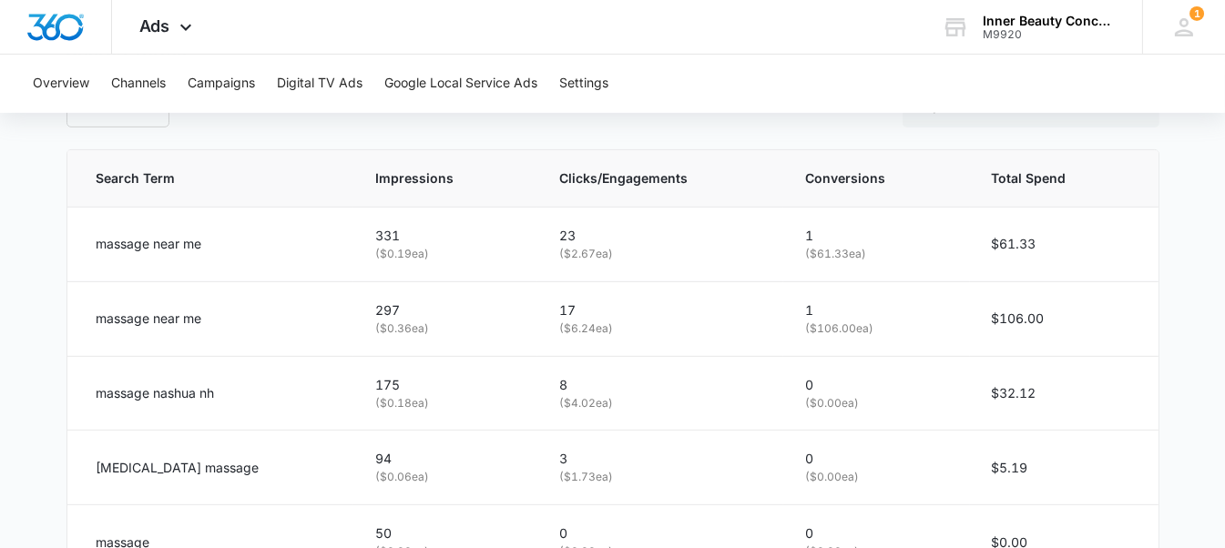
click at [269, 288] on td "massage near me" at bounding box center [210, 318] width 287 height 75
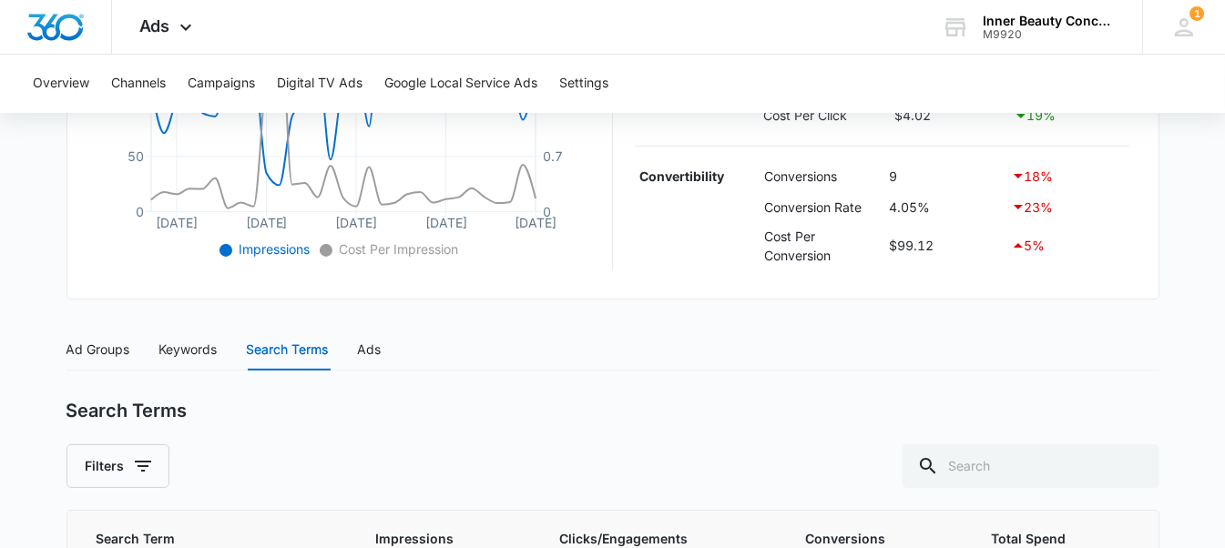
scroll to position [555, 0]
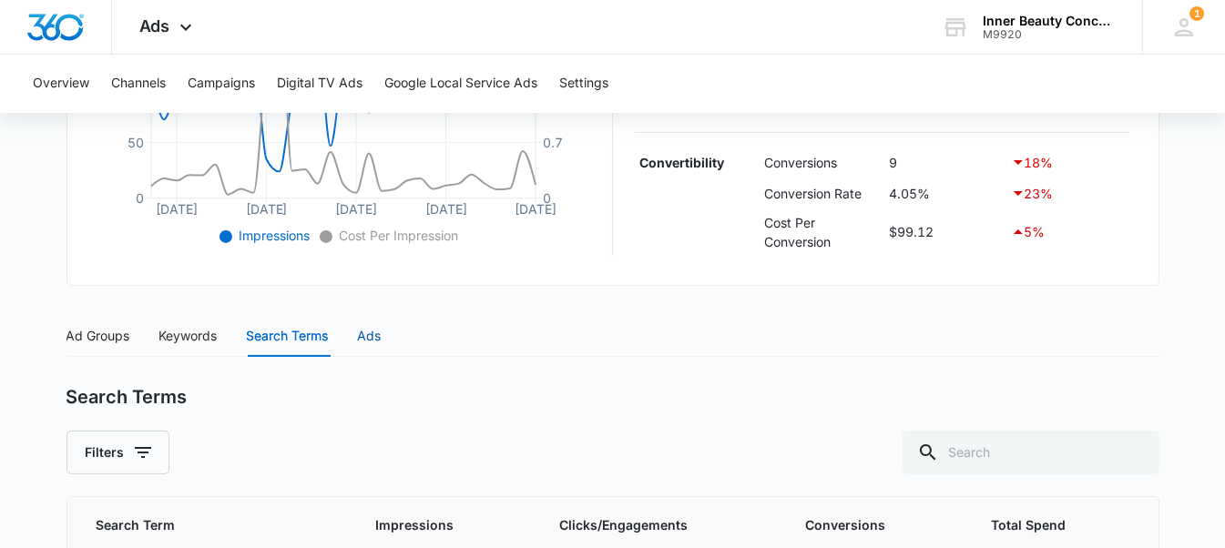
click at [362, 326] on div "Ads" at bounding box center [370, 336] width 24 height 20
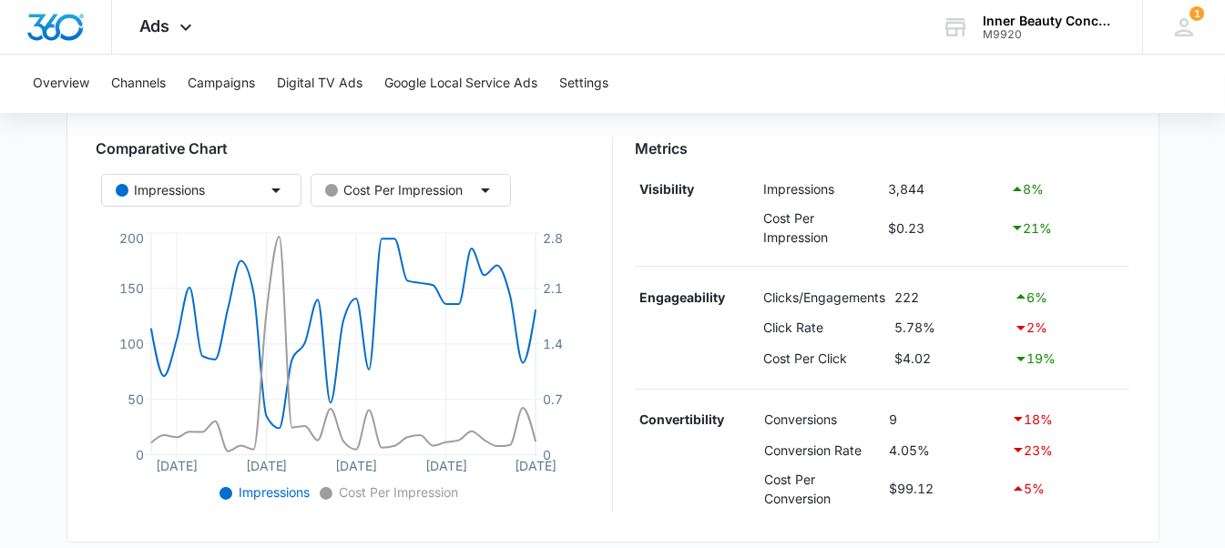
scroll to position [0, 0]
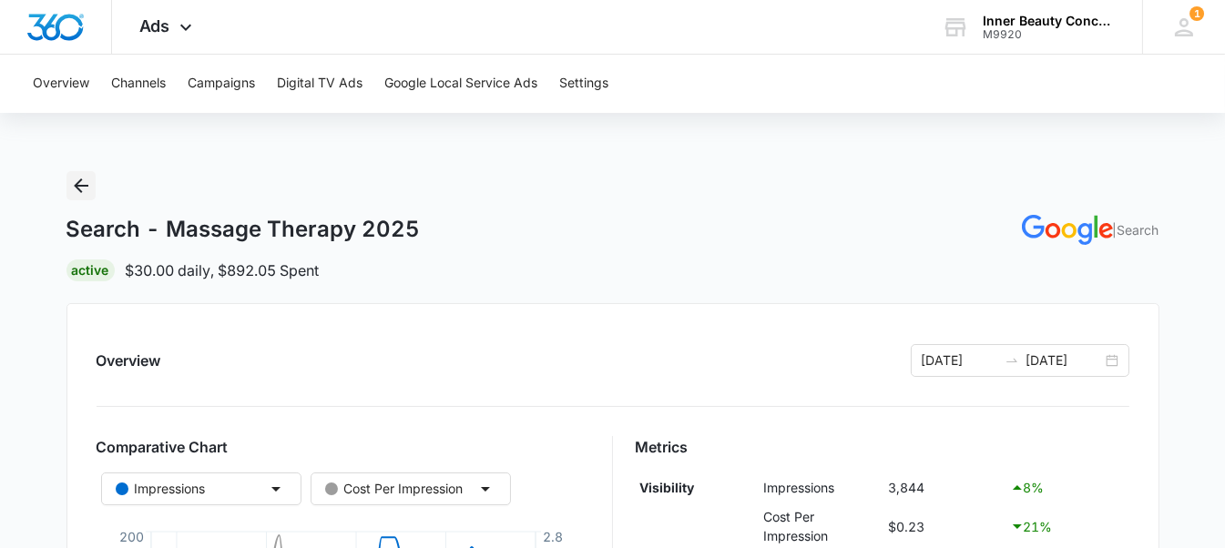
click at [79, 181] on icon "Back" at bounding box center [81, 185] width 15 height 15
click at [311, 68] on button "Digital TV Ads" at bounding box center [320, 84] width 86 height 58
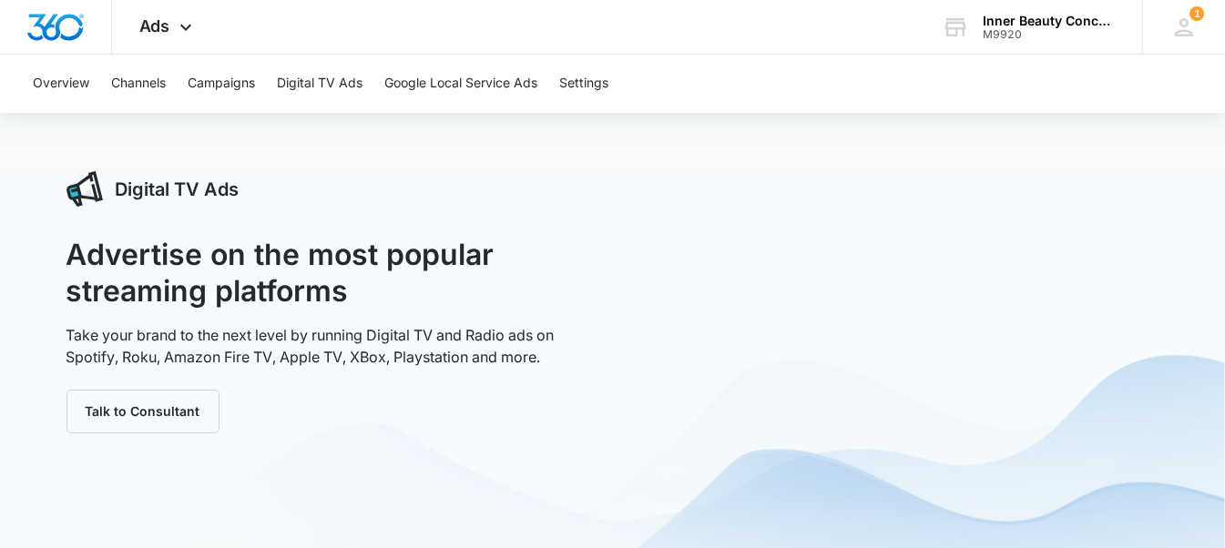
scroll to position [2, 0]
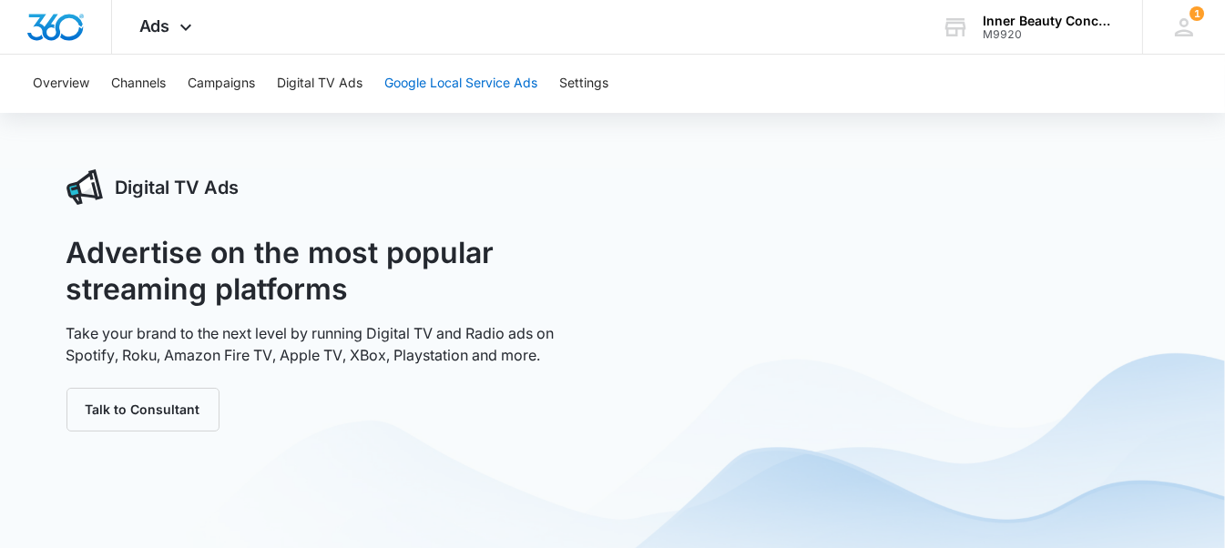
click at [460, 73] on button "Google Local Service Ads" at bounding box center [460, 84] width 153 height 58
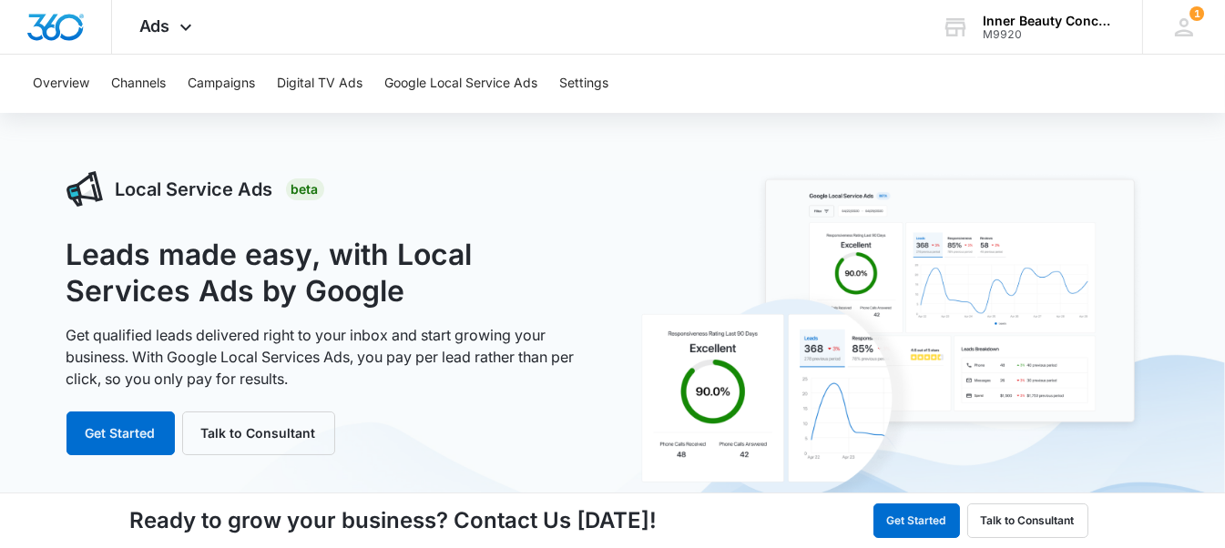
click at [558, 110] on div "Overview Channels Campaigns Digital TV Ads Google Local Service Ads Settings" at bounding box center [612, 84] width 1181 height 58
click at [589, 103] on button "Settings" at bounding box center [583, 84] width 49 height 58
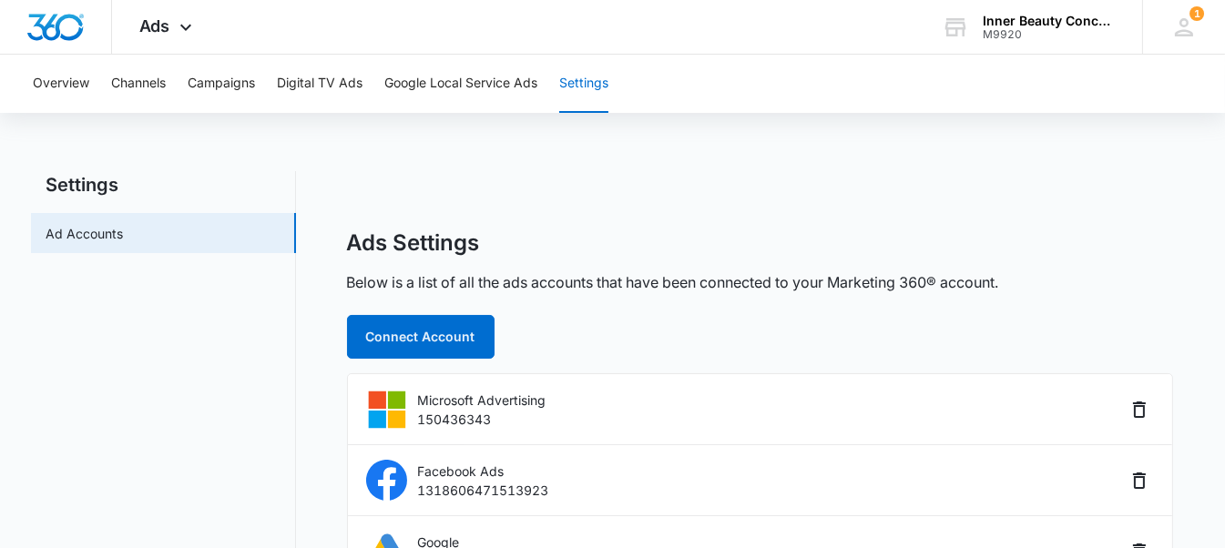
scroll to position [81, 0]
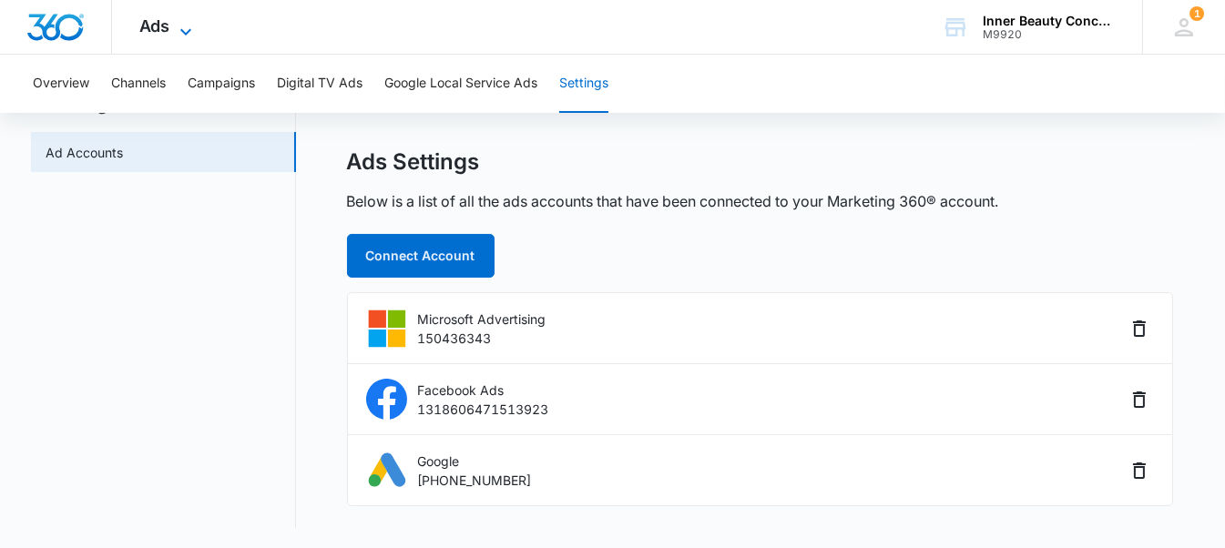
click at [187, 36] on icon at bounding box center [186, 32] width 22 height 22
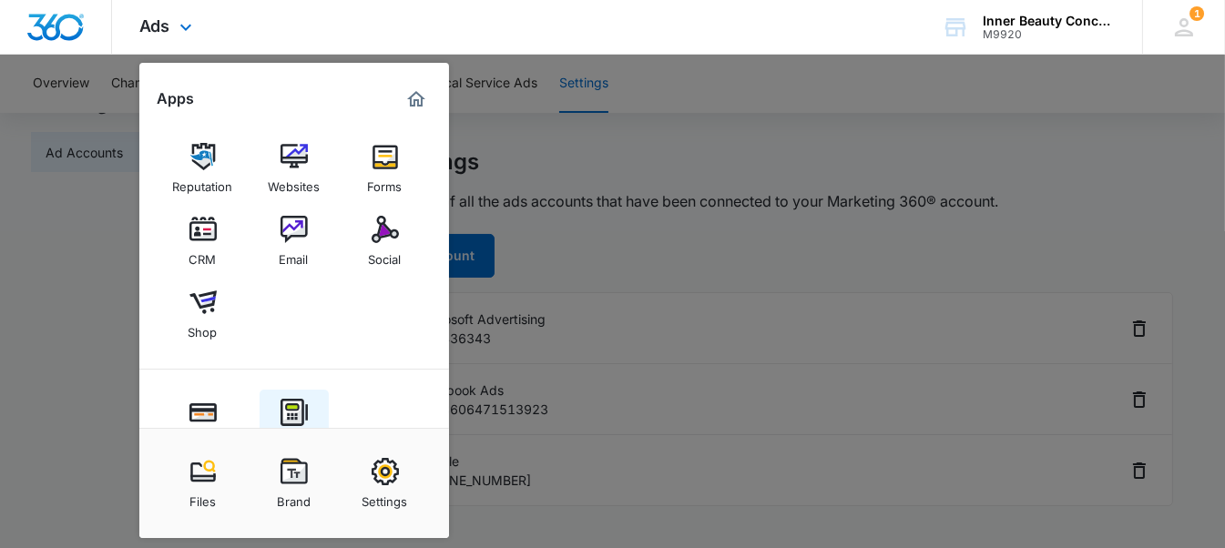
scroll to position [160, 0]
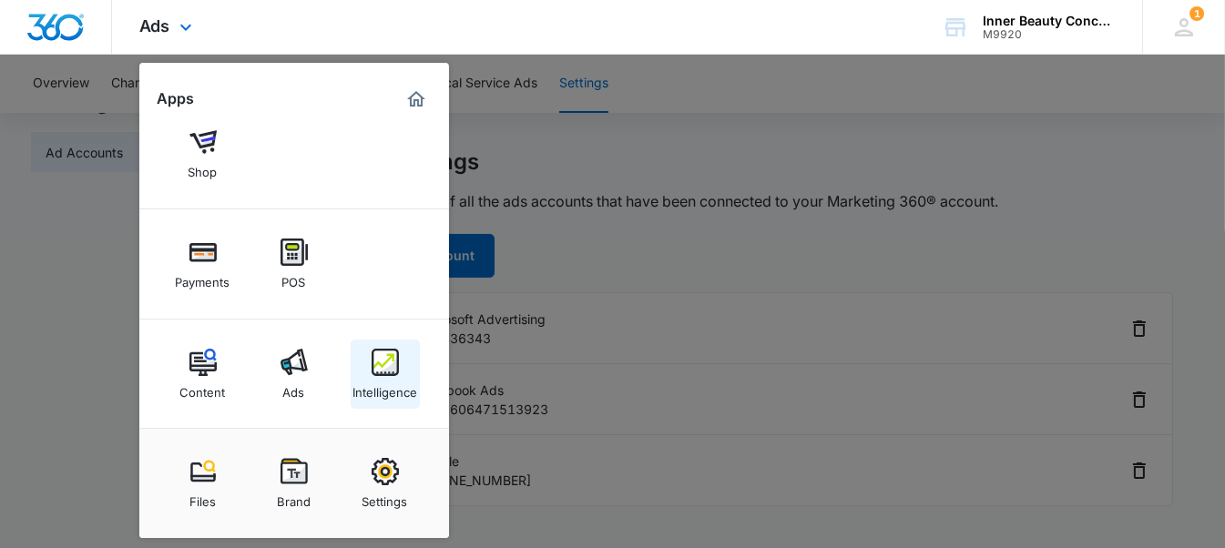
click at [357, 391] on div "Intelligence" at bounding box center [384, 388] width 65 height 24
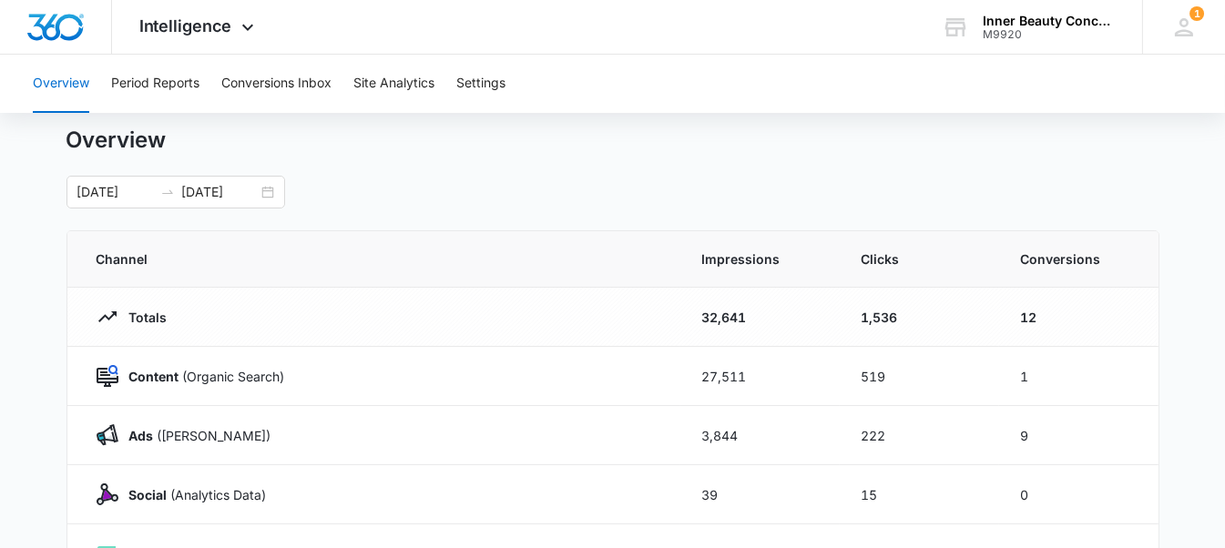
scroll to position [39, 0]
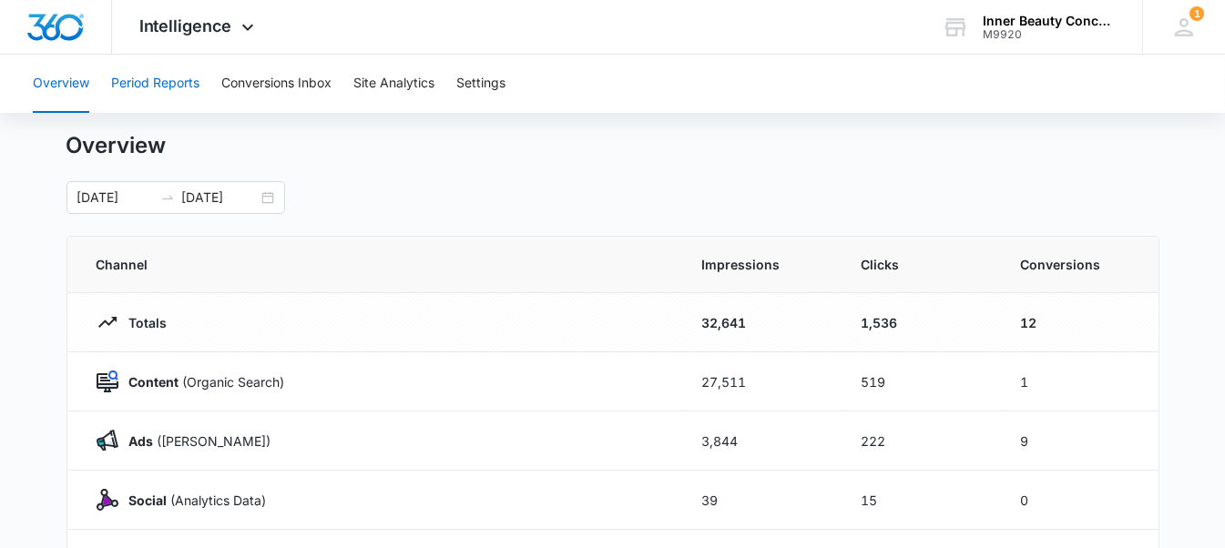
click at [196, 79] on button "Period Reports" at bounding box center [155, 84] width 88 height 58
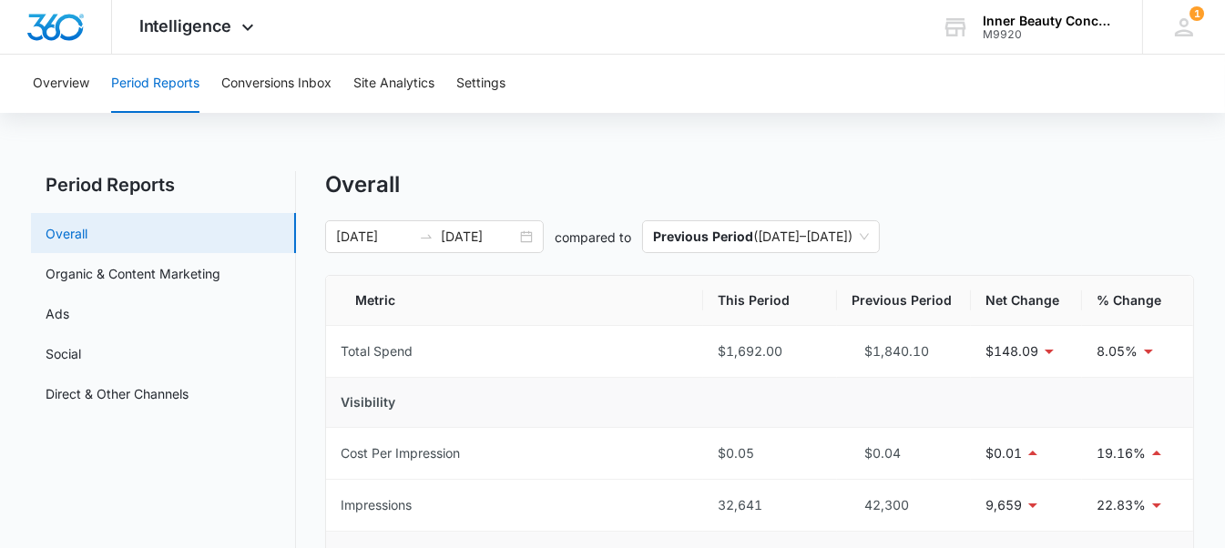
click at [87, 243] on link "Overall" at bounding box center [67, 233] width 42 height 19
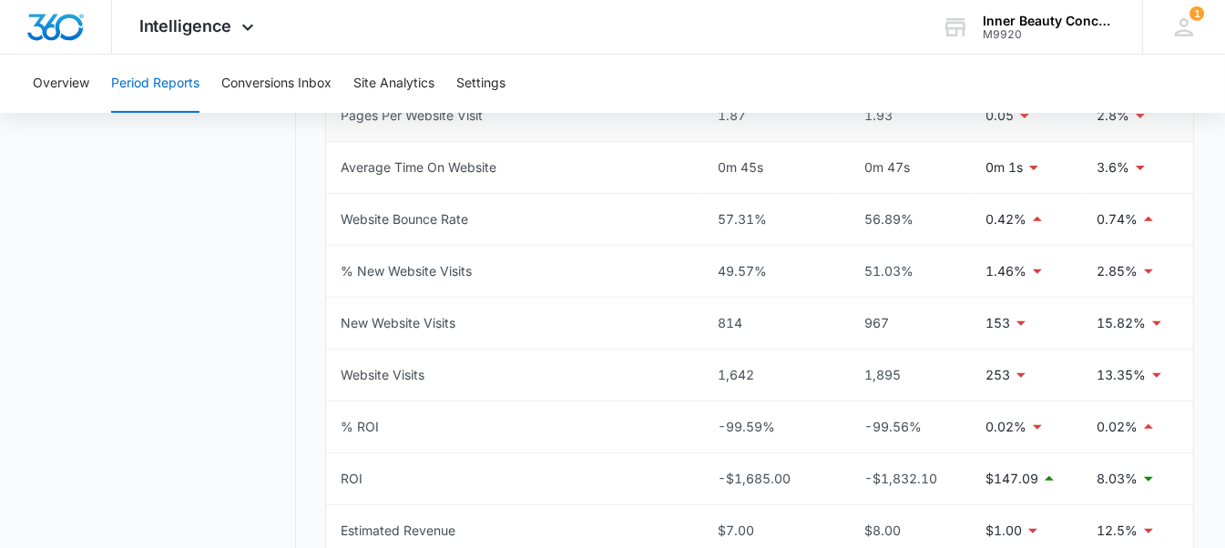
scroll to position [961, 0]
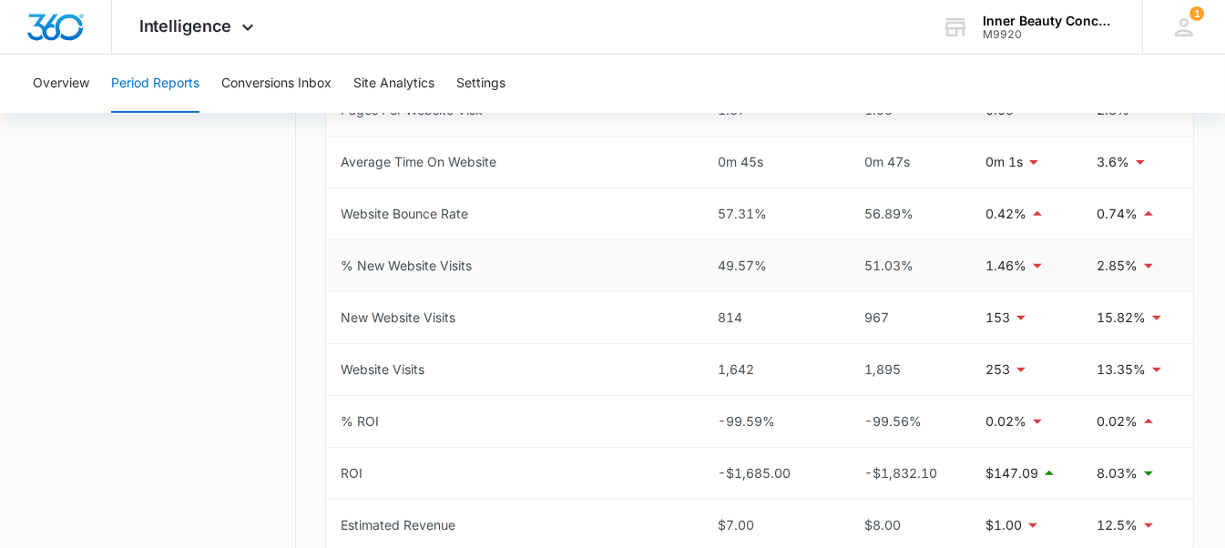
click at [495, 260] on td "% New Website Visits" at bounding box center [515, 266] width 378 height 52
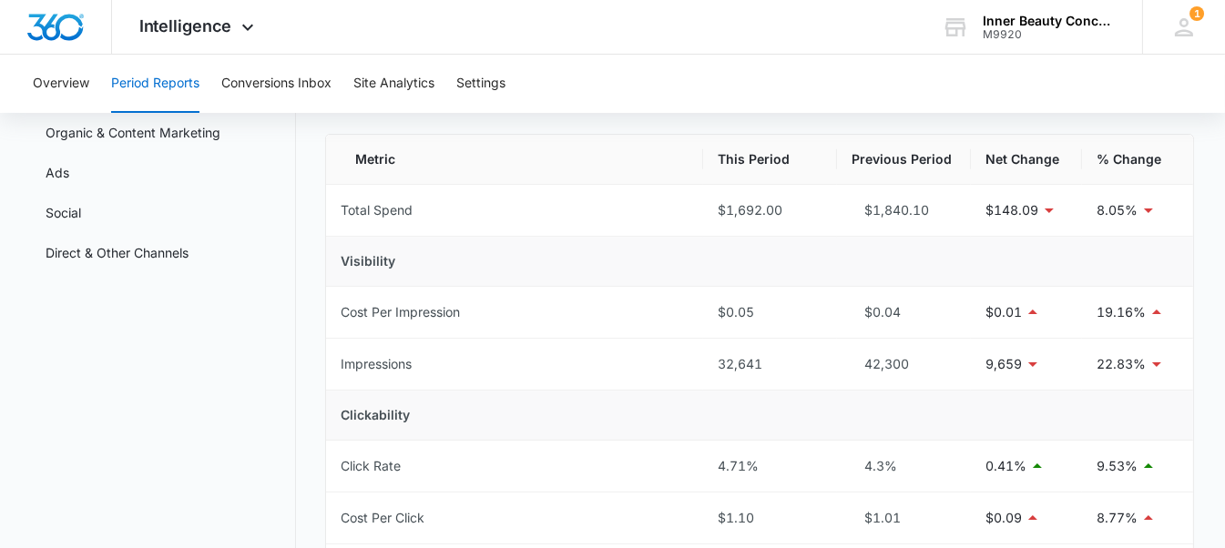
scroll to position [0, 0]
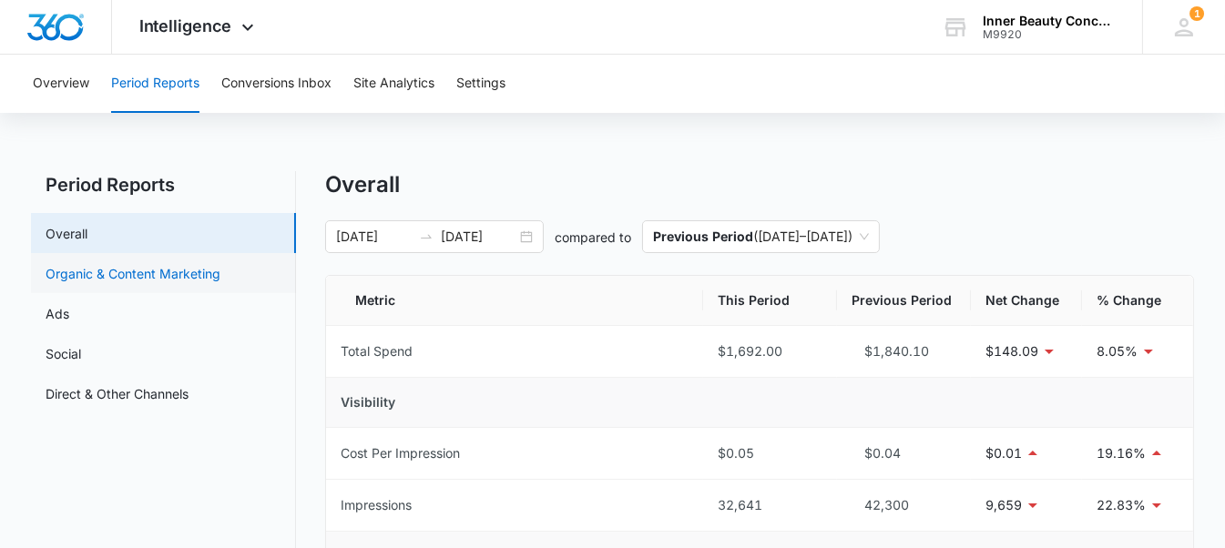
click at [192, 273] on link "Organic & Content Marketing" at bounding box center [133, 273] width 175 height 19
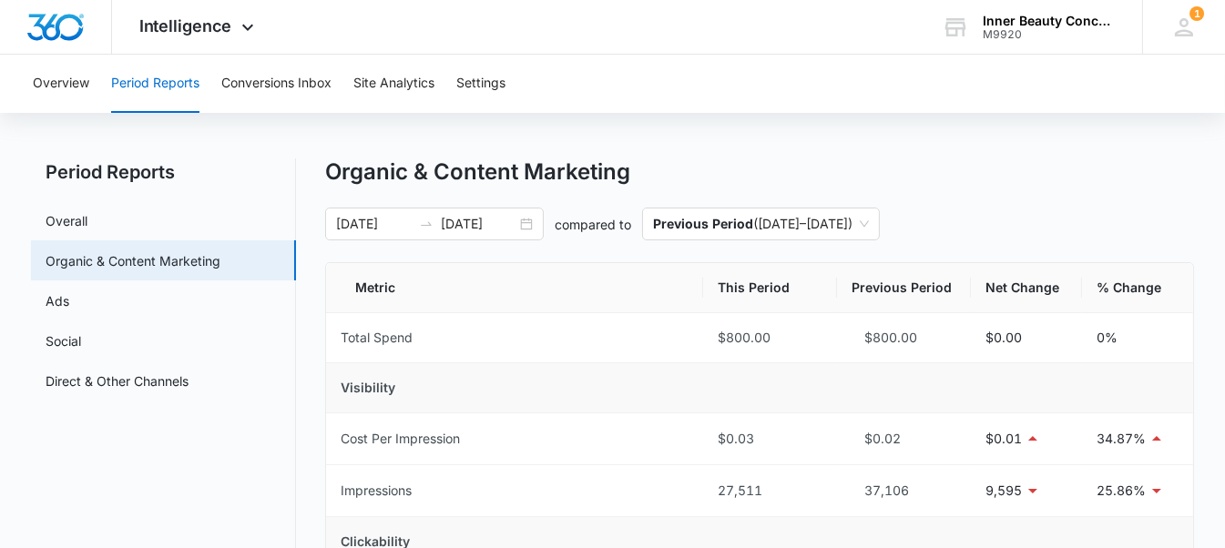
scroll to position [11, 0]
click at [69, 299] on link "Ads" at bounding box center [58, 302] width 24 height 19
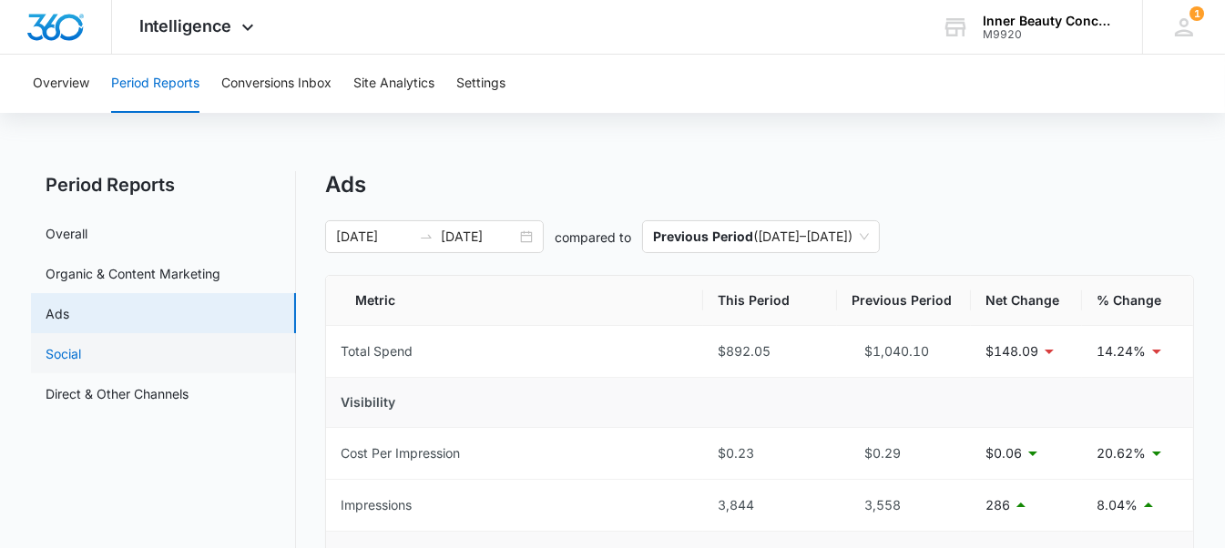
click at [69, 349] on link "Social" at bounding box center [64, 353] width 36 height 19
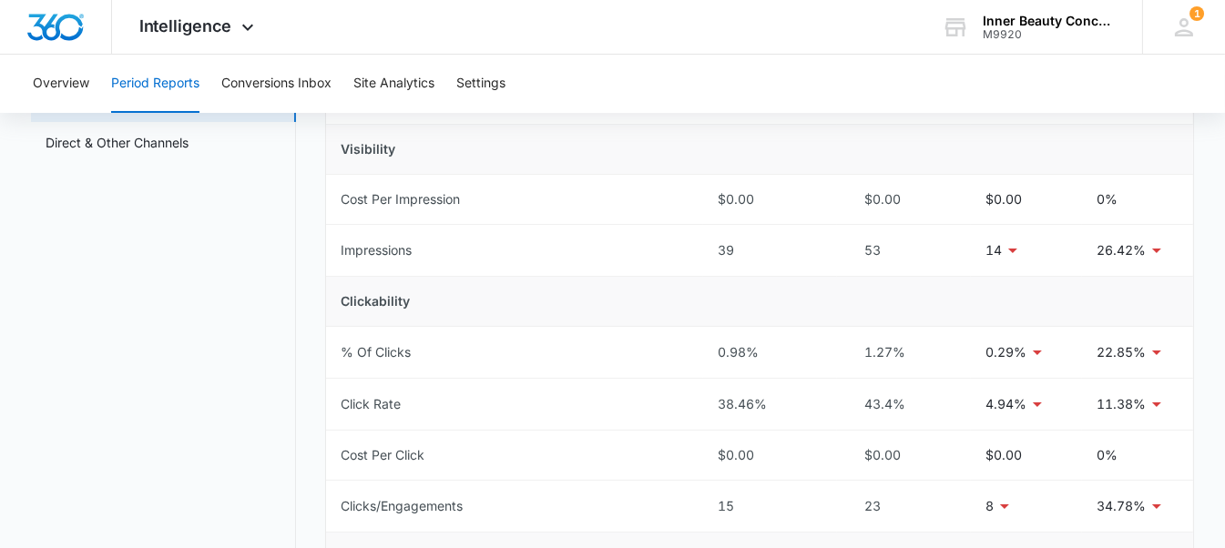
scroll to position [249, 0]
click at [95, 137] on link "Direct & Other Channels" at bounding box center [117, 144] width 143 height 19
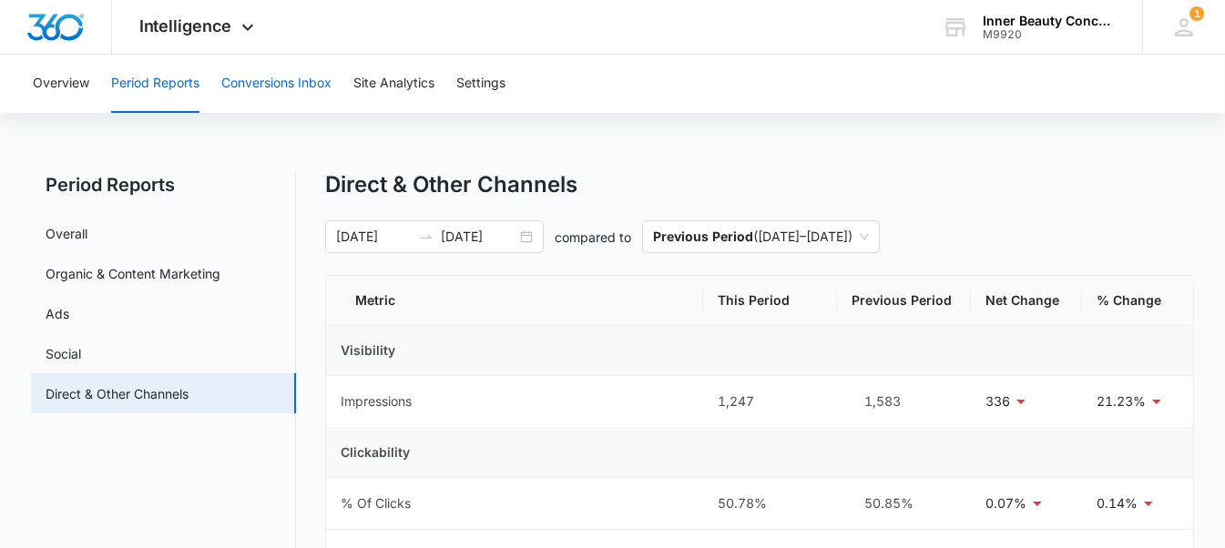
click at [315, 75] on button "Conversions Inbox" at bounding box center [276, 84] width 110 height 58
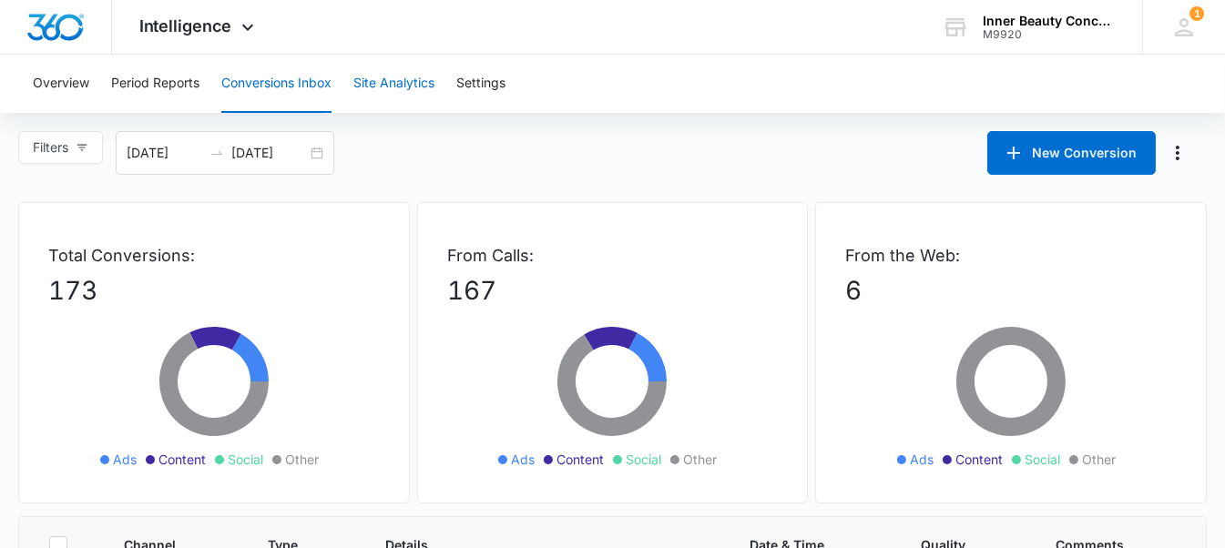
click at [371, 71] on button "Site Analytics" at bounding box center [393, 84] width 81 height 58
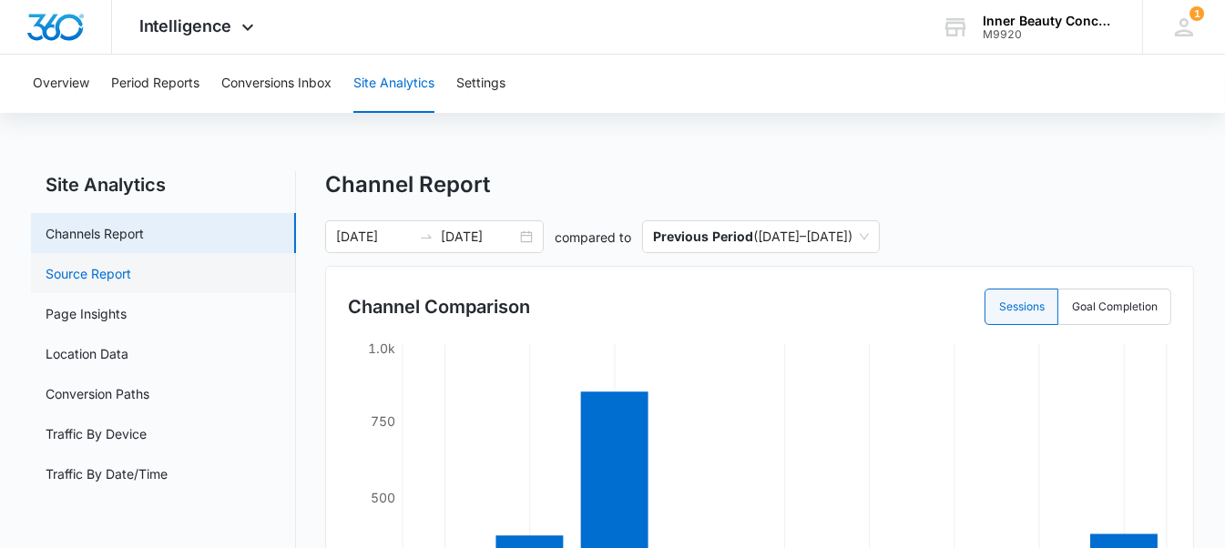
click at [131, 283] on link "Source Report" at bounding box center [89, 273] width 86 height 19
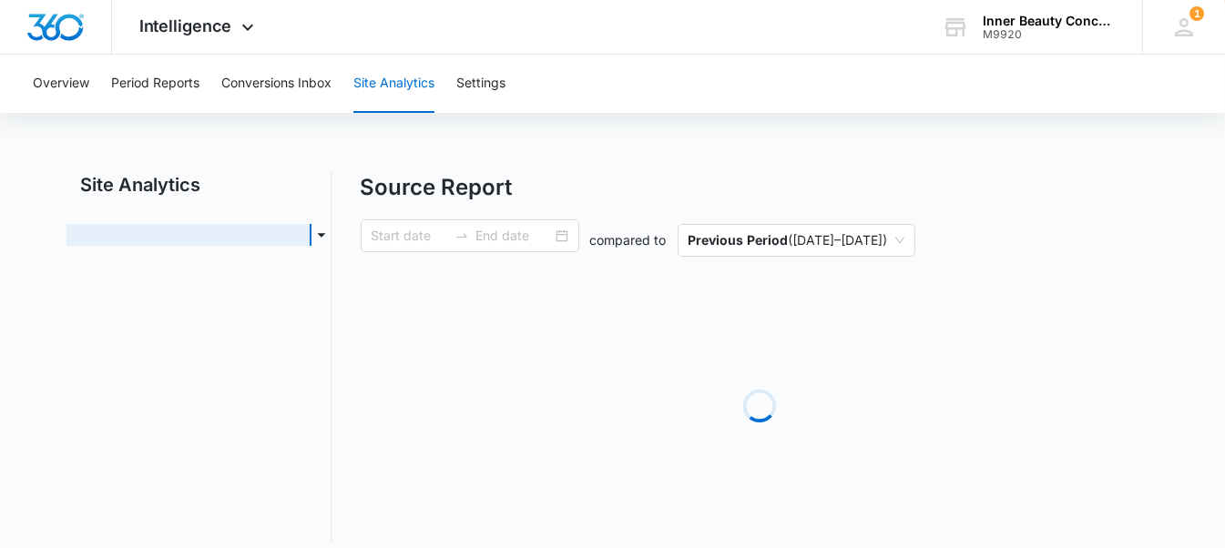
type input "[DATE]"
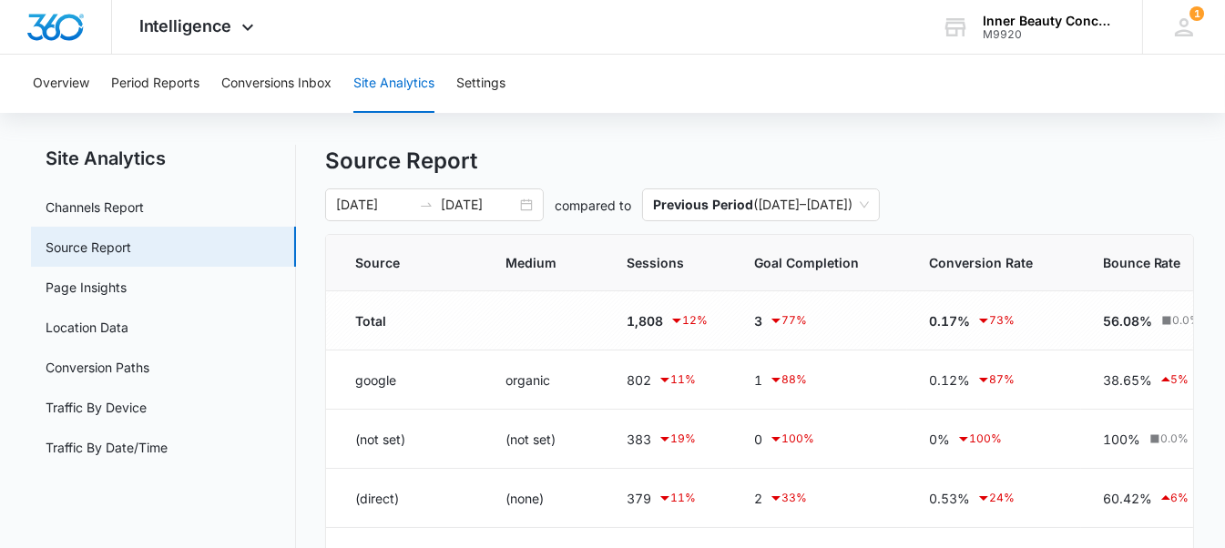
scroll to position [26, 0]
click at [127, 280] on link "Page Insights" at bounding box center [86, 287] width 81 height 19
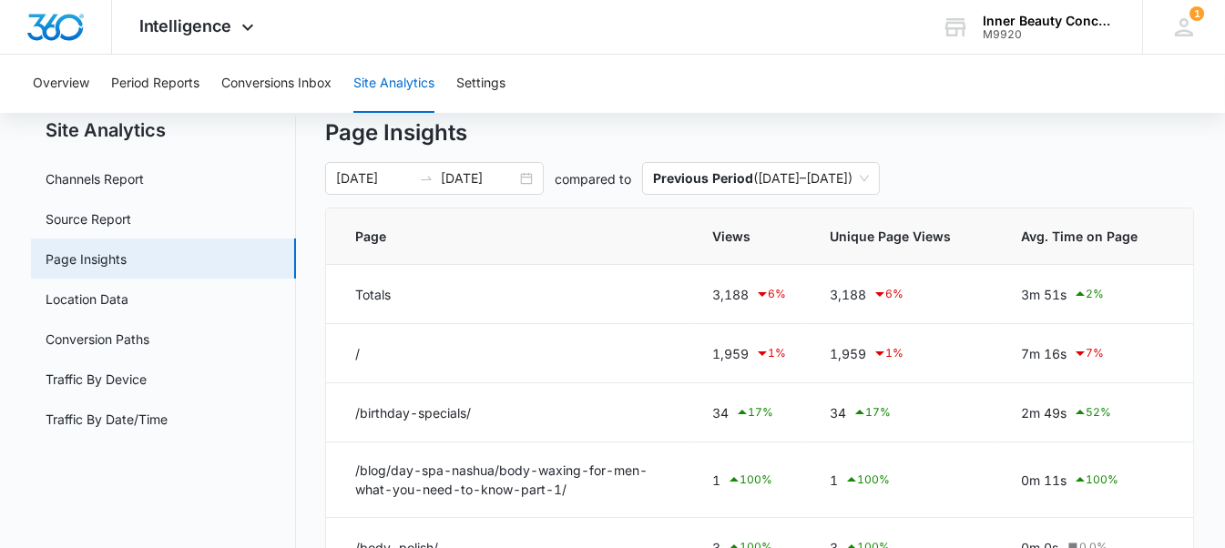
scroll to position [50, 0]
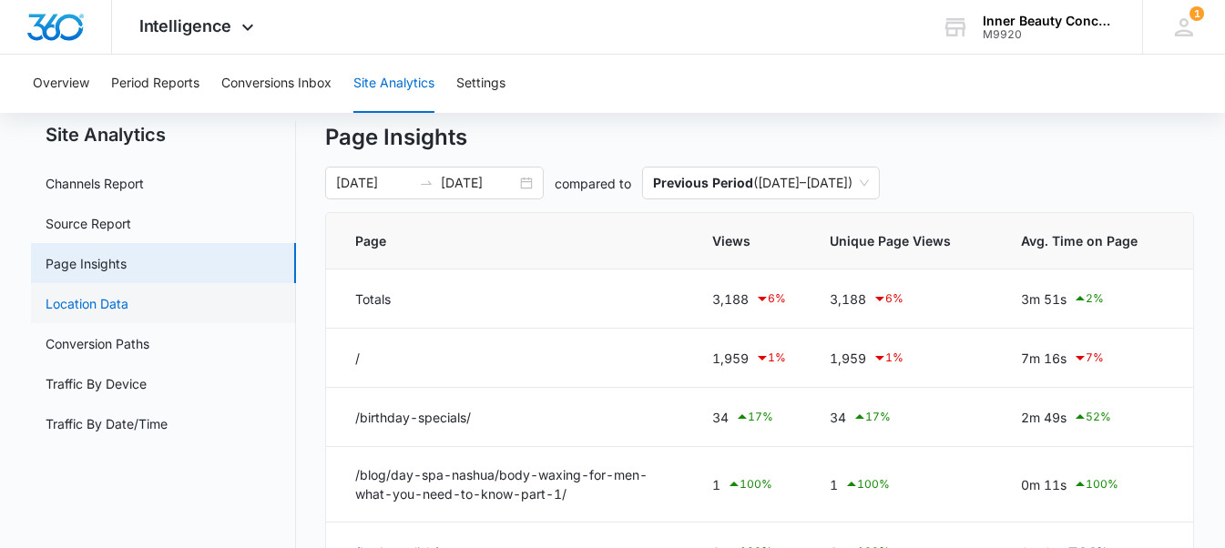
click at [128, 300] on link "Location Data" at bounding box center [87, 303] width 83 height 19
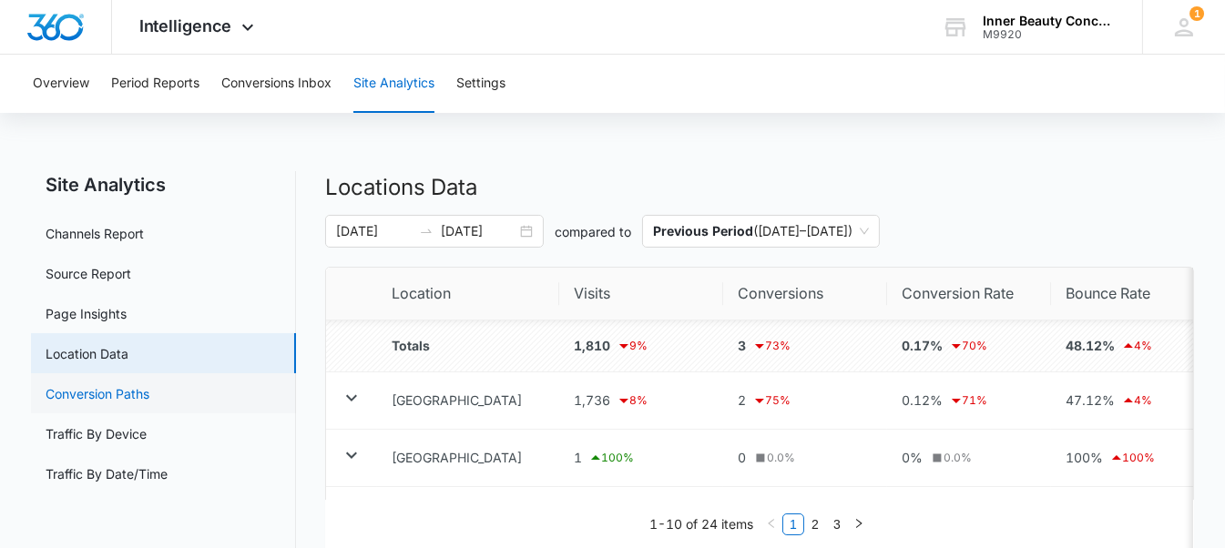
click at [149, 384] on link "Conversion Paths" at bounding box center [98, 393] width 104 height 19
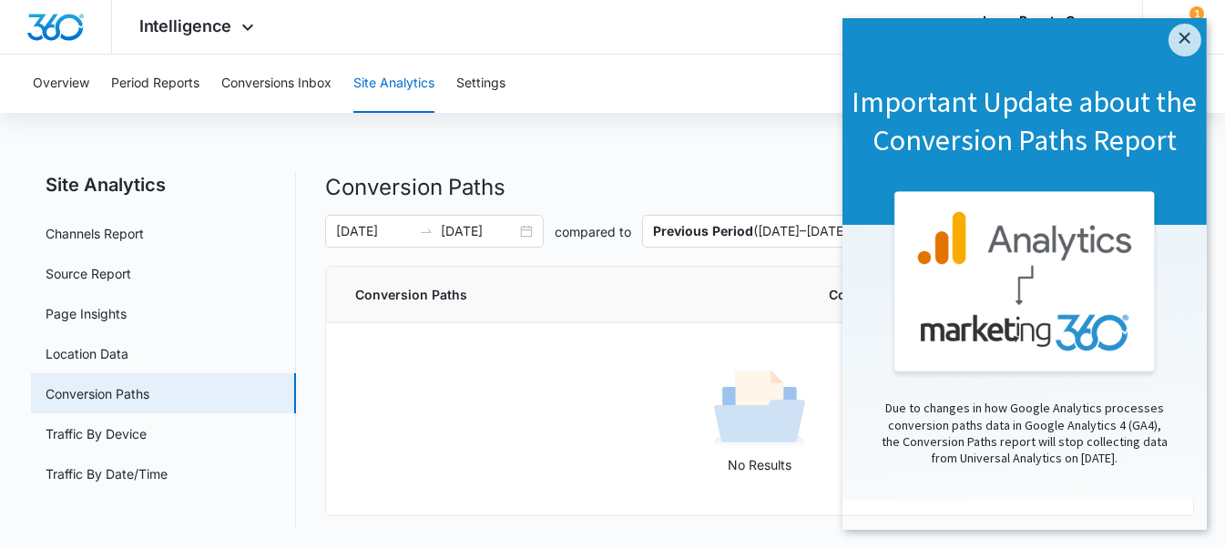
scroll to position [36, 0]
click at [1181, 24] on link "×" at bounding box center [1183, 40] width 33 height 33
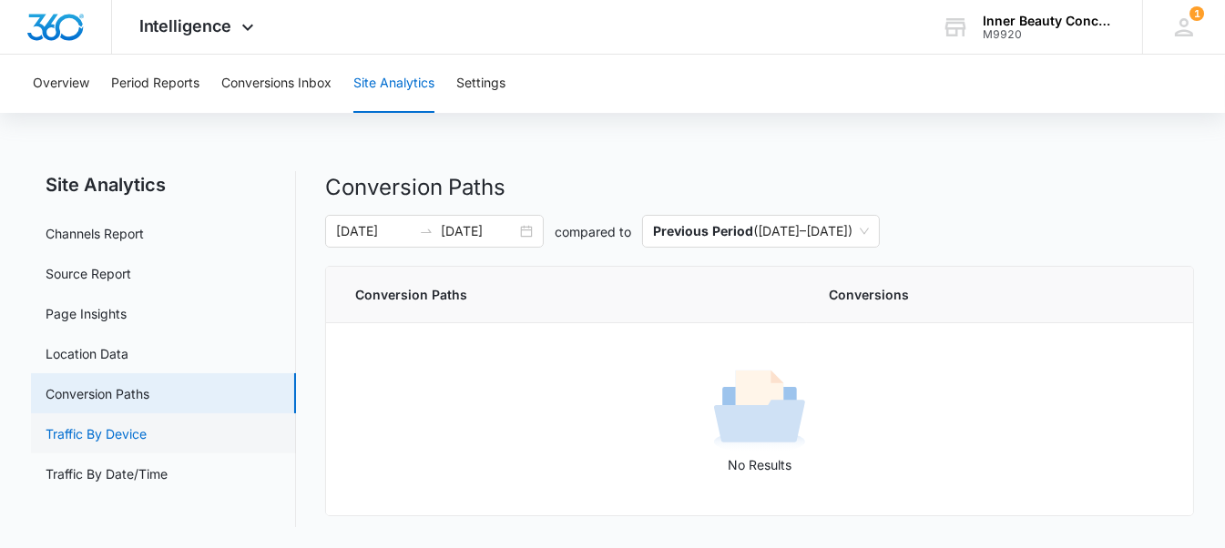
click at [93, 430] on link "Traffic By Device" at bounding box center [96, 433] width 101 height 19
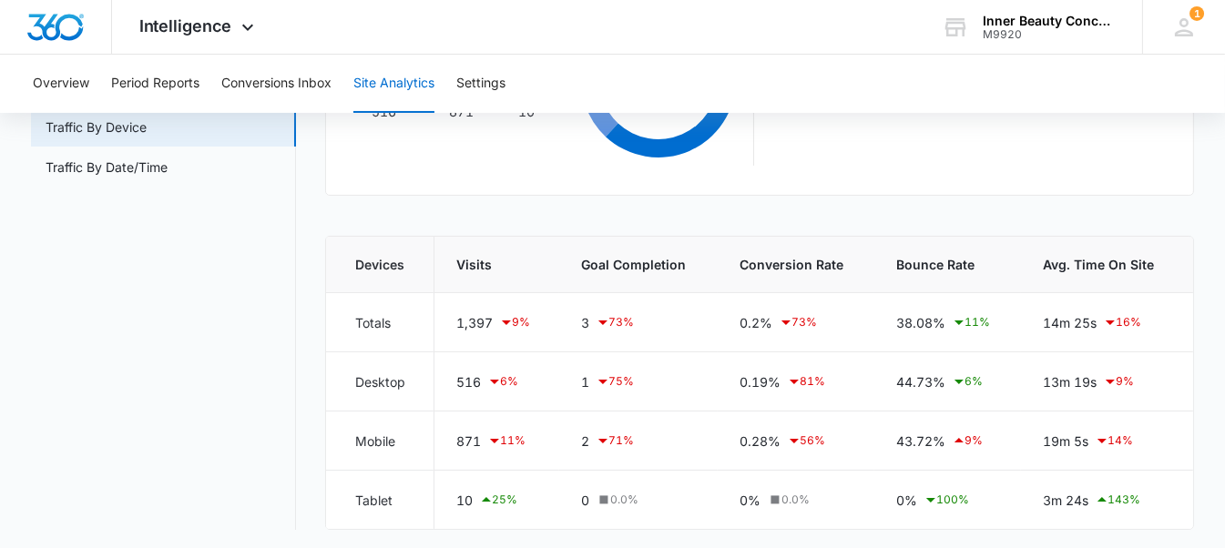
scroll to position [308, 0]
click at [168, 176] on link "Traffic By Date/Time" at bounding box center [107, 166] width 122 height 19
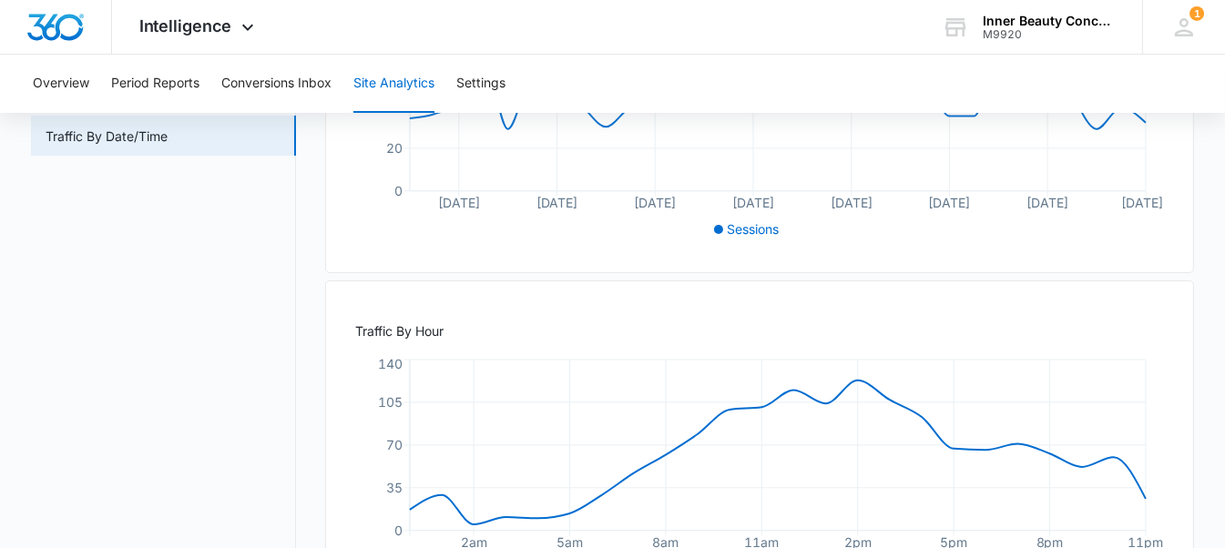
scroll to position [425, 0]
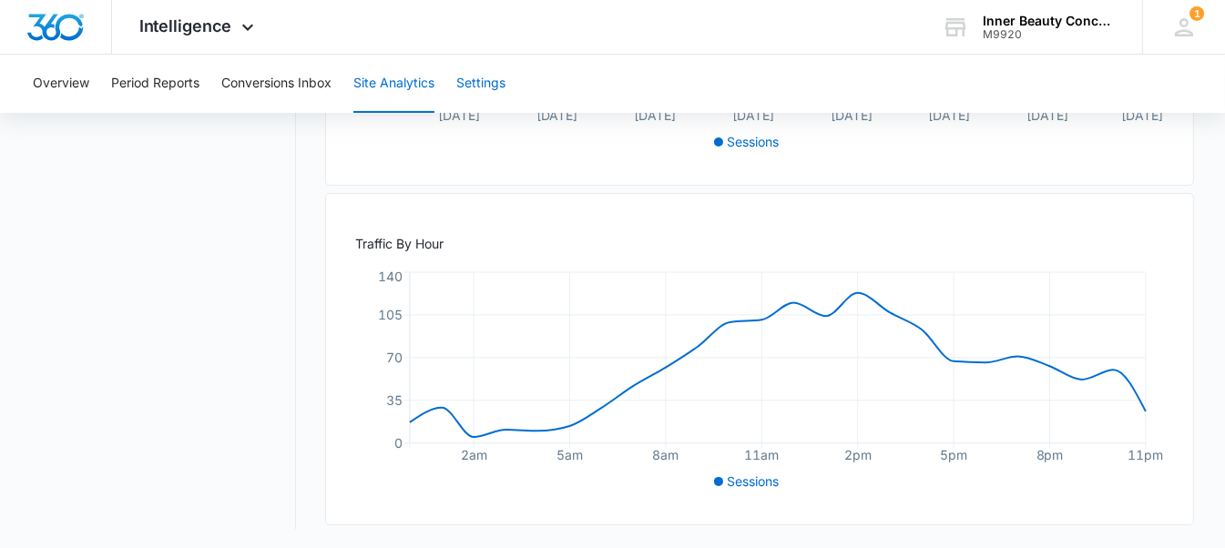
click at [483, 81] on button "Settings" at bounding box center [480, 84] width 49 height 58
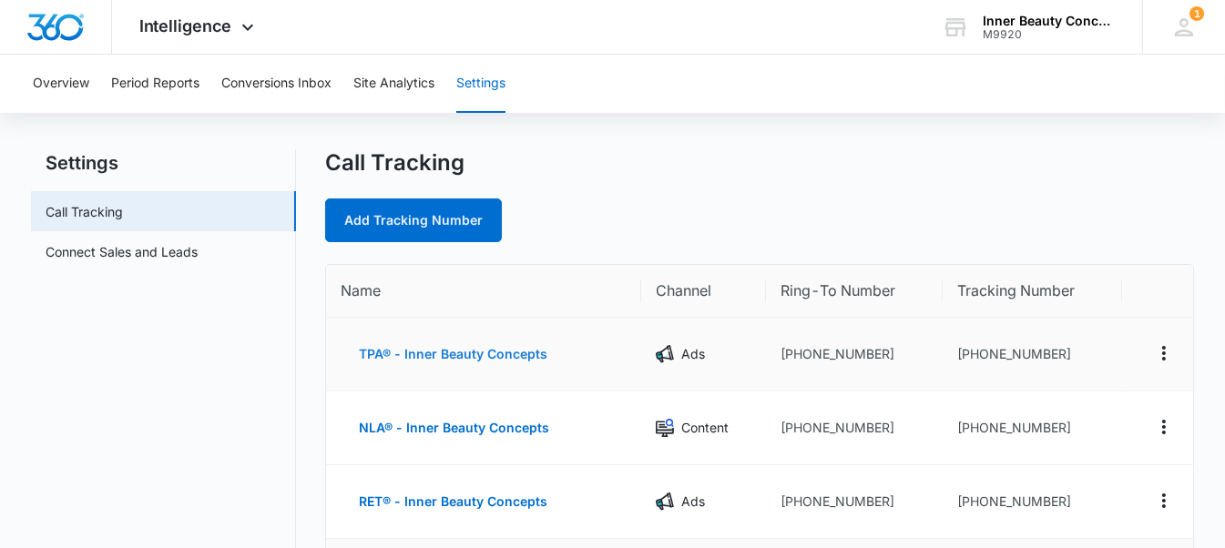
scroll to position [19, 0]
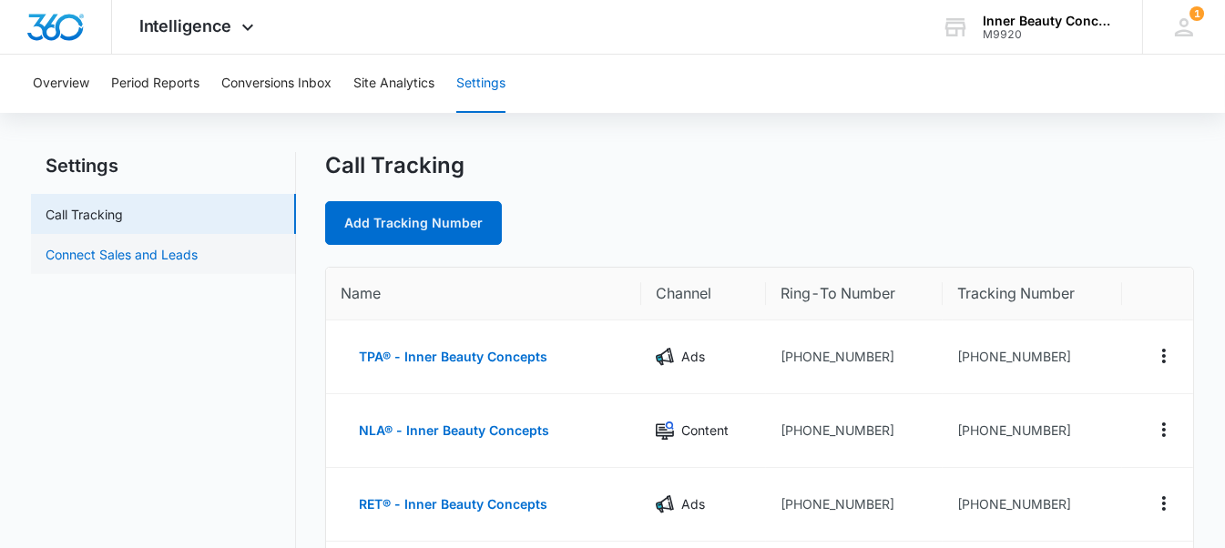
click at [182, 262] on link "Connect Sales and Leads" at bounding box center [122, 254] width 152 height 19
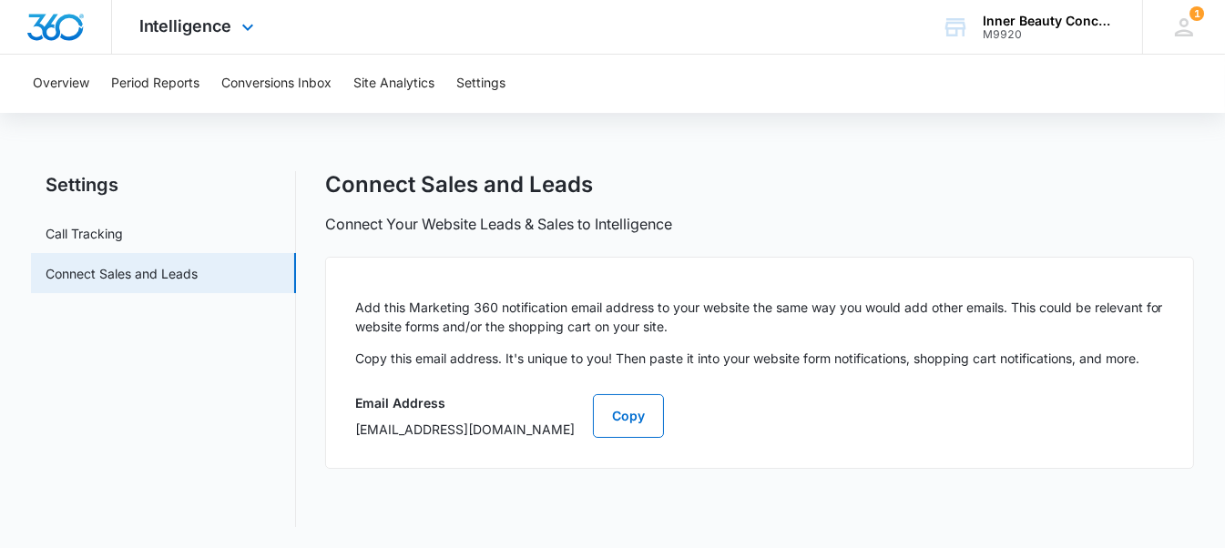
click at [233, 25] on div "Intelligence Apps Reputation Websites Forms CRM Email Social Shop Payments POS …" at bounding box center [199, 27] width 174 height 54
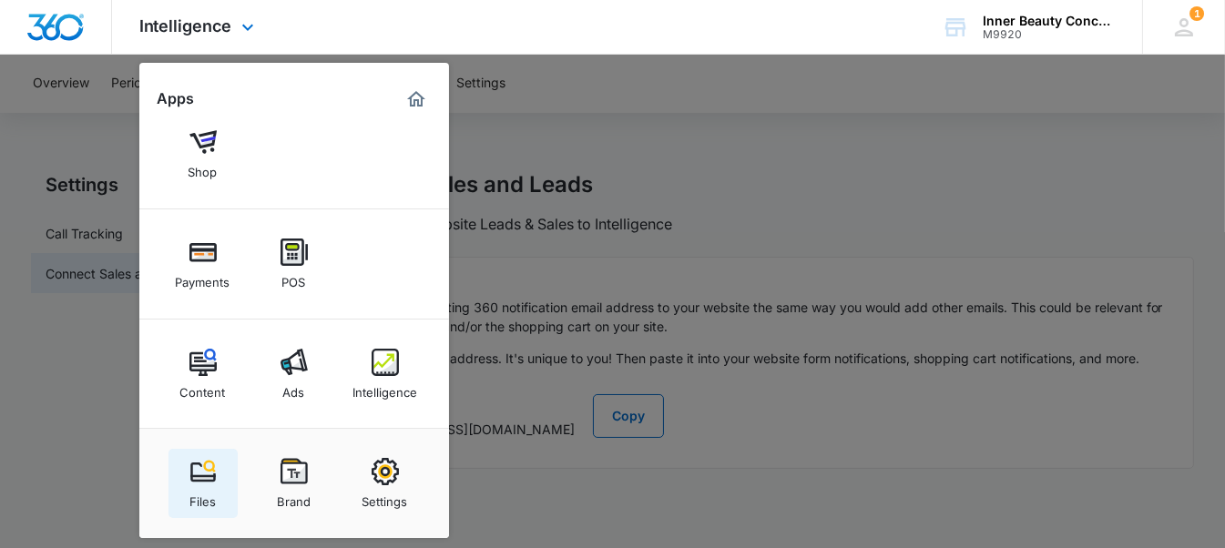
click at [195, 499] on div "Files" at bounding box center [202, 497] width 26 height 24
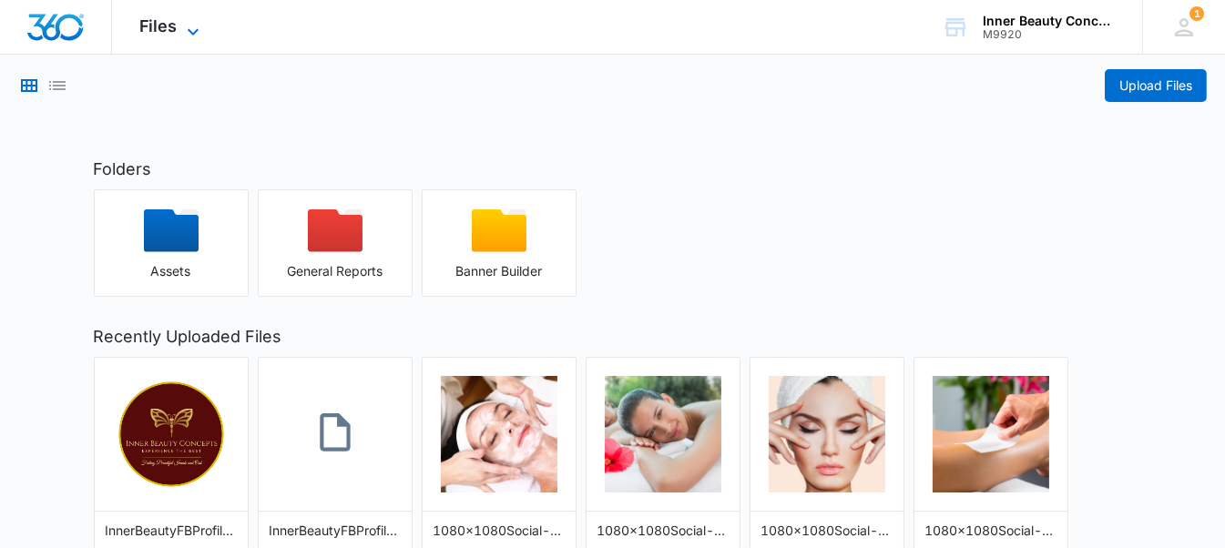
click at [158, 20] on span "Files" at bounding box center [158, 25] width 38 height 19
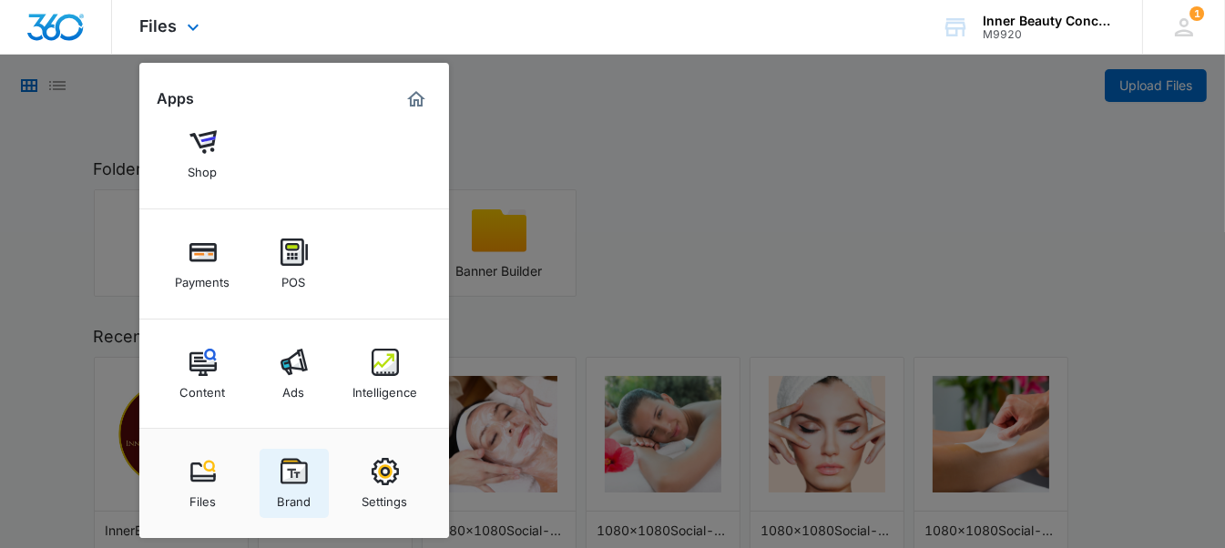
click at [303, 496] on div "Brand" at bounding box center [294, 497] width 34 height 24
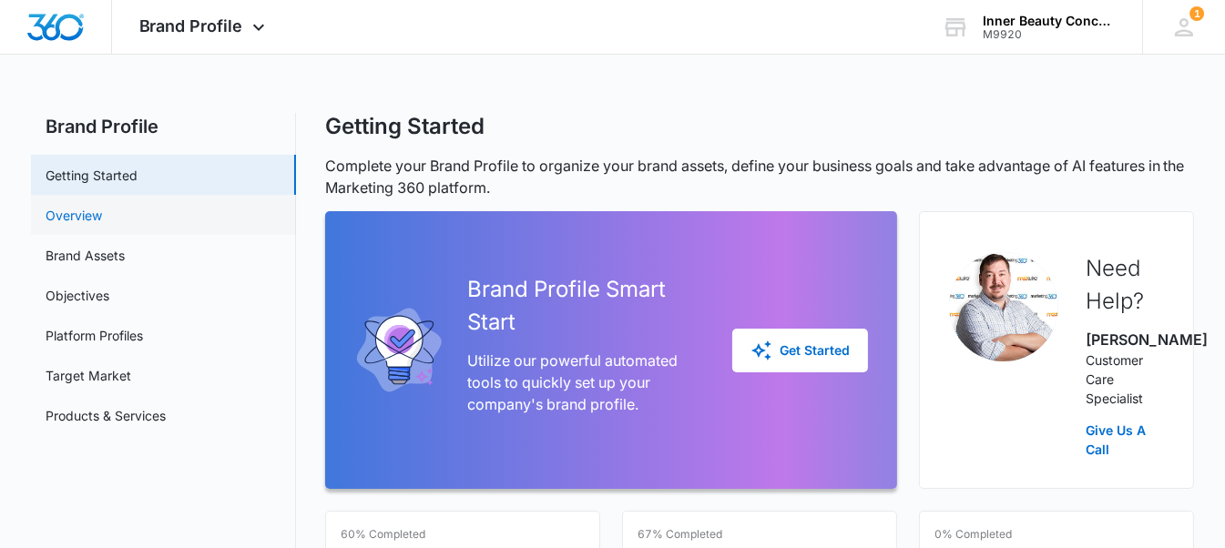
click at [102, 218] on link "Overview" at bounding box center [74, 215] width 56 height 19
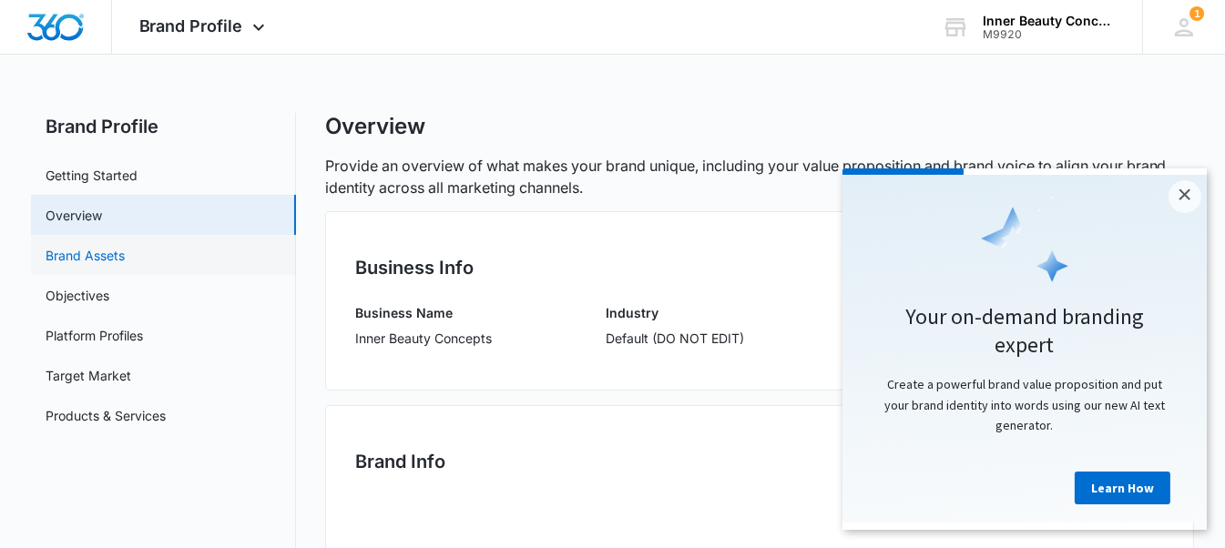
click at [117, 258] on link "Brand Assets" at bounding box center [85, 255] width 79 height 19
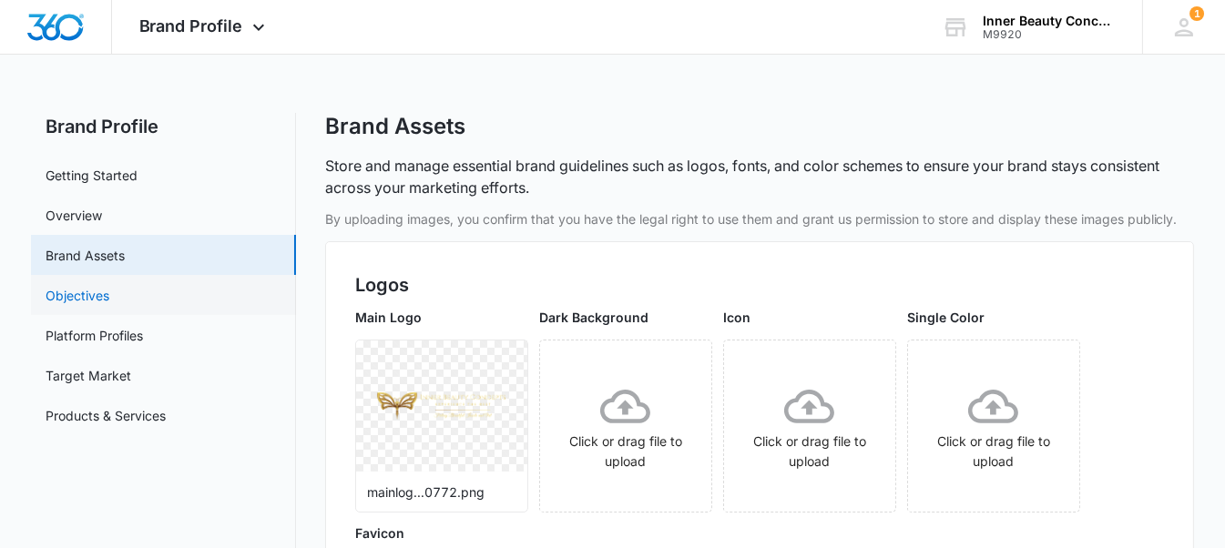
click at [109, 300] on link "Objectives" at bounding box center [78, 295] width 64 height 19
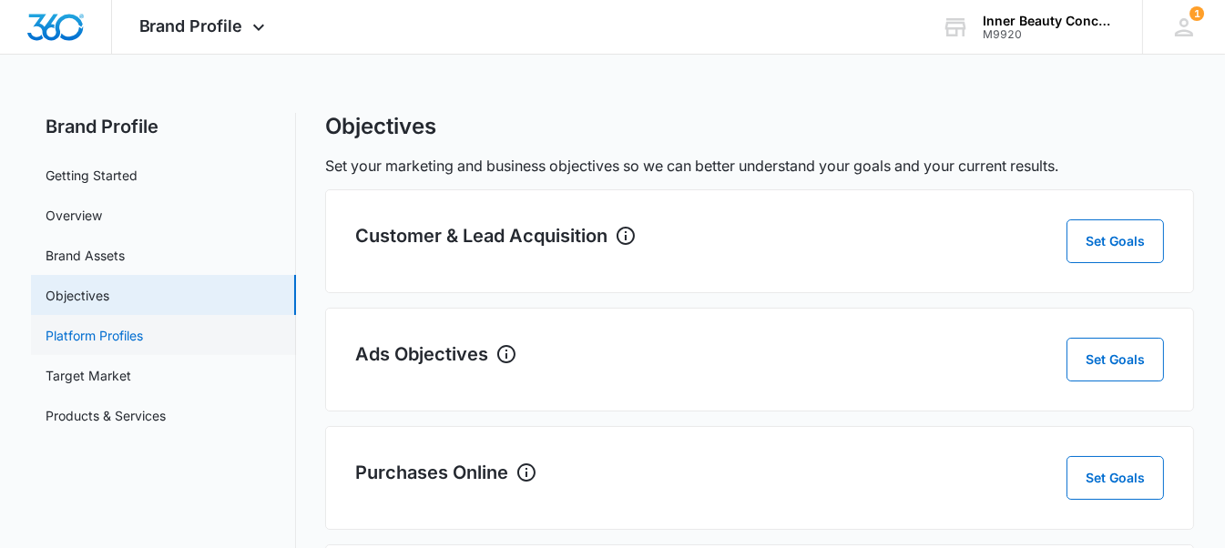
click at [126, 342] on link "Platform Profiles" at bounding box center [94, 335] width 97 height 19
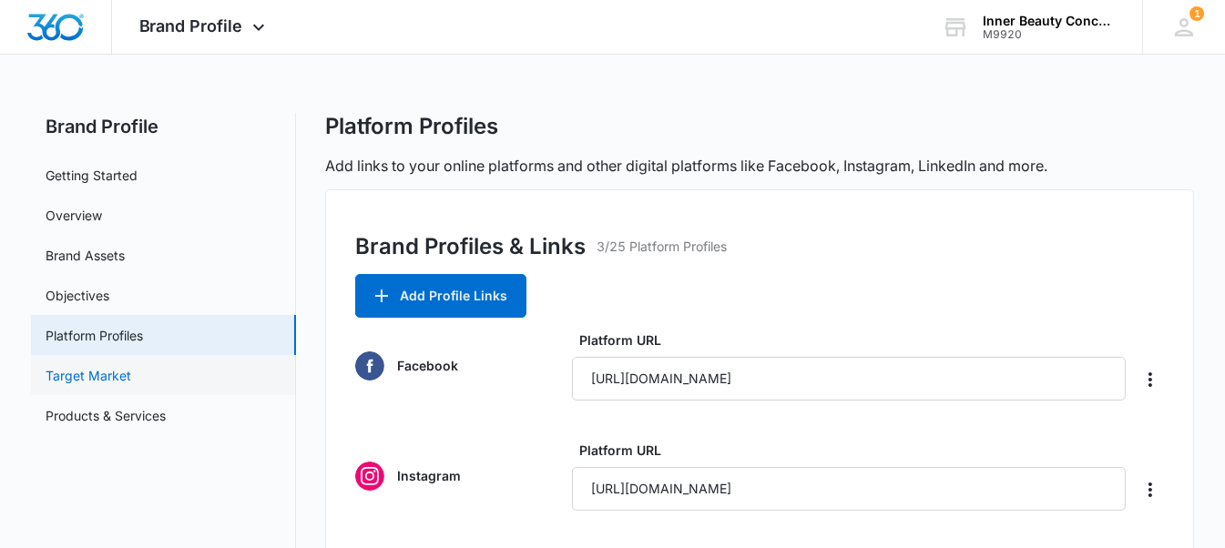
click at [130, 380] on link "Target Market" at bounding box center [89, 375] width 86 height 19
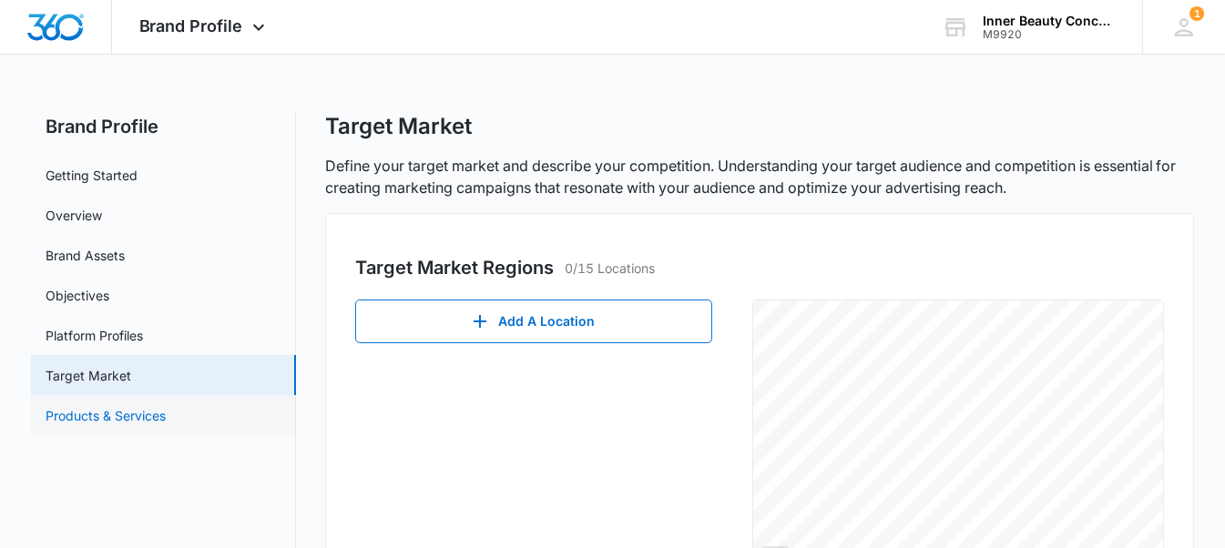
click at [140, 408] on link "Products & Services" at bounding box center [106, 415] width 120 height 19
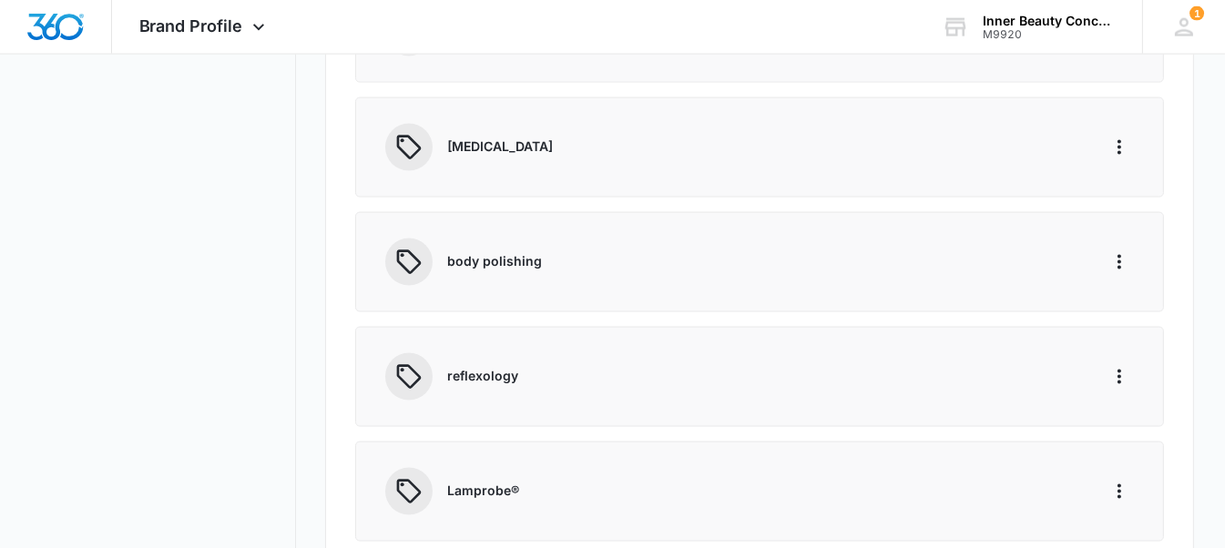
scroll to position [3828, 0]
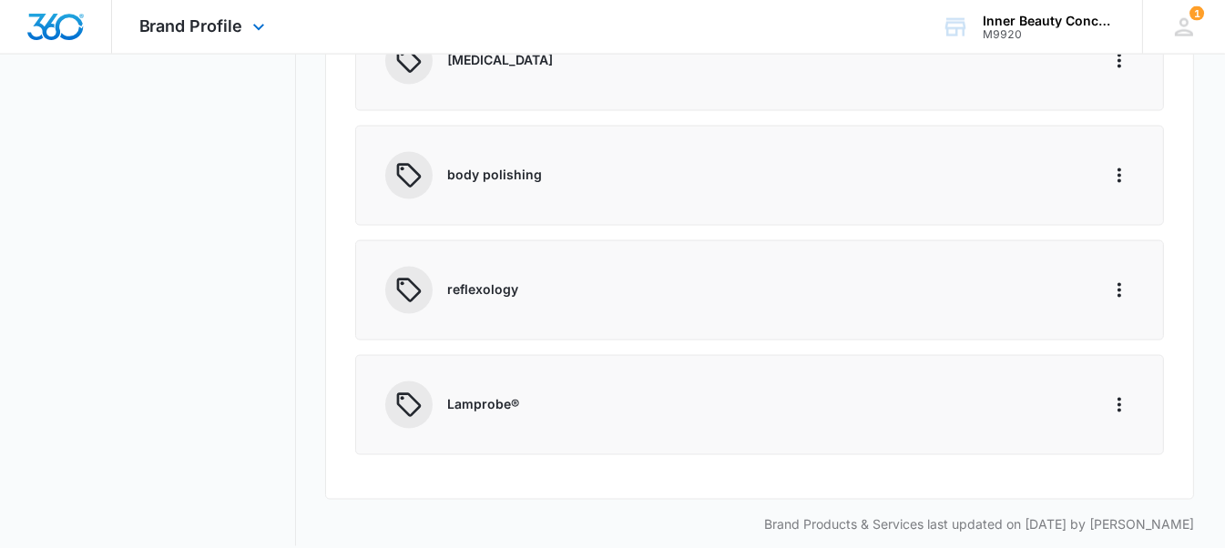
click at [238, 13] on div "Brand Profile Apps Reputation Websites Forms CRM Email Social Shop Payments POS…" at bounding box center [204, 27] width 185 height 54
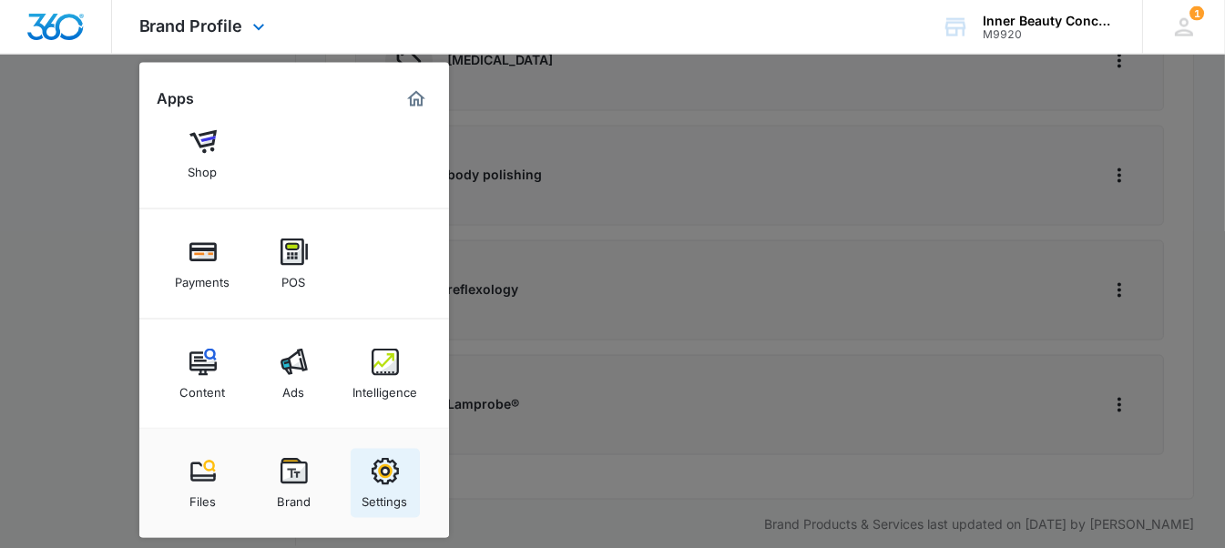
click at [394, 498] on div "Settings" at bounding box center [385, 497] width 46 height 24
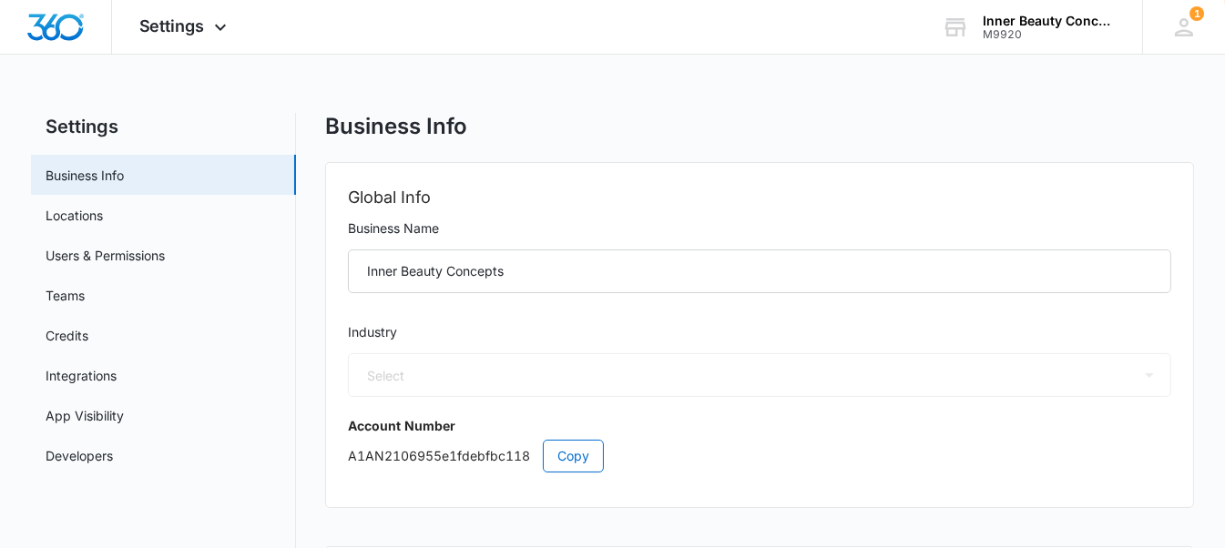
select select "33"
select select "US"
select select "America/New_York"
select select "33"
select select "US"
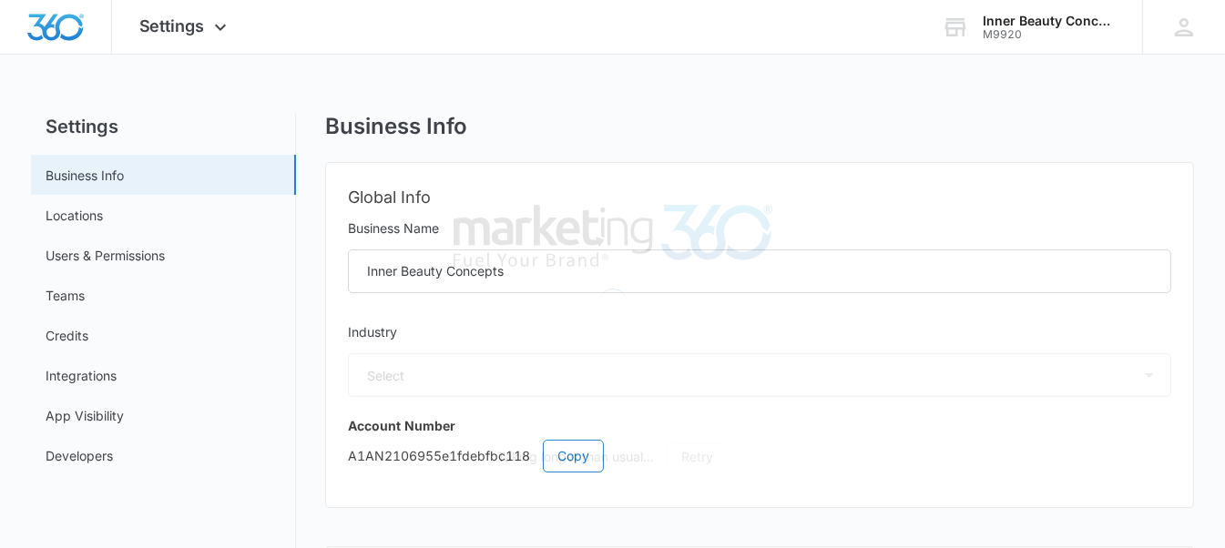
select select "America/New_York"
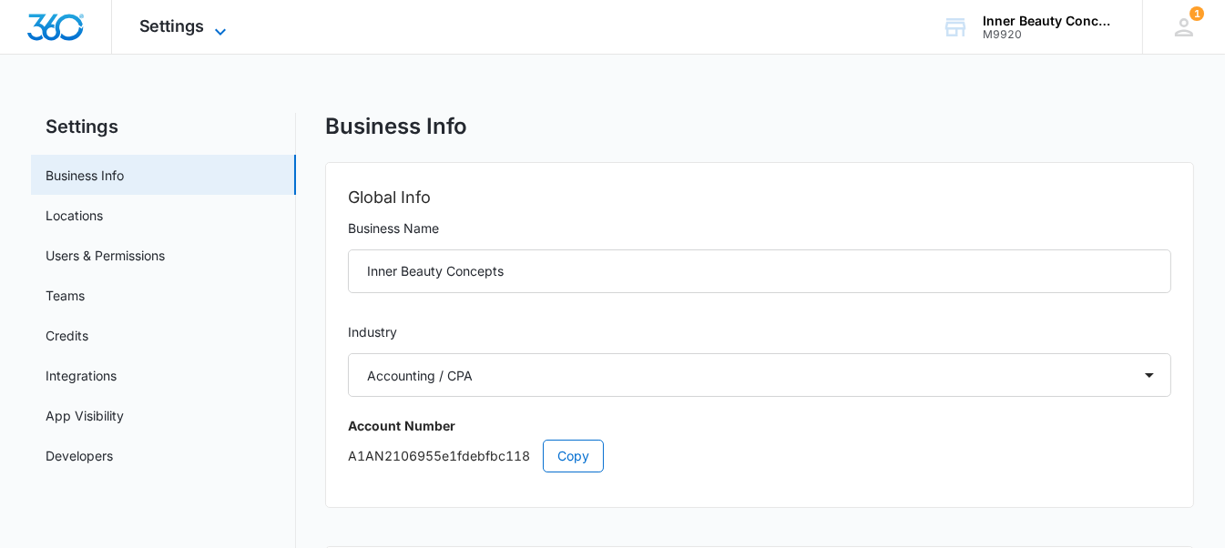
click at [218, 31] on icon at bounding box center [220, 32] width 22 height 22
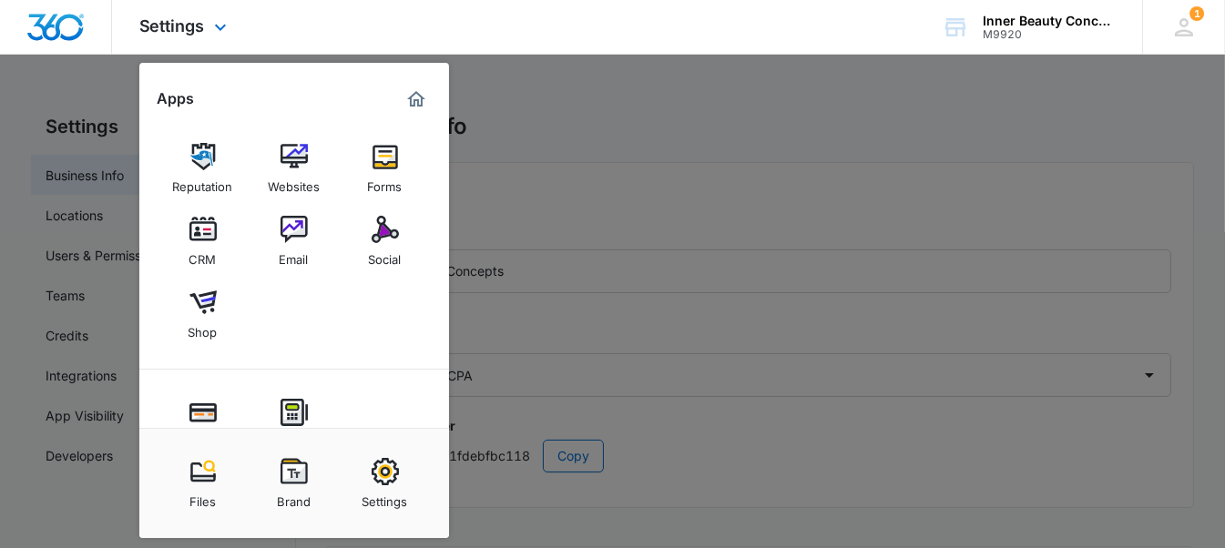
scroll to position [160, 0]
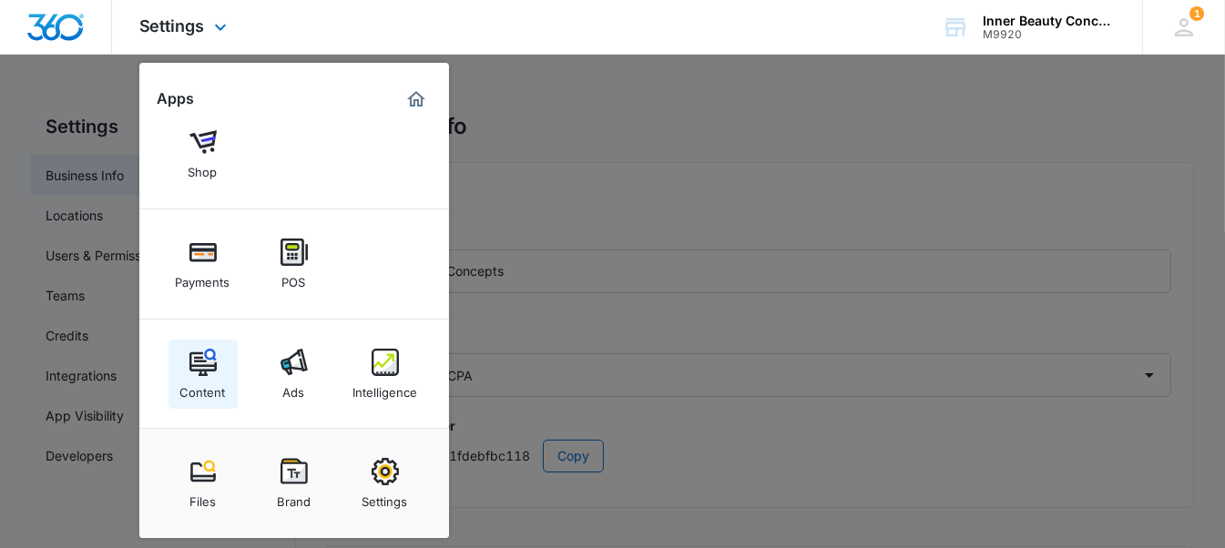
click at [192, 382] on div "Content" at bounding box center [203, 388] width 46 height 24
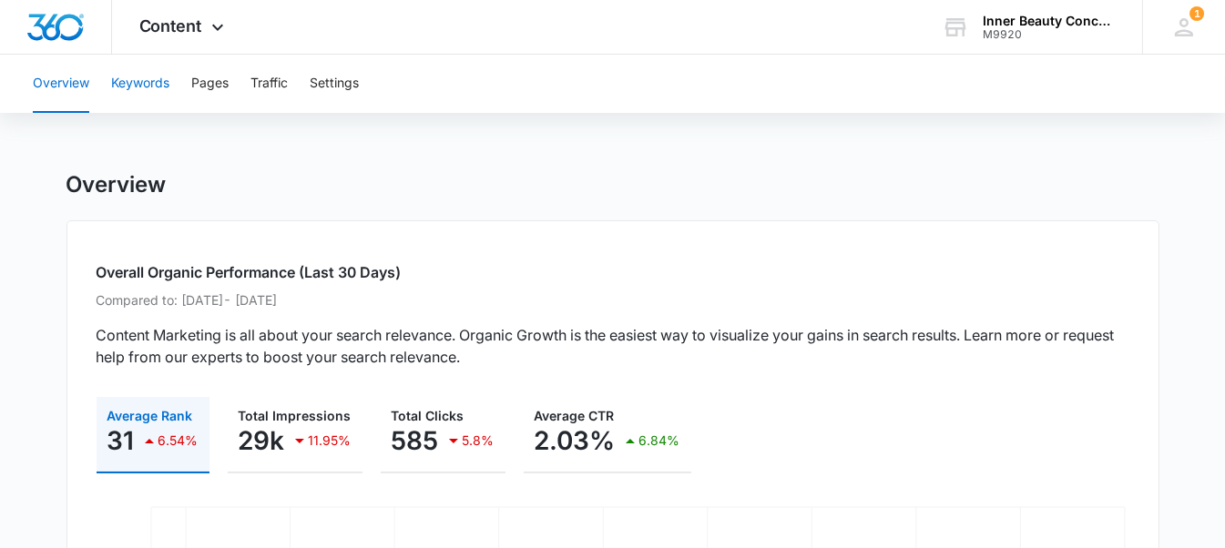
click at [149, 93] on button "Keywords" at bounding box center [140, 84] width 58 height 58
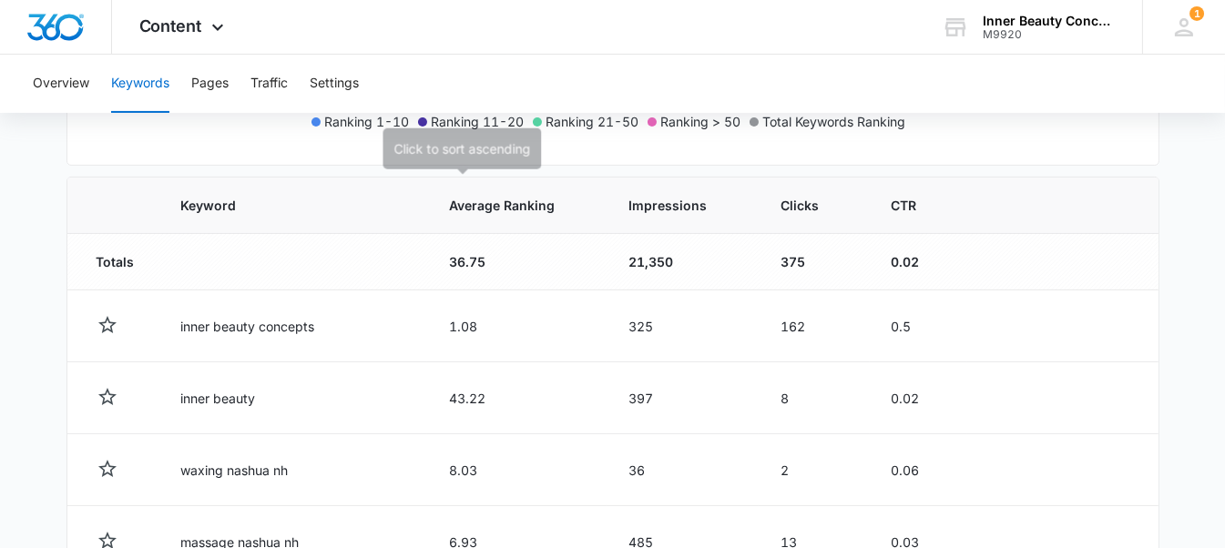
scroll to position [574, 0]
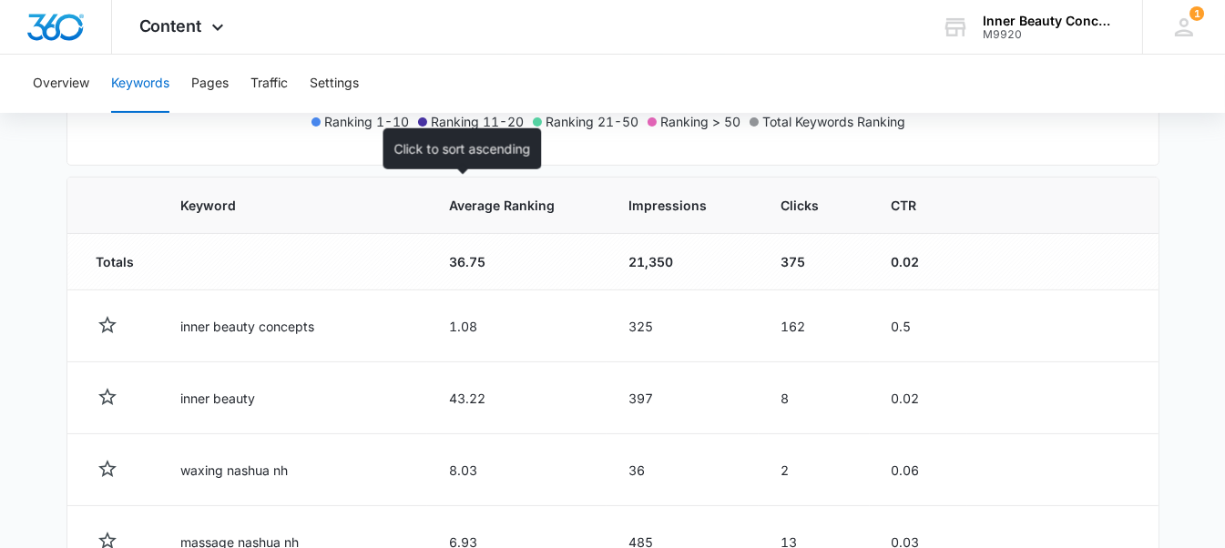
click at [461, 183] on th "Average Ranking" at bounding box center [516, 206] width 179 height 56
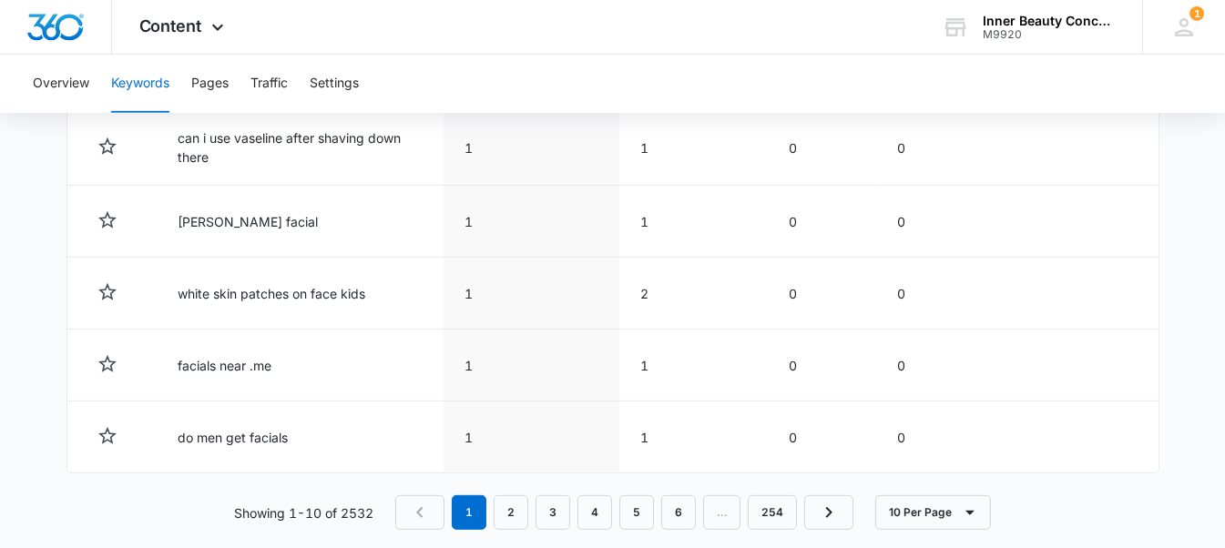
scroll to position [1138, 0]
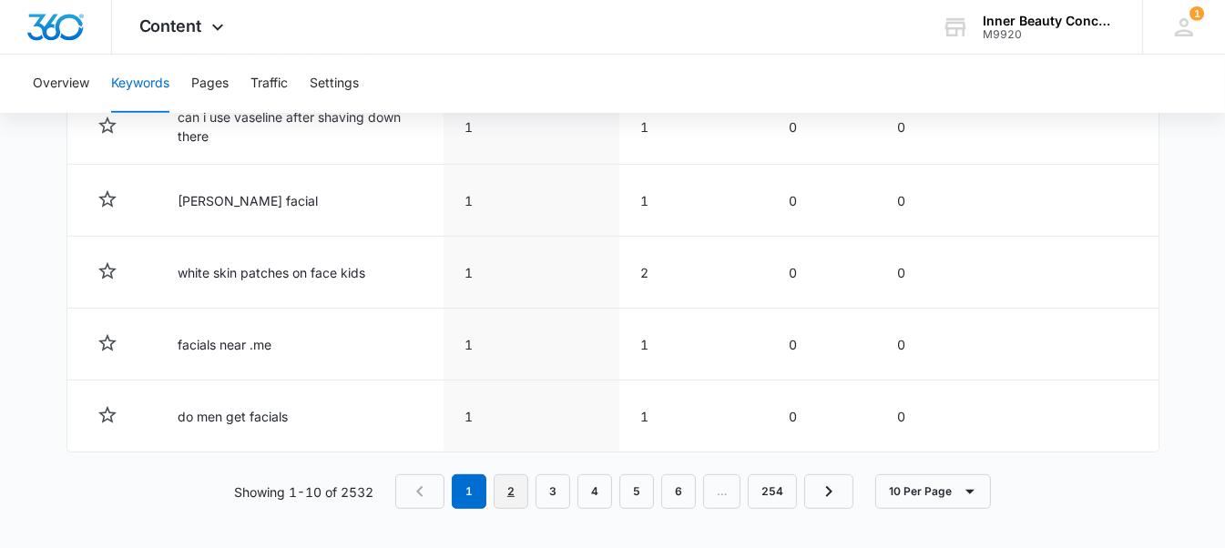
click at [507, 496] on link "2" at bounding box center [511, 491] width 35 height 35
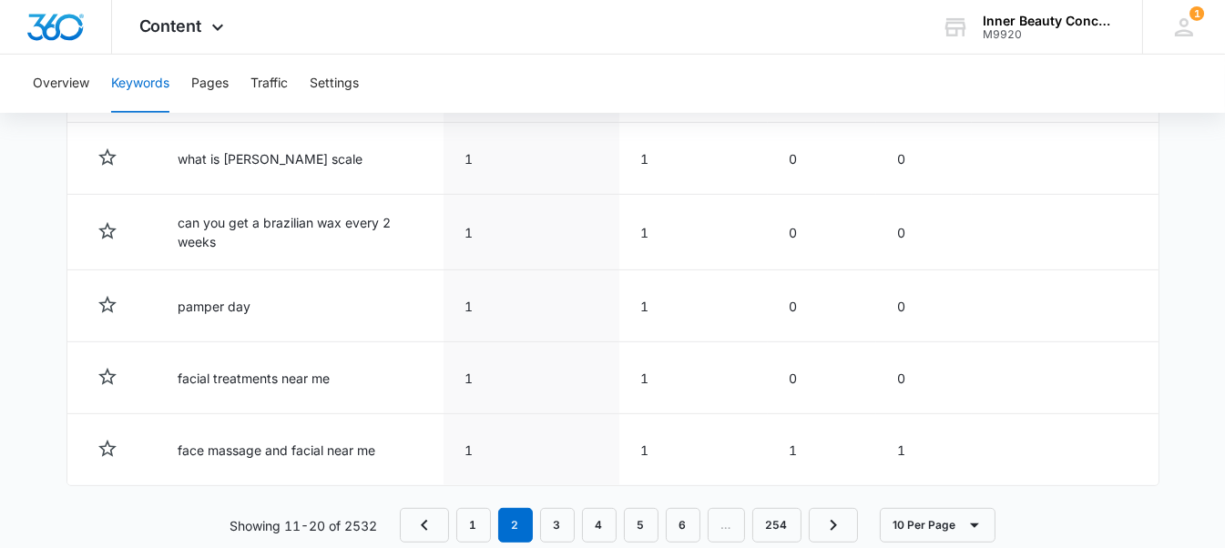
scroll to position [1135, 0]
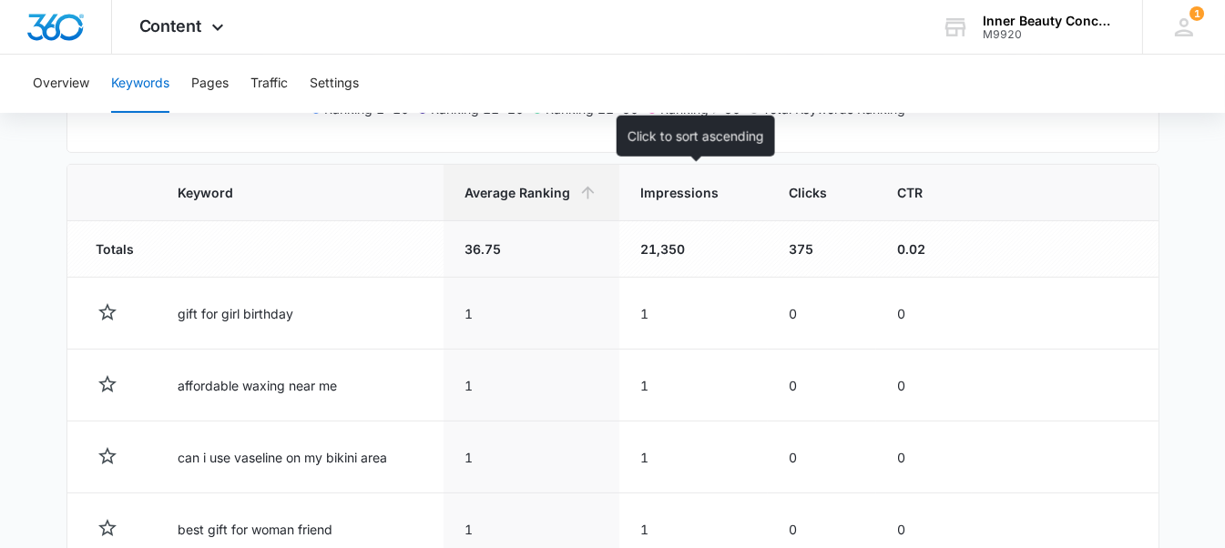
click at [675, 188] on span "Impressions" at bounding box center [680, 192] width 78 height 19
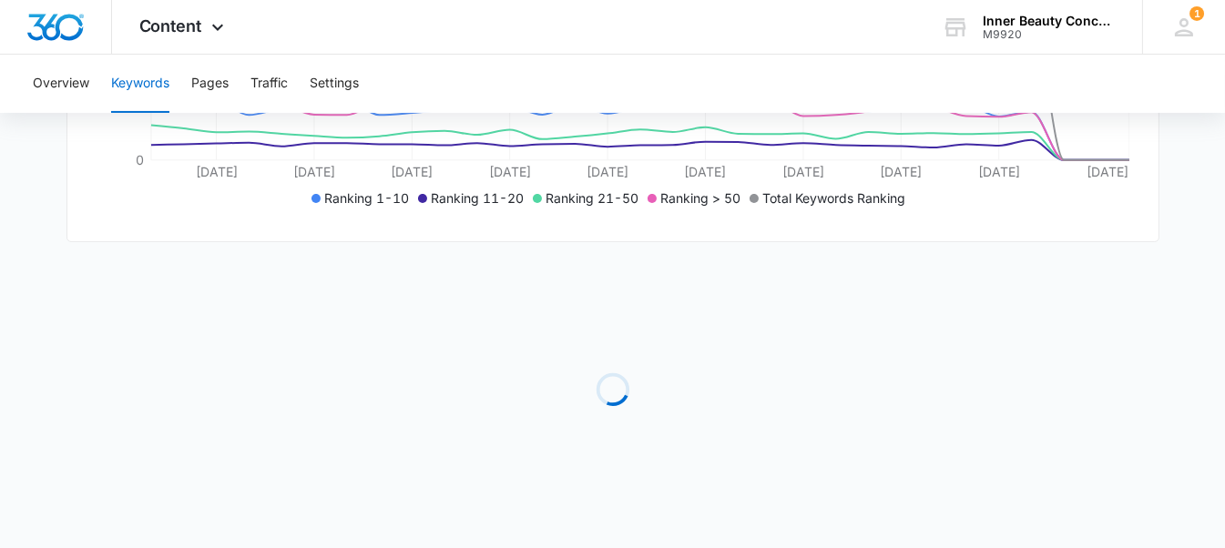
scroll to position [496, 0]
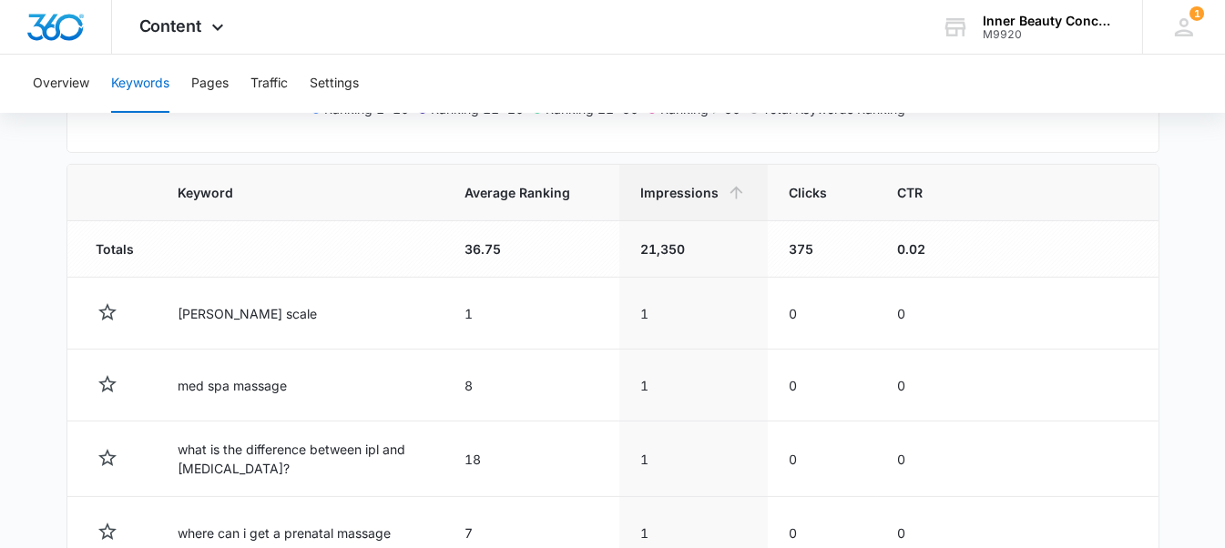
click at [636, 414] on td "1" at bounding box center [693, 386] width 148 height 72
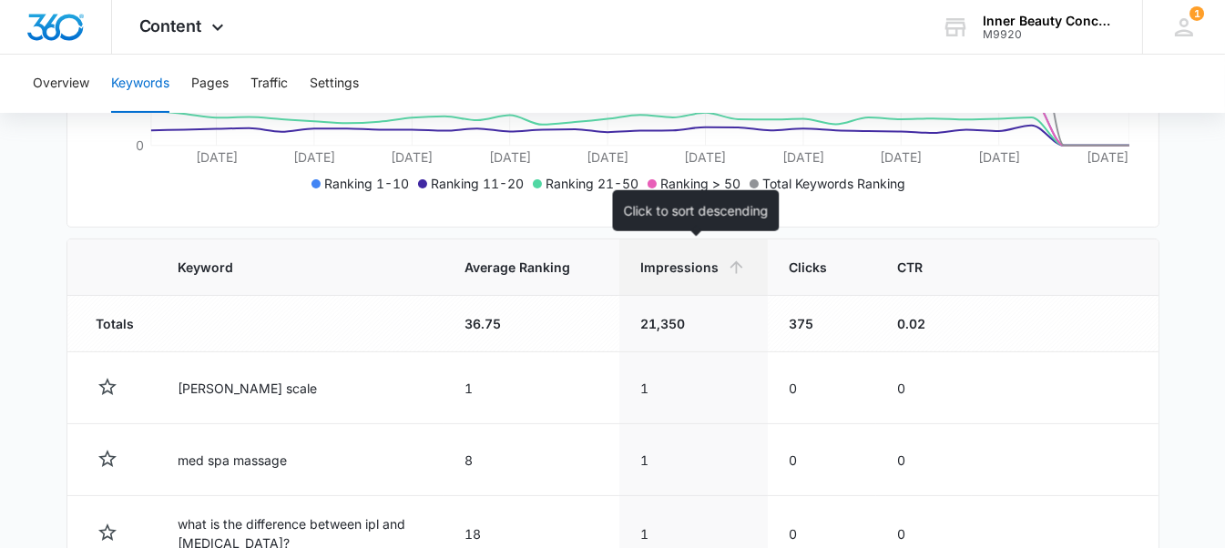
click at [672, 276] on th "Impressions" at bounding box center [693, 267] width 148 height 56
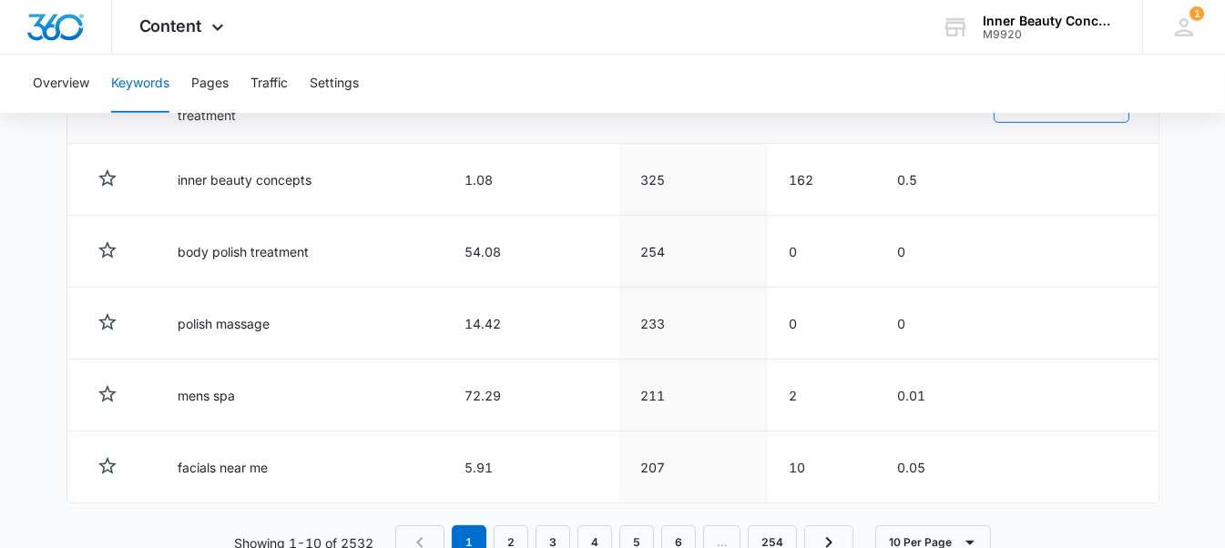
scroll to position [1130, 0]
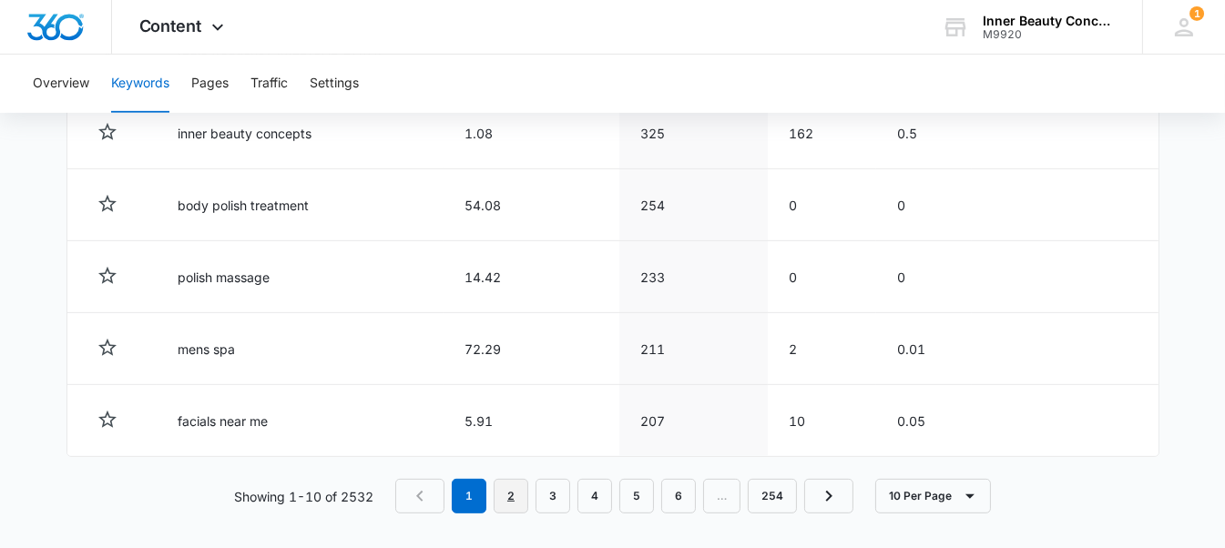
click at [517, 482] on link "2" at bounding box center [511, 496] width 35 height 35
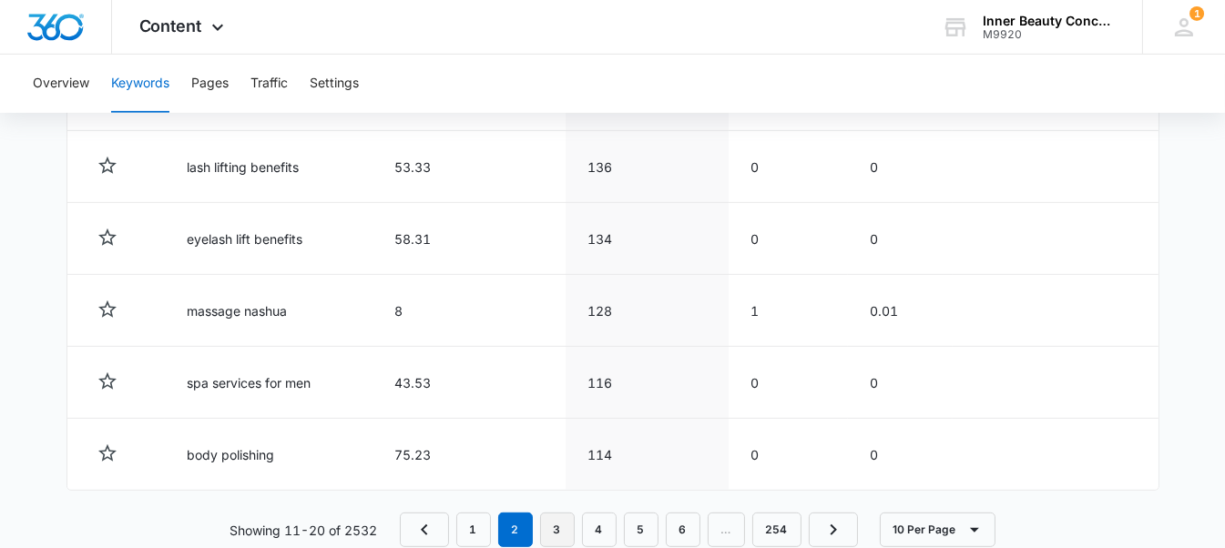
scroll to position [1095, 0]
click at [565, 526] on link "3" at bounding box center [557, 528] width 35 height 35
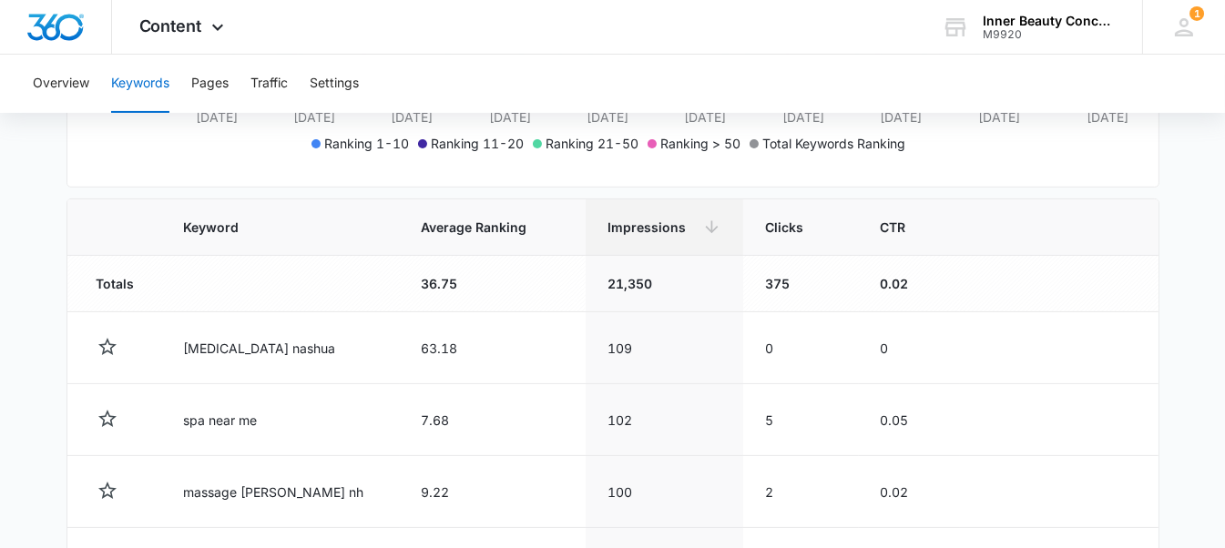
scroll to position [550, 0]
click at [534, 349] on td "63.18" at bounding box center [493, 350] width 187 height 72
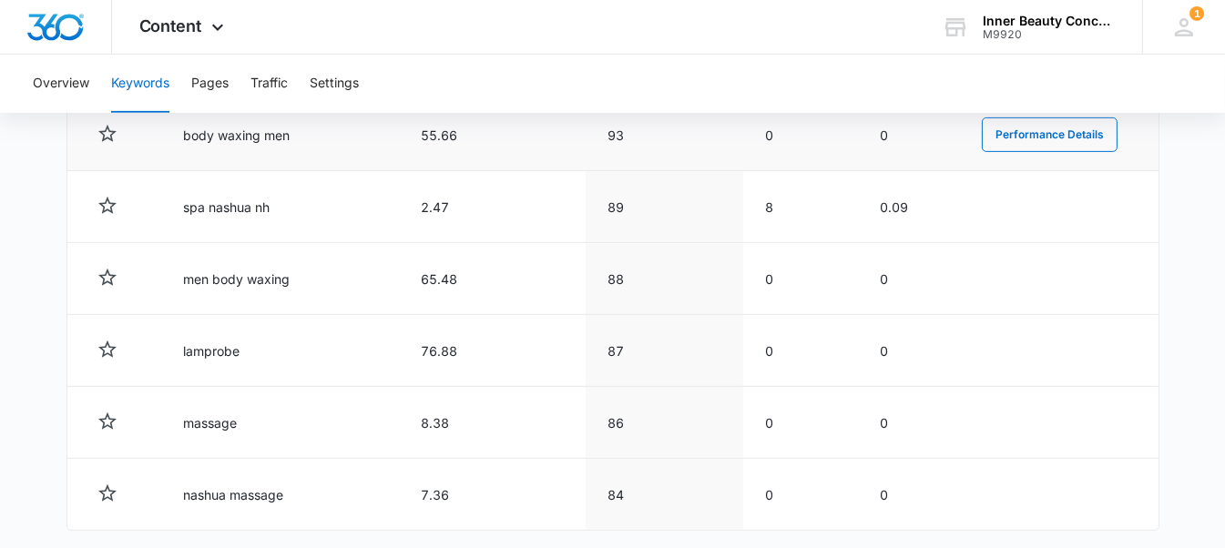
scroll to position [1050, 0]
